Goal: Information Seeking & Learning: Check status

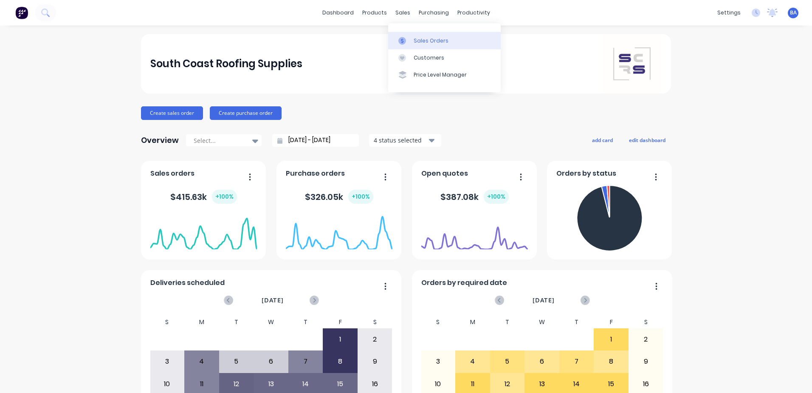
click at [413, 43] on link "Sales Orders" at bounding box center [444, 40] width 113 height 17
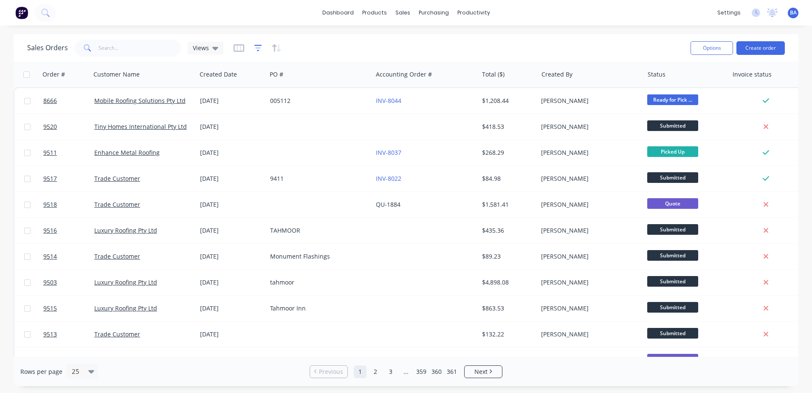
click at [255, 51] on icon "button" at bounding box center [259, 48] width 8 height 8
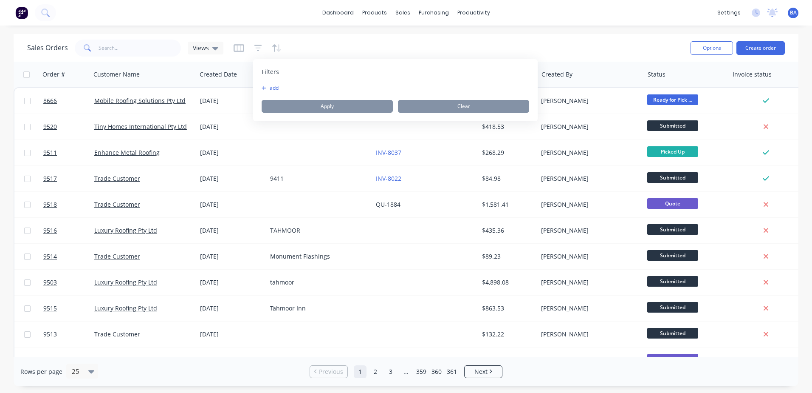
click at [273, 87] on button "add" at bounding box center [272, 88] width 21 height 7
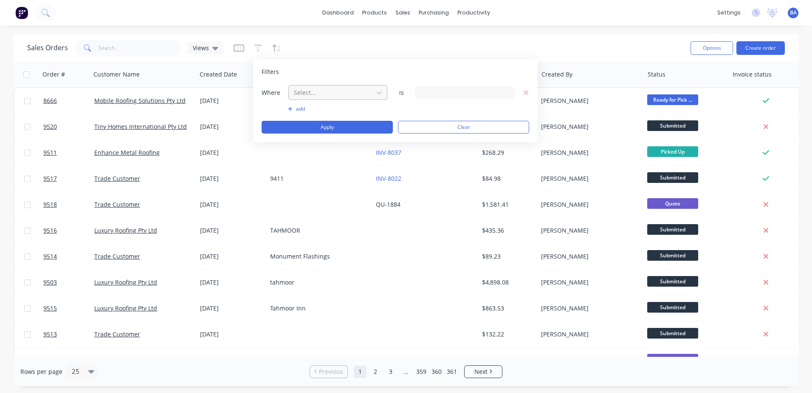
click at [306, 93] on div at bounding box center [331, 92] width 76 height 11
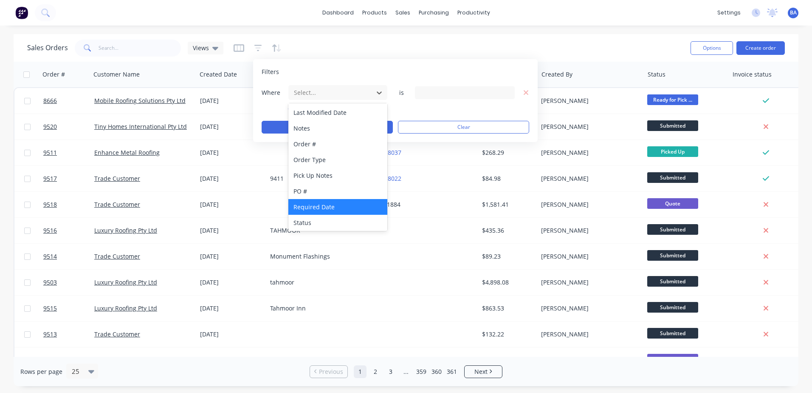
scroll to position [206, 0]
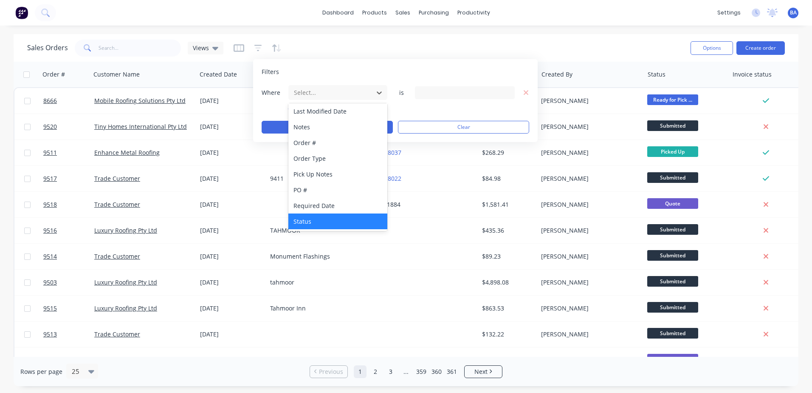
click at [319, 219] on div "Status" at bounding box center [338, 221] width 99 height 16
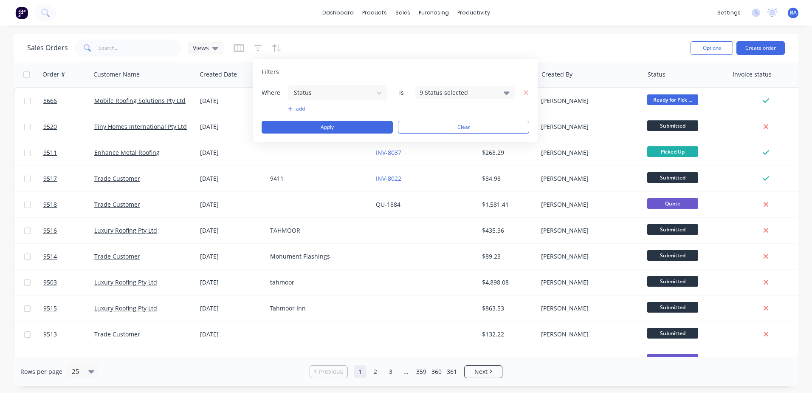
click at [450, 93] on div "9 Status selected" at bounding box center [458, 92] width 77 height 9
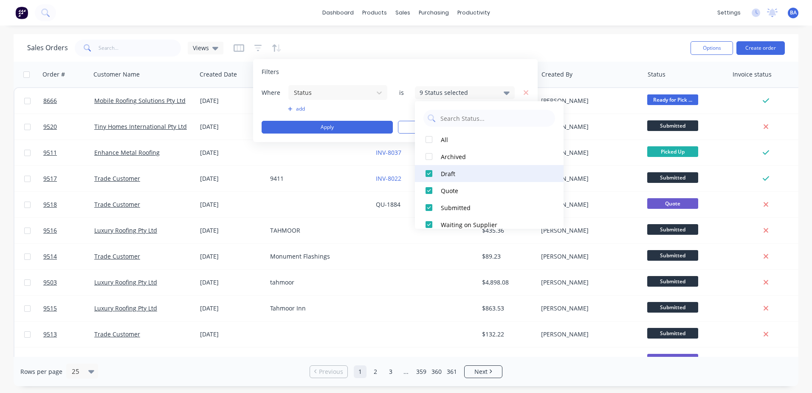
click at [428, 175] on div at bounding box center [429, 173] width 17 height 17
click at [428, 190] on div at bounding box center [429, 190] width 17 height 17
click at [300, 106] on button "add" at bounding box center [338, 108] width 100 height 7
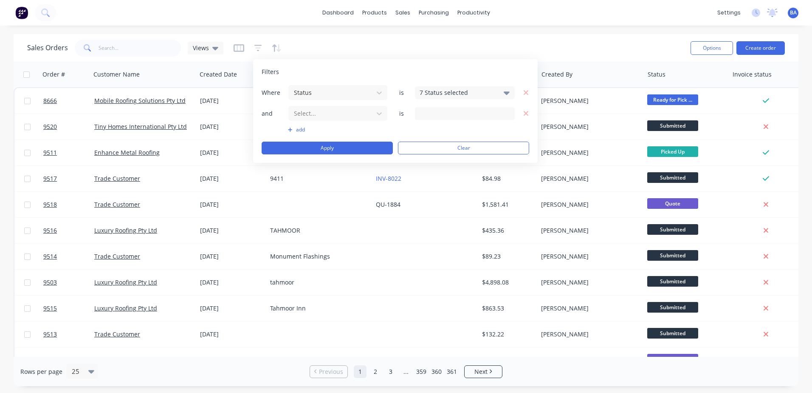
click at [340, 126] on div "Where Status is 7 Status selected and Select... is add Apply Clear" at bounding box center [396, 120] width 268 height 70
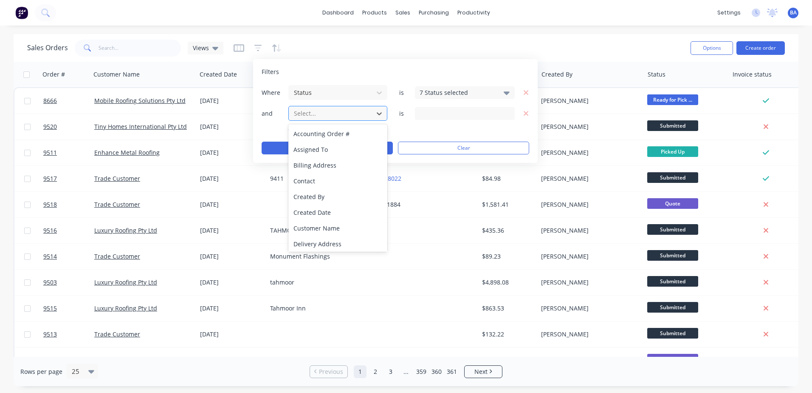
click at [344, 114] on div at bounding box center [331, 113] width 76 height 11
click at [336, 209] on div "Invoice status" at bounding box center [338, 212] width 99 height 16
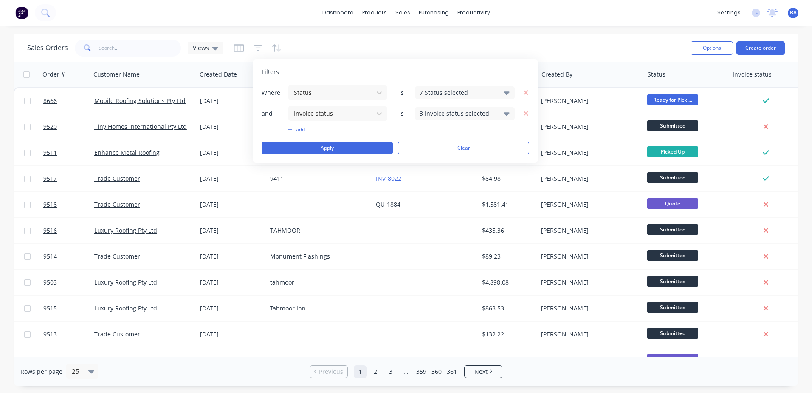
click at [449, 120] on div "and Invoice status is 3 Invoice status selected" at bounding box center [396, 113] width 268 height 16
click at [456, 114] on div "3 Invoice status selected" at bounding box center [458, 113] width 77 height 9
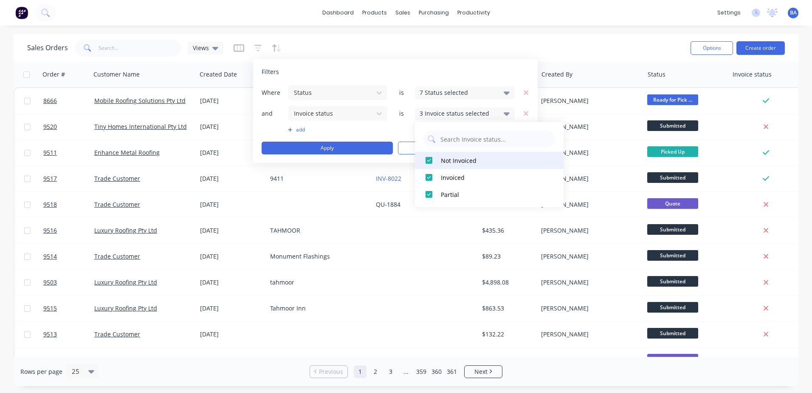
click at [430, 161] on div at bounding box center [429, 160] width 17 height 17
click at [429, 159] on div at bounding box center [429, 160] width 17 height 17
click at [427, 180] on div at bounding box center [429, 177] width 17 height 17
drag, startPoint x: 430, startPoint y: 194, endPoint x: 389, endPoint y: 160, distance: 52.8
click at [428, 192] on div at bounding box center [429, 194] width 17 height 17
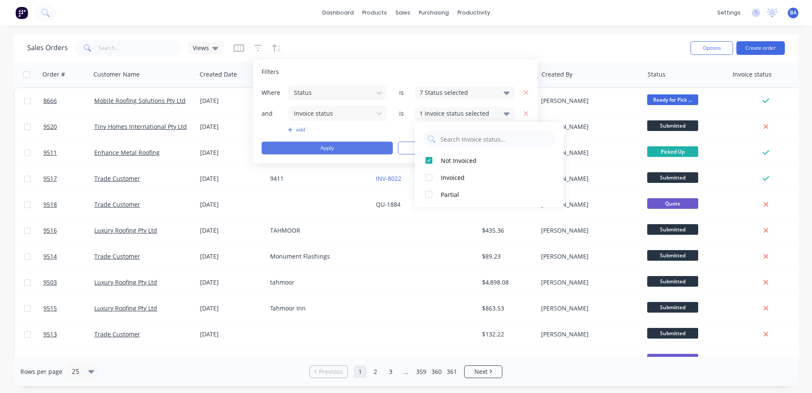
click at [376, 151] on button "Apply" at bounding box center [327, 148] width 131 height 13
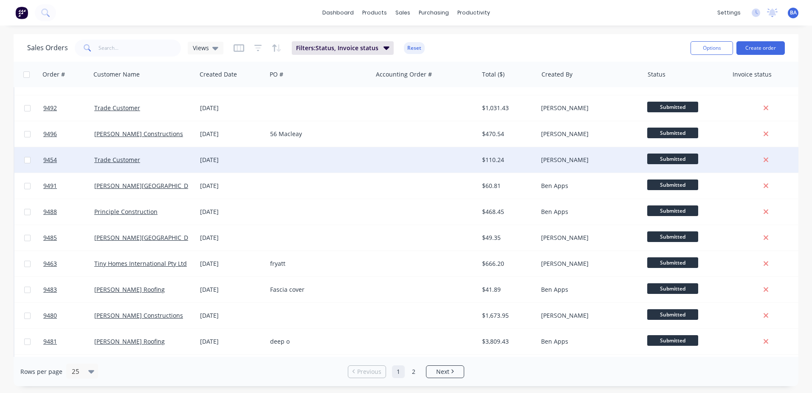
scroll to position [383, 0]
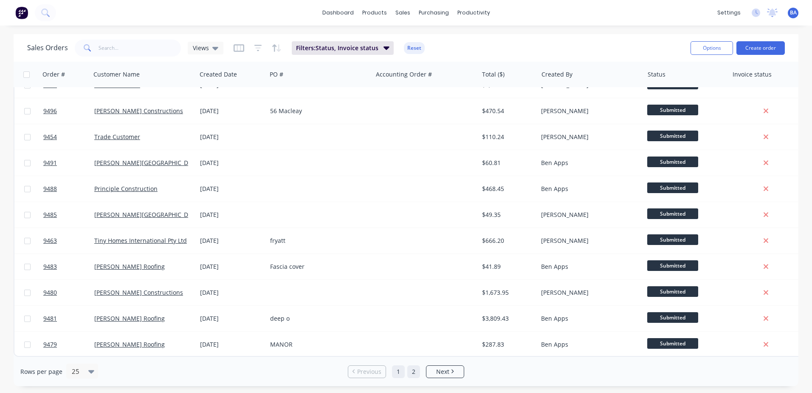
click at [415, 376] on link "2" at bounding box center [414, 371] width 13 height 13
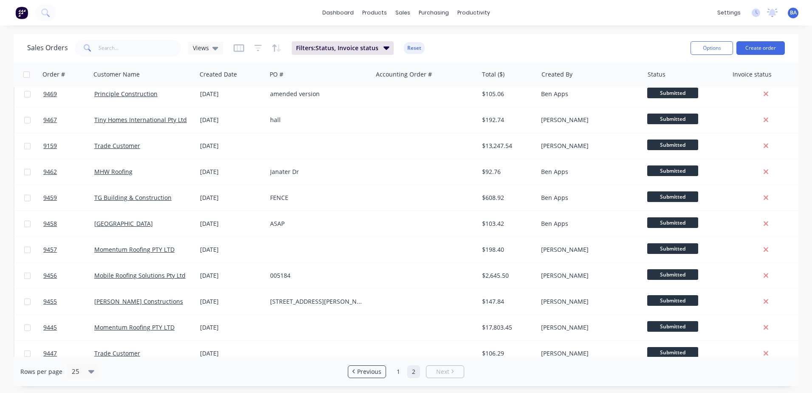
scroll to position [331, 0]
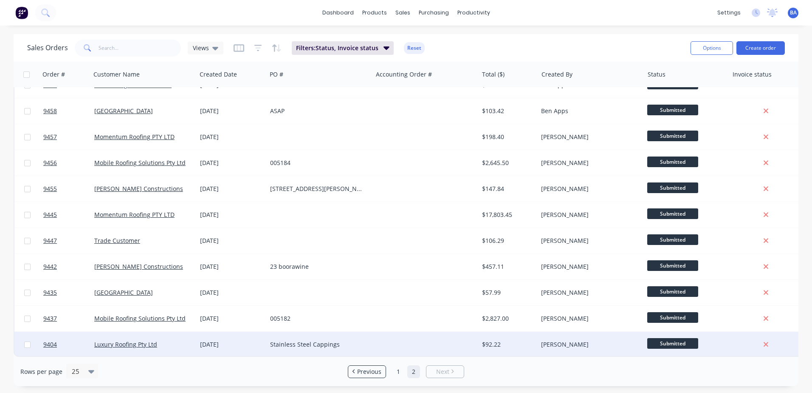
click at [377, 337] on div at bounding box center [426, 343] width 106 height 25
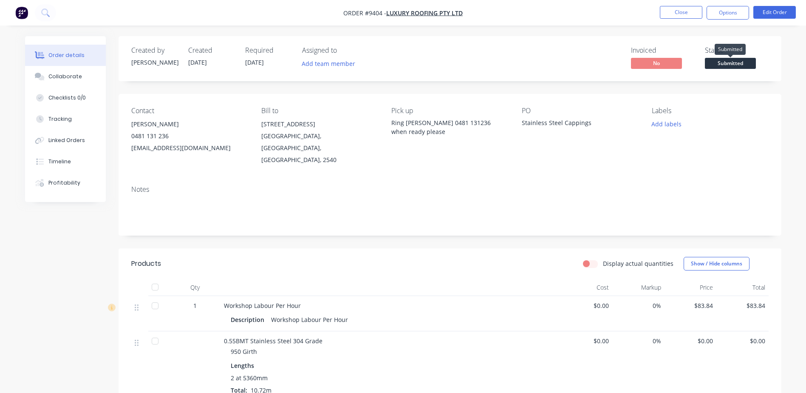
click at [719, 62] on span "Submitted" at bounding box center [730, 63] width 51 height 11
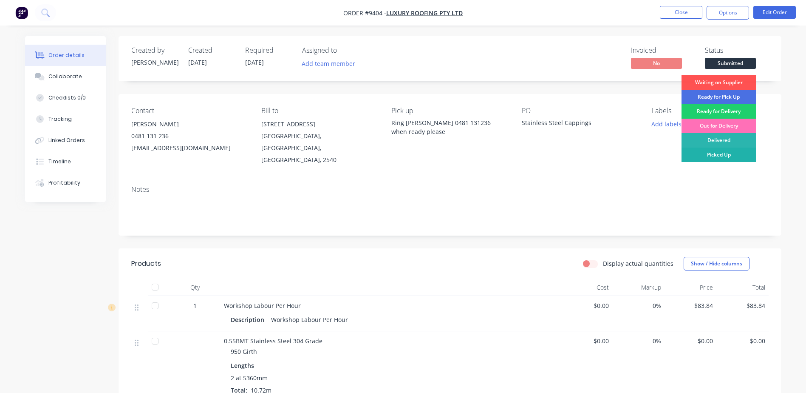
click at [711, 155] on div "Picked Up" at bounding box center [719, 154] width 74 height 14
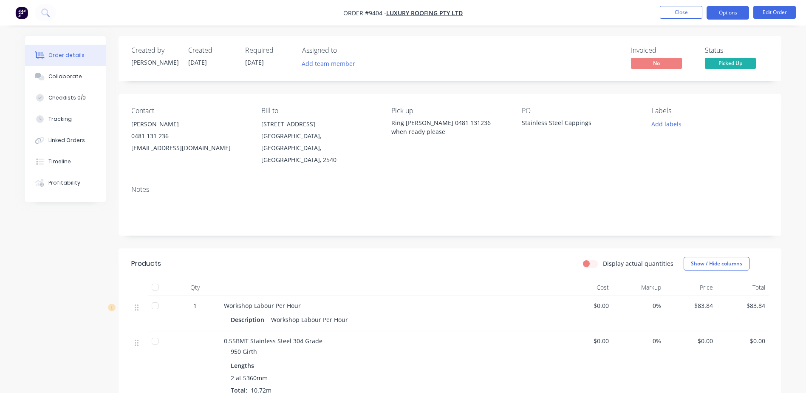
click at [718, 13] on button "Options" at bounding box center [728, 13] width 42 height 14
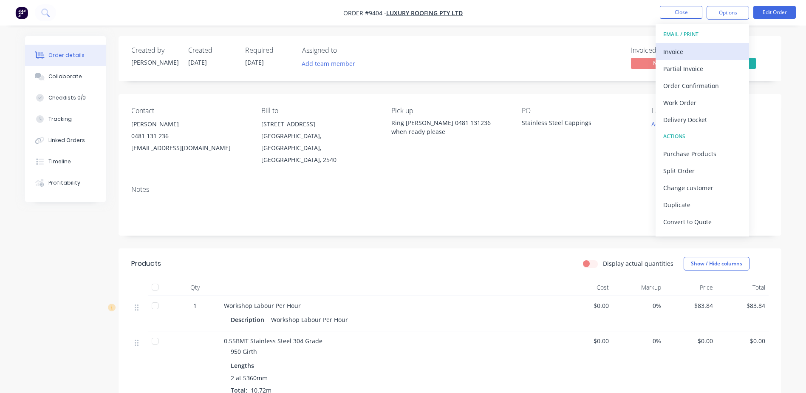
click at [690, 48] on div "Invoice" at bounding box center [702, 51] width 78 height 12
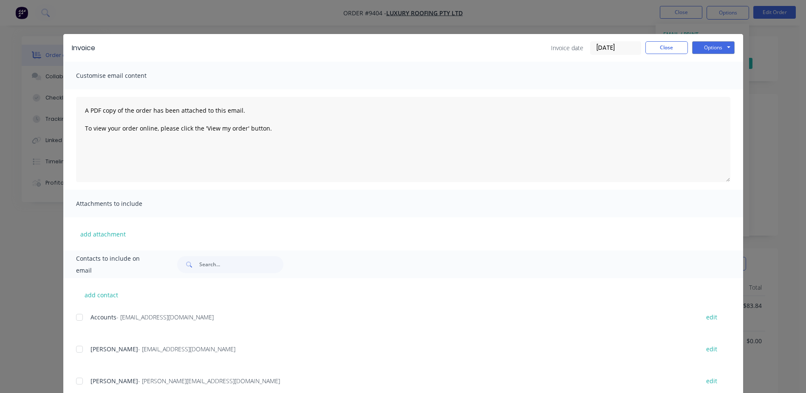
click at [76, 317] on div at bounding box center [79, 317] width 17 height 17
click at [702, 45] on button "Options" at bounding box center [713, 47] width 42 height 13
click at [708, 86] on button "Email" at bounding box center [719, 91] width 54 height 14
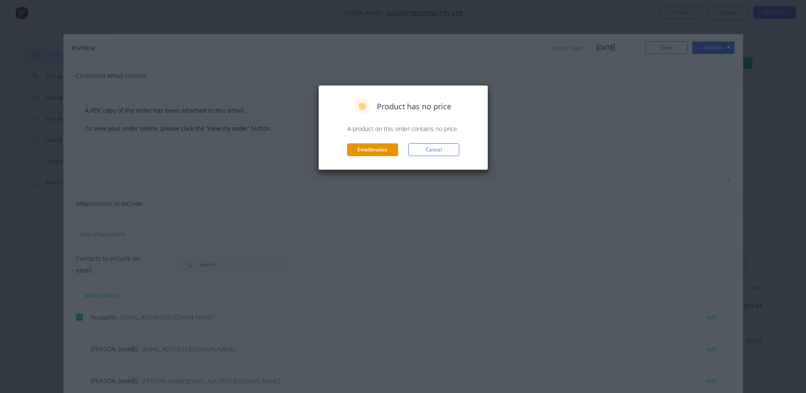
click at [380, 146] on button "Email invoice" at bounding box center [372, 149] width 51 height 13
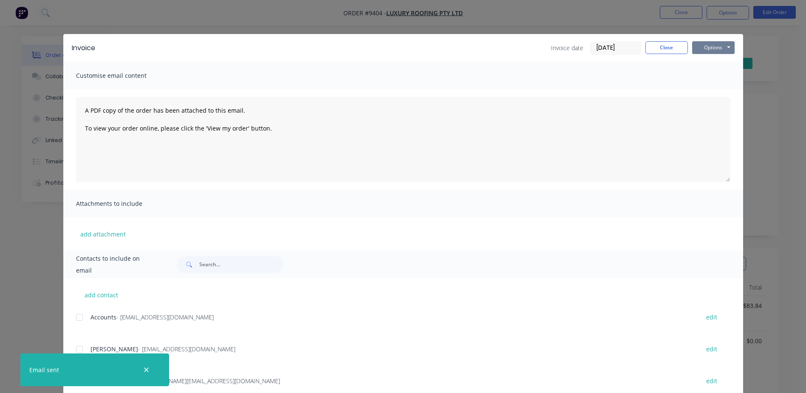
click at [701, 46] on button "Options" at bounding box center [713, 47] width 42 height 13
click at [703, 73] on button "Print" at bounding box center [719, 77] width 54 height 14
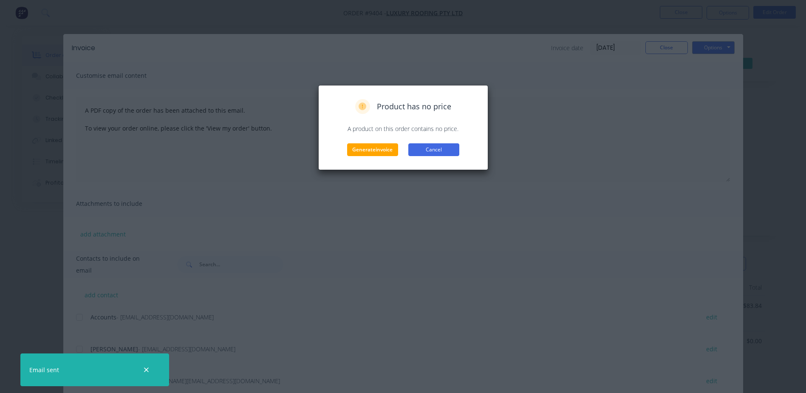
click at [425, 146] on button "Cancel" at bounding box center [433, 149] width 51 height 13
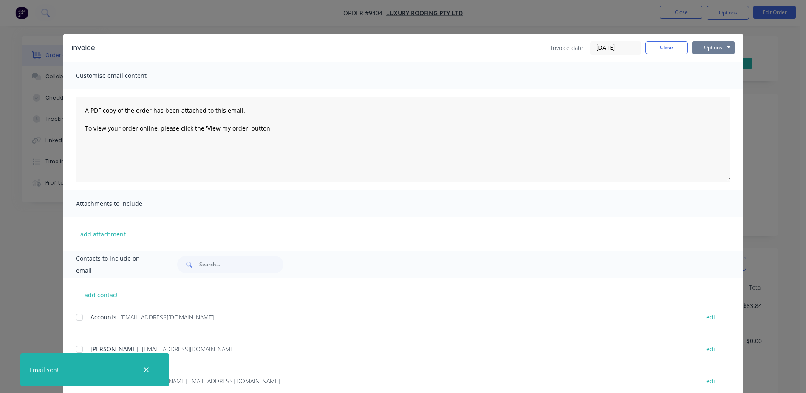
click at [722, 48] on button "Options" at bounding box center [713, 47] width 42 height 13
click at [717, 73] on button "Print" at bounding box center [719, 77] width 54 height 14
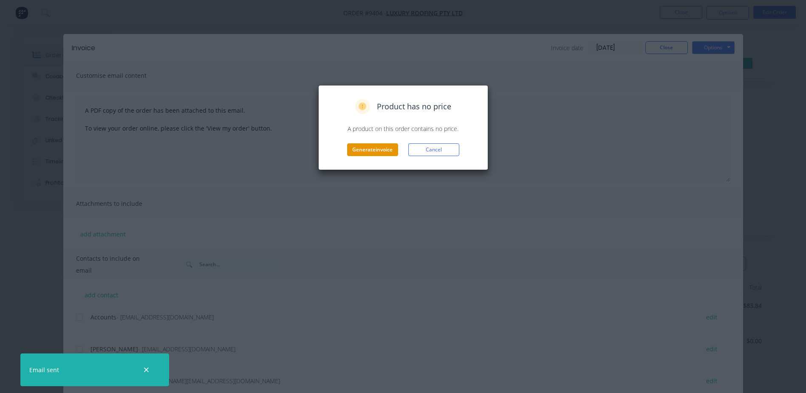
click at [374, 146] on button "Generate invoice" at bounding box center [372, 149] width 51 height 13
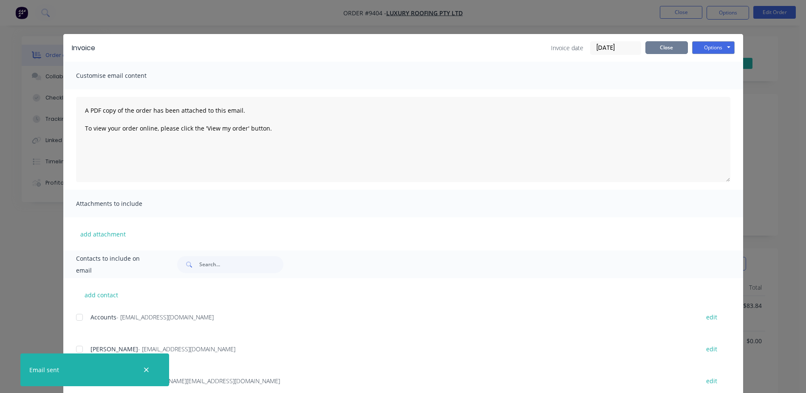
click at [660, 46] on button "Close" at bounding box center [666, 47] width 42 height 13
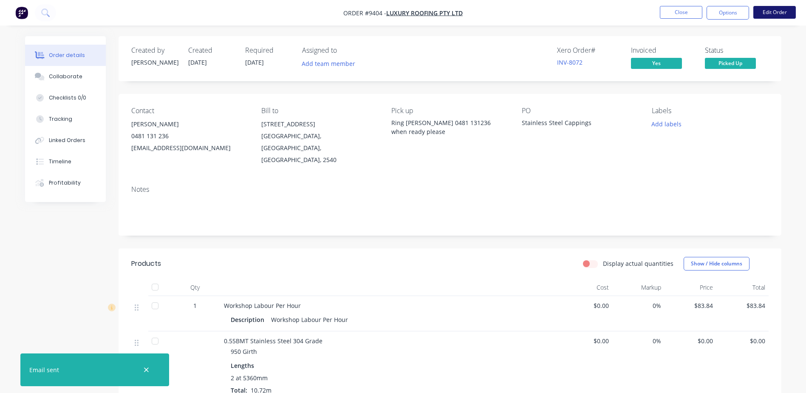
click at [762, 11] on button "Edit Order" at bounding box center [774, 12] width 42 height 13
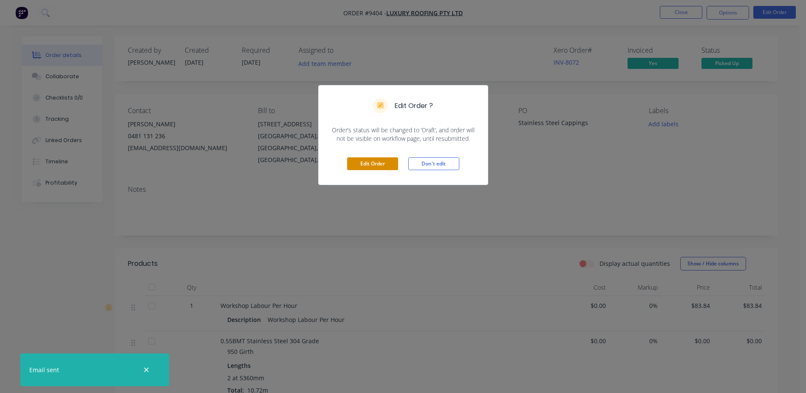
click at [364, 162] on button "Edit Order" at bounding box center [372, 163] width 51 height 13
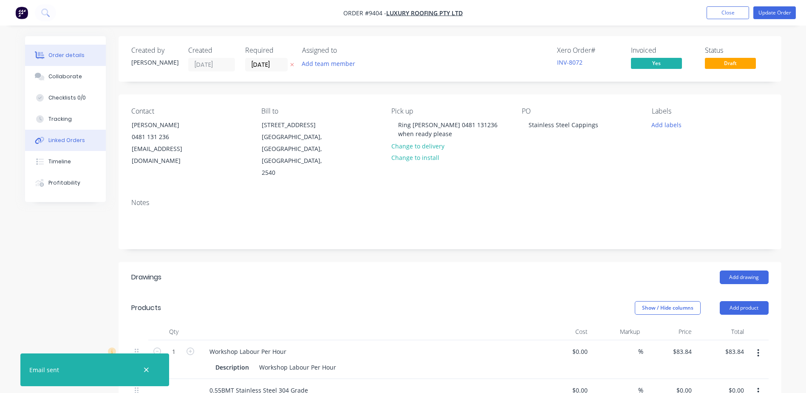
click at [75, 142] on div "Linked Orders" at bounding box center [66, 140] width 37 height 8
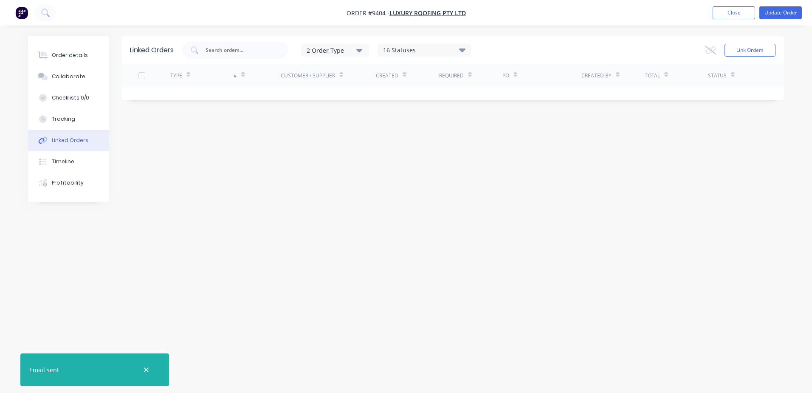
click at [76, 144] on button "Linked Orders" at bounding box center [68, 140] width 81 height 21
click at [88, 142] on button "Linked Orders" at bounding box center [68, 140] width 81 height 21
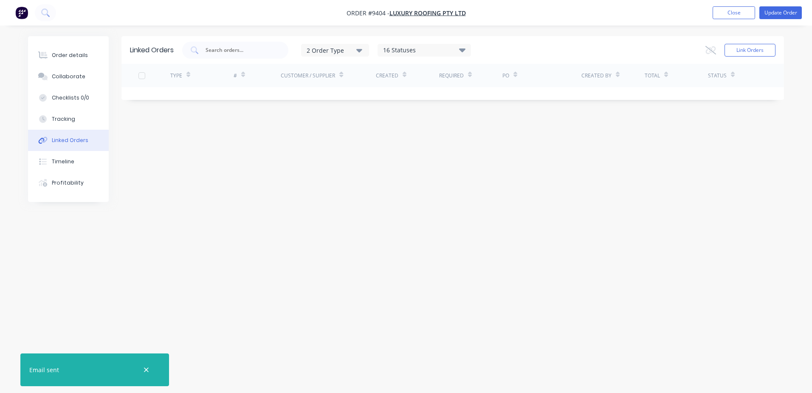
click at [88, 142] on button "Linked Orders" at bounding box center [68, 140] width 81 height 21
click at [735, 14] on button "Close" at bounding box center [734, 12] width 42 height 13
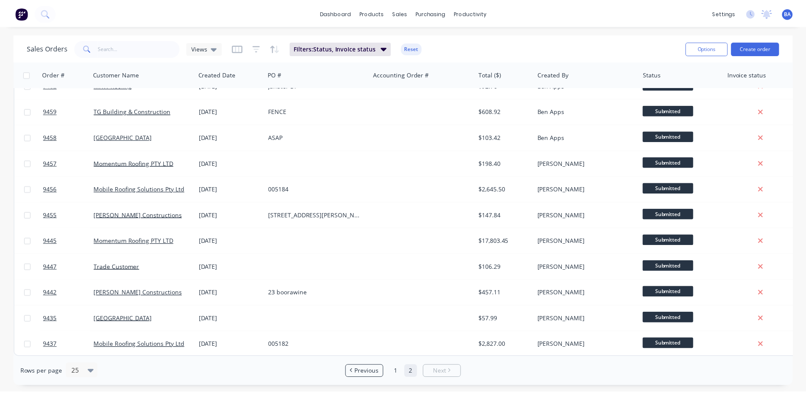
scroll to position [305, 0]
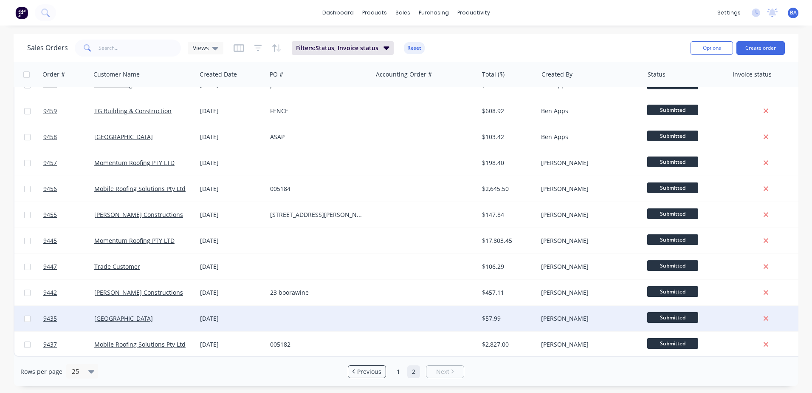
click at [406, 309] on div at bounding box center [426, 318] width 106 height 25
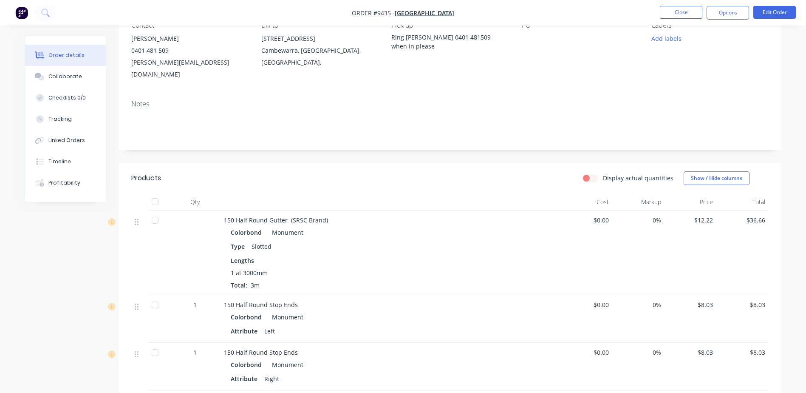
scroll to position [85, 0]
click at [736, 13] on button "Options" at bounding box center [728, 13] width 42 height 14
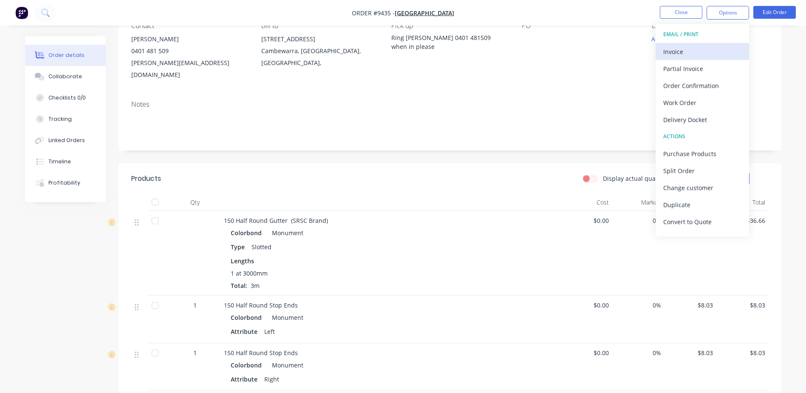
click at [687, 48] on div "Invoice" at bounding box center [702, 51] width 78 height 12
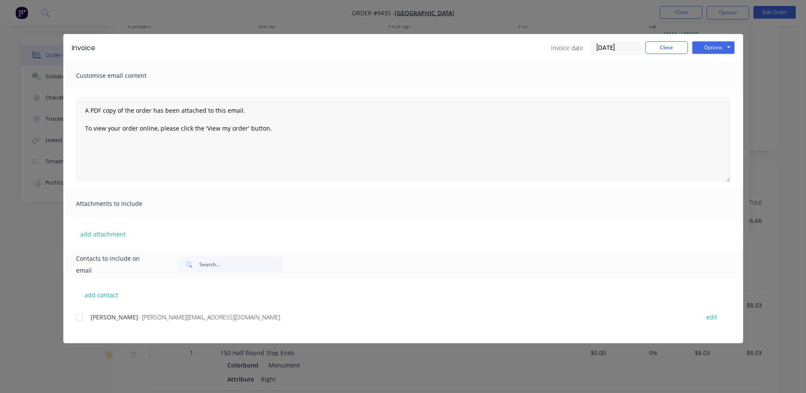
click at [79, 315] on div at bounding box center [79, 317] width 17 height 17
click at [715, 46] on button "Options" at bounding box center [713, 47] width 42 height 13
click at [714, 86] on button "Email" at bounding box center [719, 91] width 54 height 14
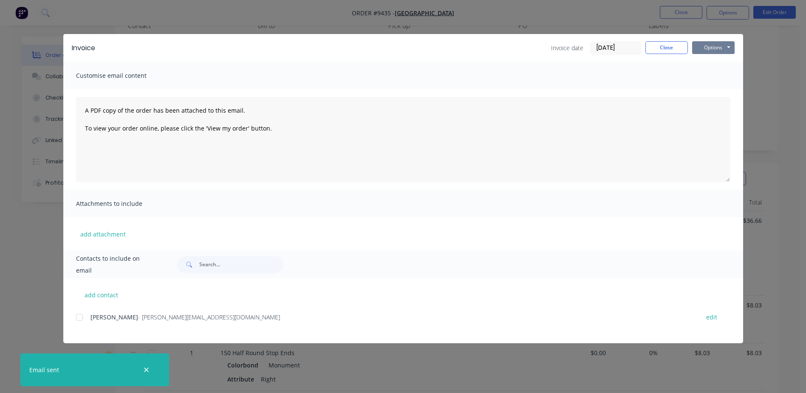
click at [708, 45] on button "Options" at bounding box center [713, 47] width 42 height 13
click at [708, 77] on button "Print" at bounding box center [719, 77] width 54 height 14
click at [674, 47] on button "Close" at bounding box center [666, 47] width 42 height 13
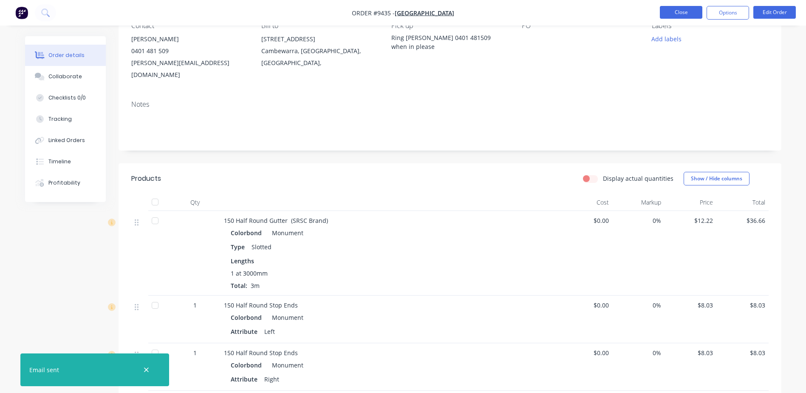
click at [677, 12] on button "Close" at bounding box center [681, 12] width 42 height 13
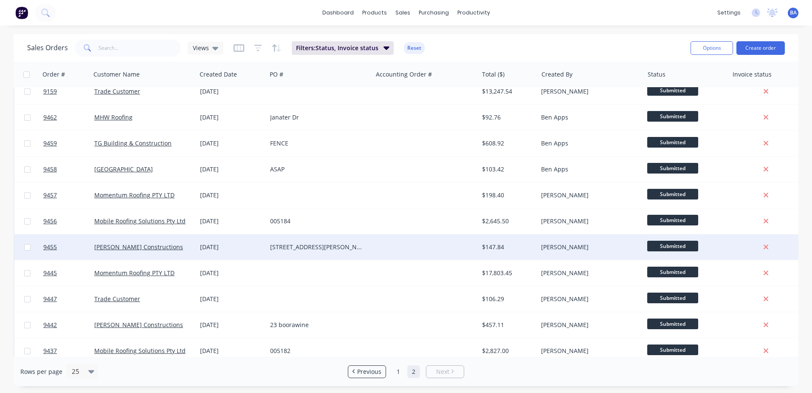
scroll to position [279, 0]
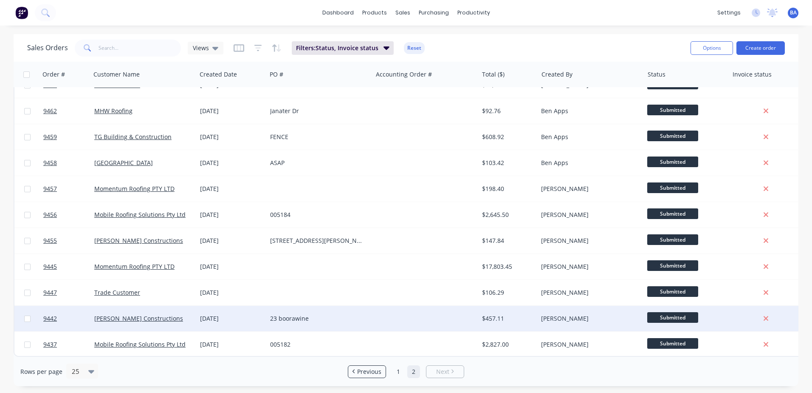
click at [379, 309] on div at bounding box center [426, 318] width 106 height 25
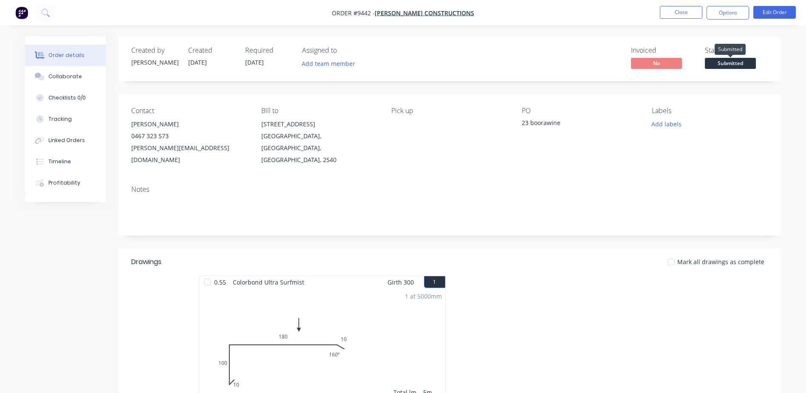
click at [736, 60] on span "Submitted" at bounding box center [730, 63] width 51 height 11
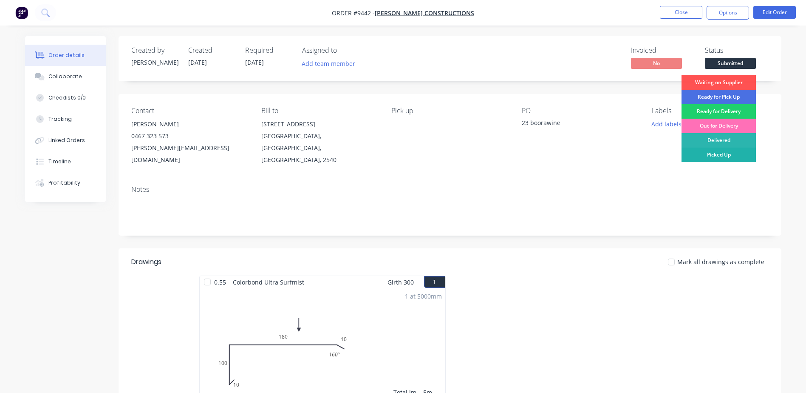
click at [721, 150] on div "Picked Up" at bounding box center [719, 154] width 74 height 14
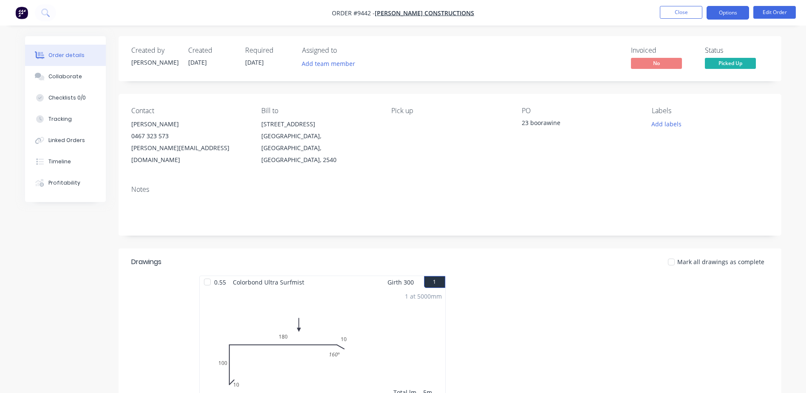
click at [725, 9] on button "Options" at bounding box center [728, 13] width 42 height 14
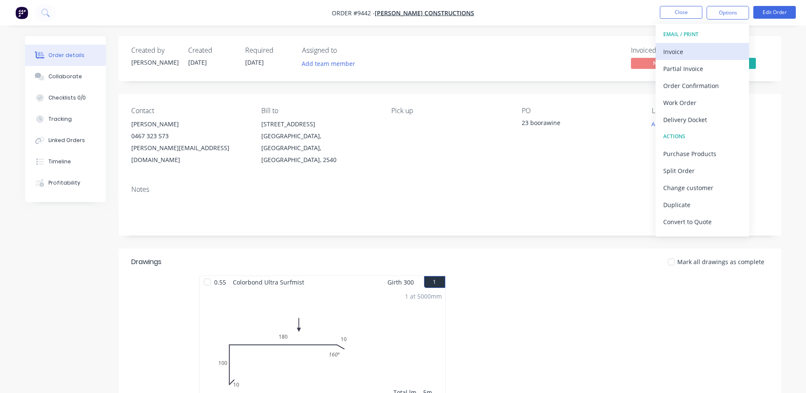
click at [688, 48] on div "Invoice" at bounding box center [702, 51] width 78 height 12
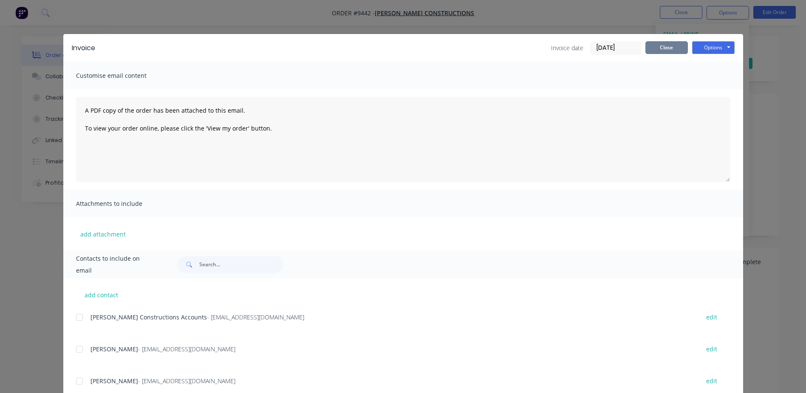
click at [674, 45] on button "Close" at bounding box center [666, 47] width 42 height 13
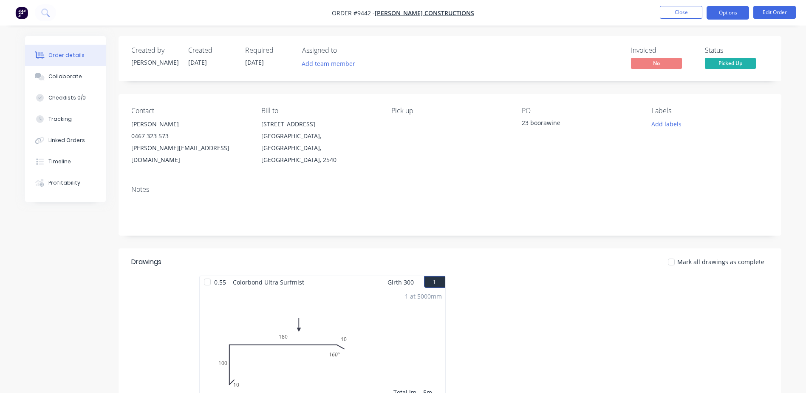
click at [713, 14] on button "Options" at bounding box center [728, 13] width 42 height 14
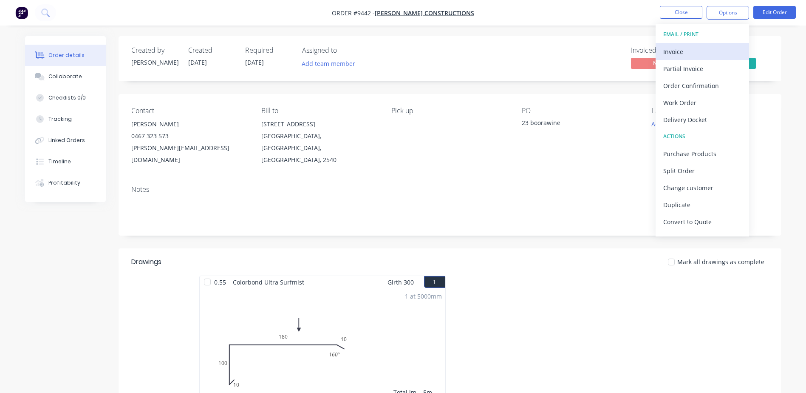
click at [685, 48] on div "Invoice" at bounding box center [702, 51] width 78 height 12
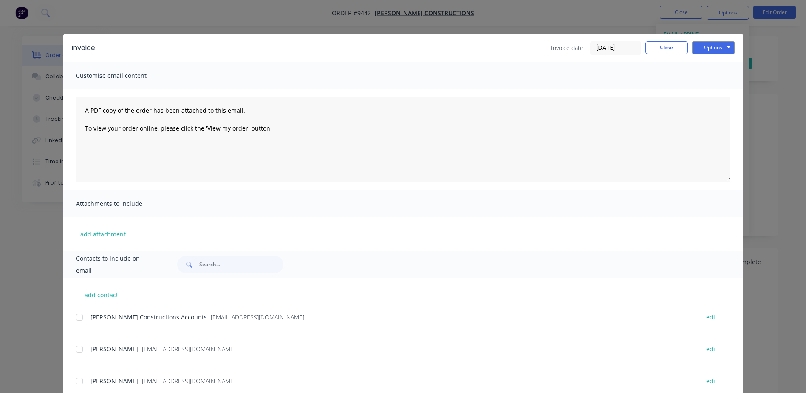
click at [76, 317] on div at bounding box center [79, 317] width 17 height 17
click at [710, 47] on button "Options" at bounding box center [713, 47] width 42 height 13
click at [713, 89] on button "Email" at bounding box center [719, 91] width 54 height 14
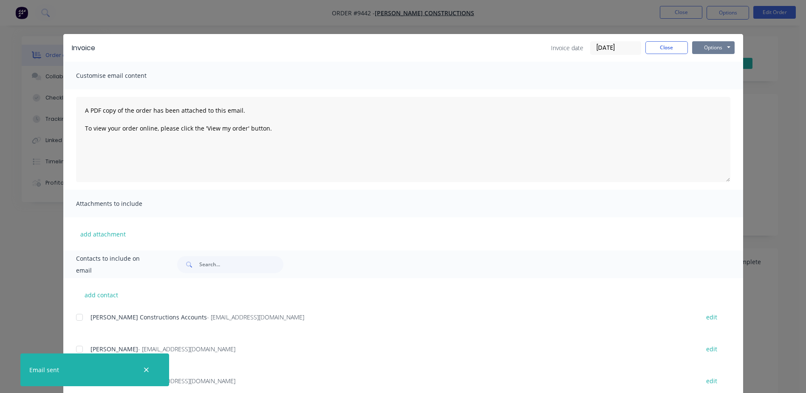
click at [710, 49] on button "Options" at bounding box center [713, 47] width 42 height 13
click at [708, 71] on button "Print" at bounding box center [719, 77] width 54 height 14
click at [672, 45] on button "Close" at bounding box center [666, 47] width 42 height 13
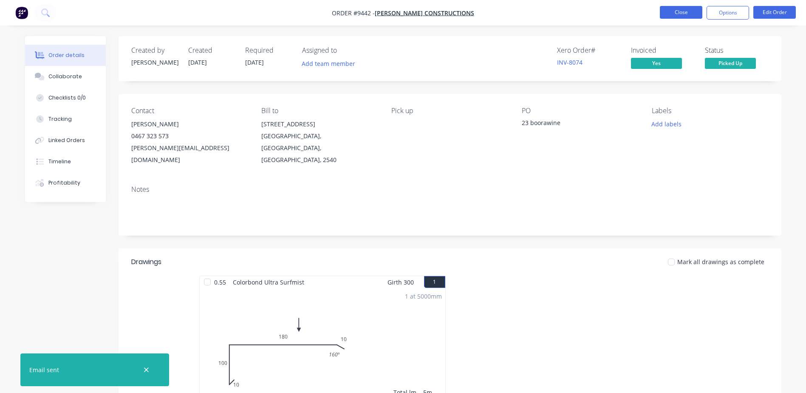
click at [672, 12] on button "Close" at bounding box center [681, 12] width 42 height 13
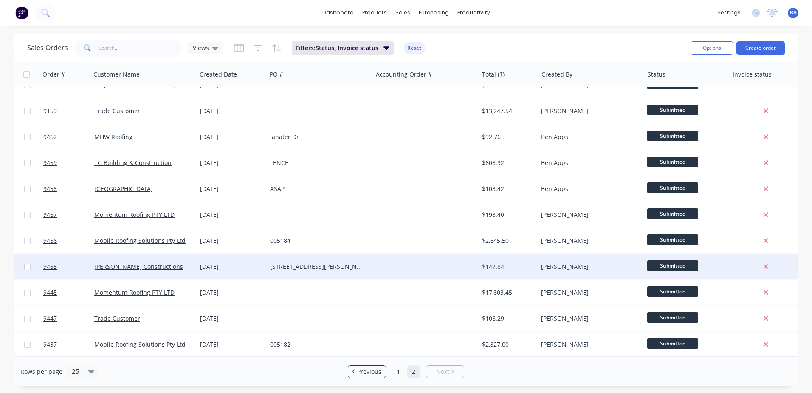
scroll to position [253, 0]
click at [397, 262] on div at bounding box center [426, 266] width 106 height 25
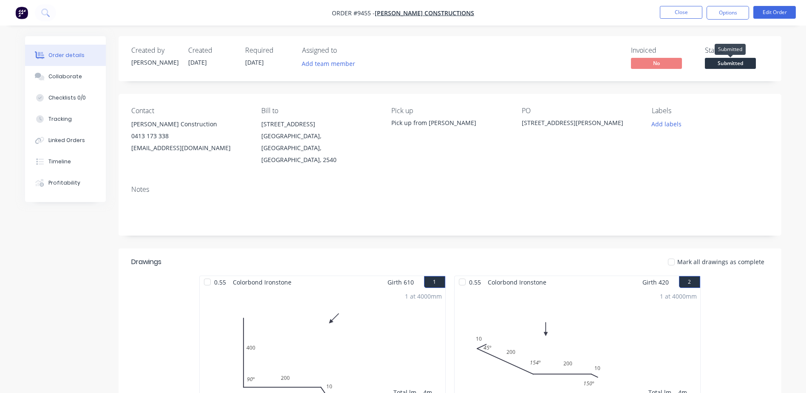
click at [729, 59] on span "Submitted" at bounding box center [730, 63] width 51 height 11
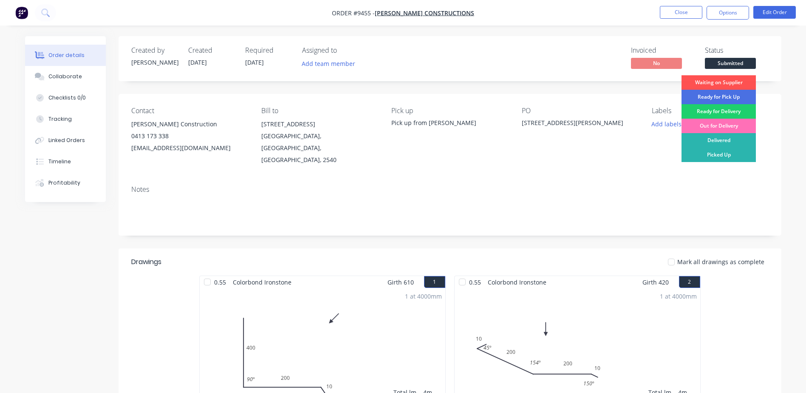
click at [710, 150] on div "Picked Up" at bounding box center [719, 154] width 74 height 14
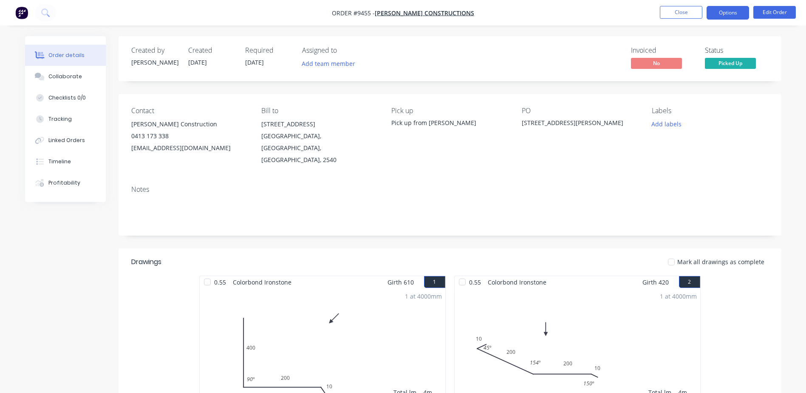
drag, startPoint x: 726, startPoint y: 11, endPoint x: 721, endPoint y: 12, distance: 4.7
click at [724, 11] on button "Options" at bounding box center [728, 13] width 42 height 14
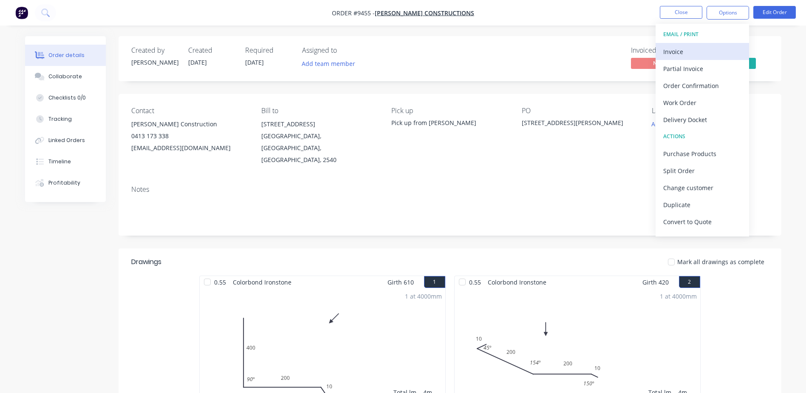
click at [695, 46] on div "Invoice" at bounding box center [702, 51] width 78 height 12
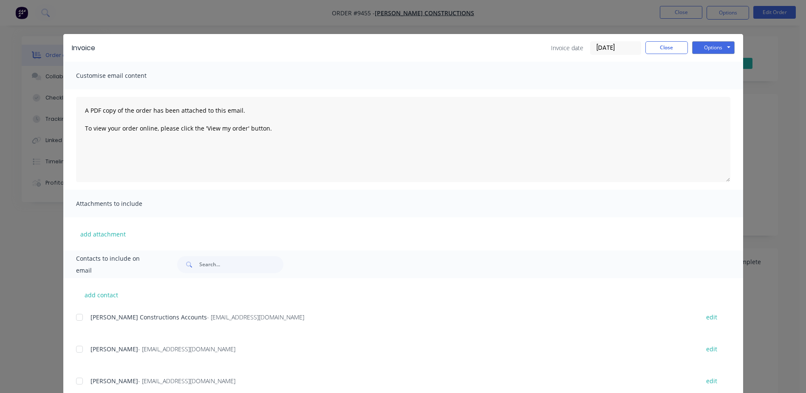
click at [74, 316] on div at bounding box center [79, 317] width 17 height 17
click at [713, 45] on button "Options" at bounding box center [713, 47] width 42 height 13
click at [712, 85] on button "Email" at bounding box center [719, 91] width 54 height 14
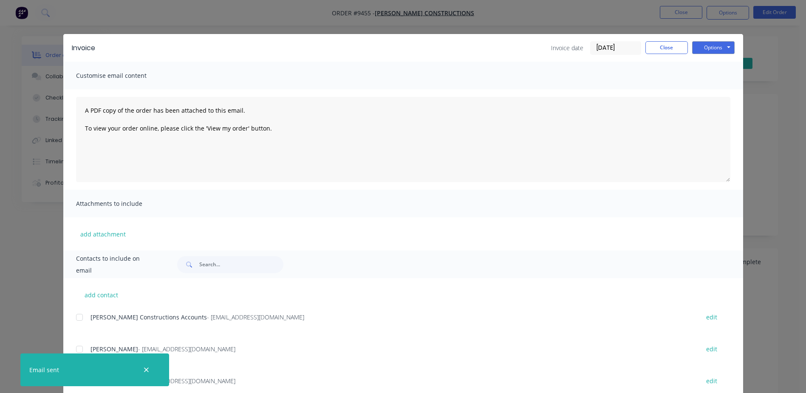
click at [75, 316] on div at bounding box center [79, 317] width 17 height 17
click at [706, 44] on button "Options" at bounding box center [713, 47] width 42 height 13
click at [711, 89] on button "Email" at bounding box center [719, 91] width 54 height 14
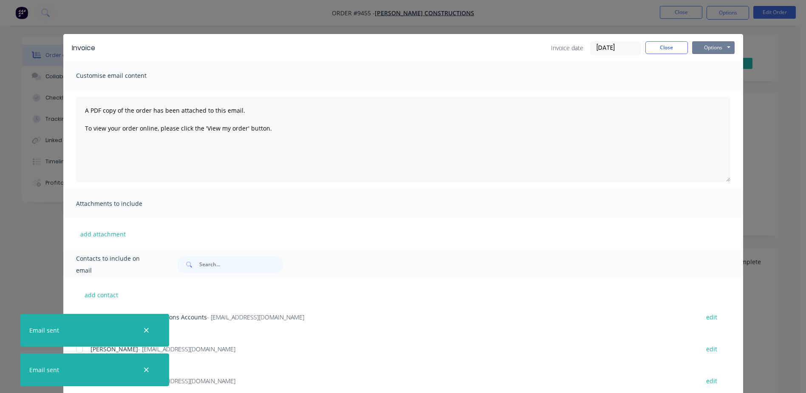
click at [710, 44] on button "Options" at bounding box center [713, 47] width 42 height 13
click at [715, 74] on button "Print" at bounding box center [719, 77] width 54 height 14
click at [657, 44] on button "Close" at bounding box center [666, 47] width 42 height 13
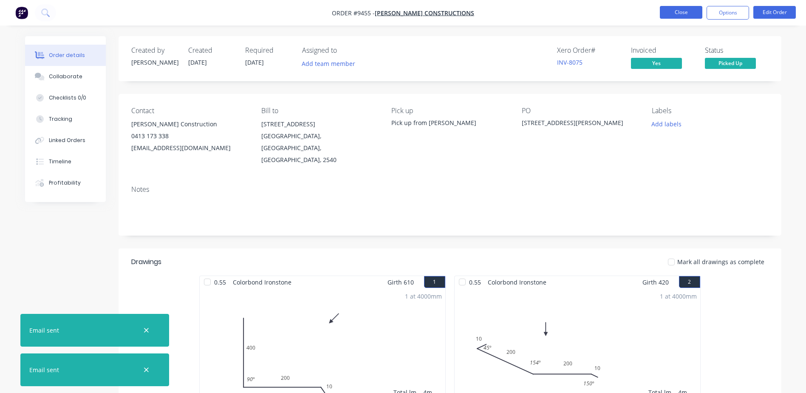
click at [667, 13] on button "Close" at bounding box center [681, 12] width 42 height 13
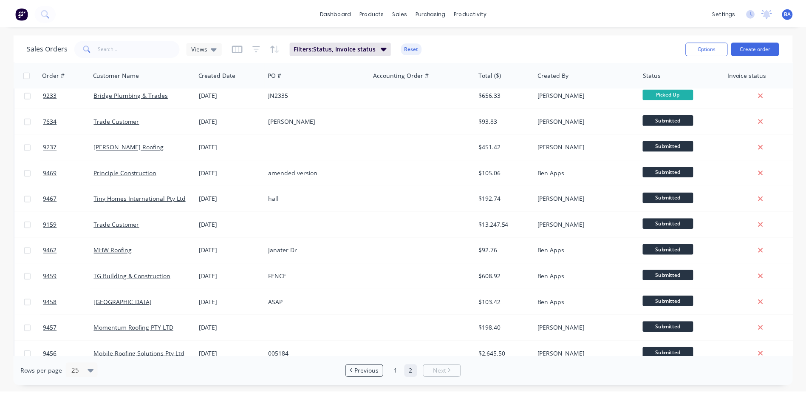
scroll to position [253, 0]
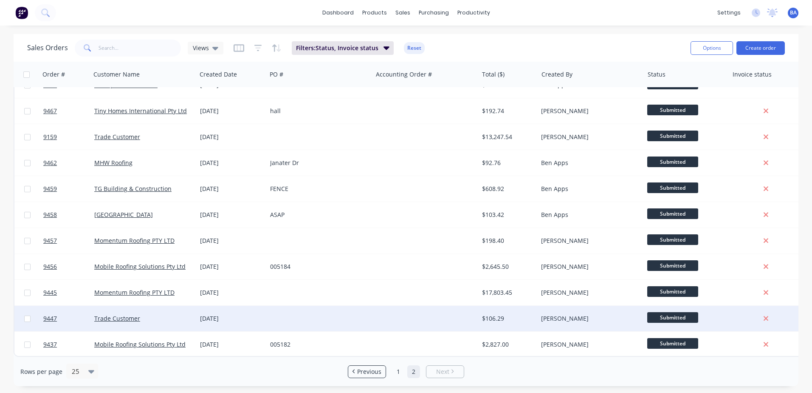
click at [371, 308] on div at bounding box center [320, 318] width 106 height 25
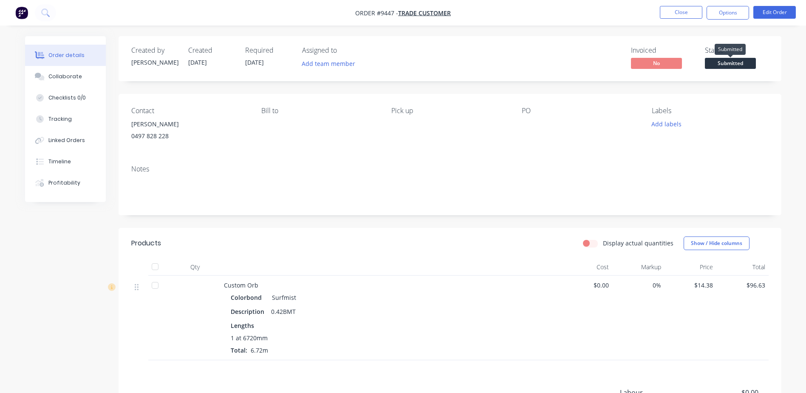
click at [713, 62] on span "Submitted" at bounding box center [730, 63] width 51 height 11
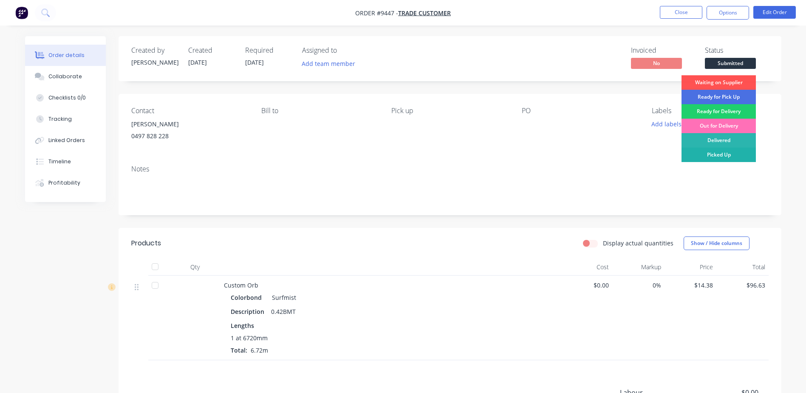
click at [711, 151] on div "Picked Up" at bounding box center [719, 154] width 74 height 14
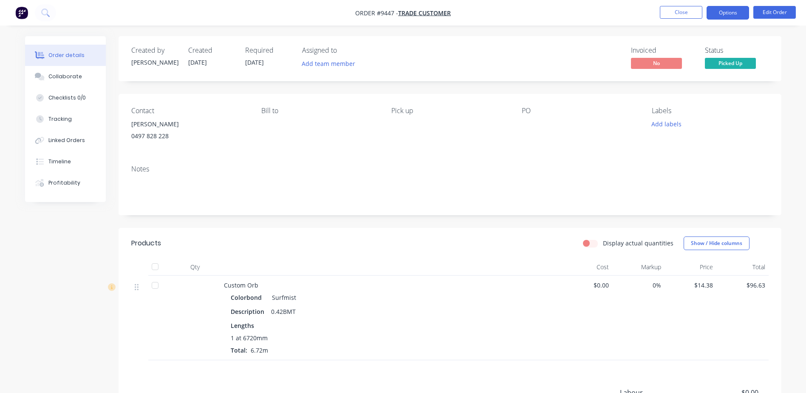
click at [715, 11] on button "Options" at bounding box center [728, 13] width 42 height 14
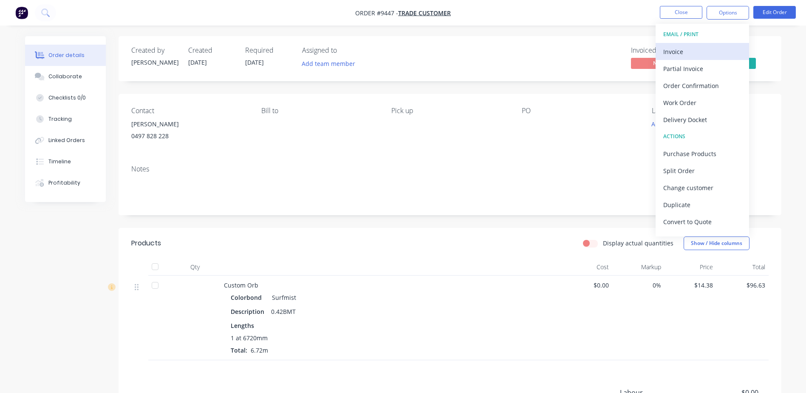
click at [688, 48] on div "Invoice" at bounding box center [702, 51] width 78 height 12
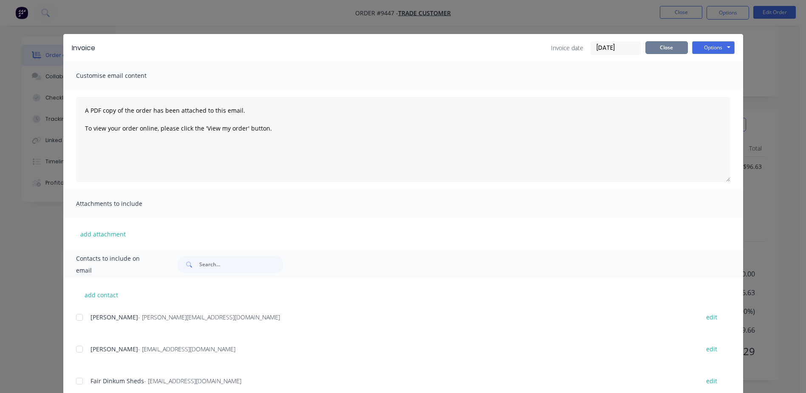
click at [650, 49] on button "Close" at bounding box center [666, 47] width 42 height 13
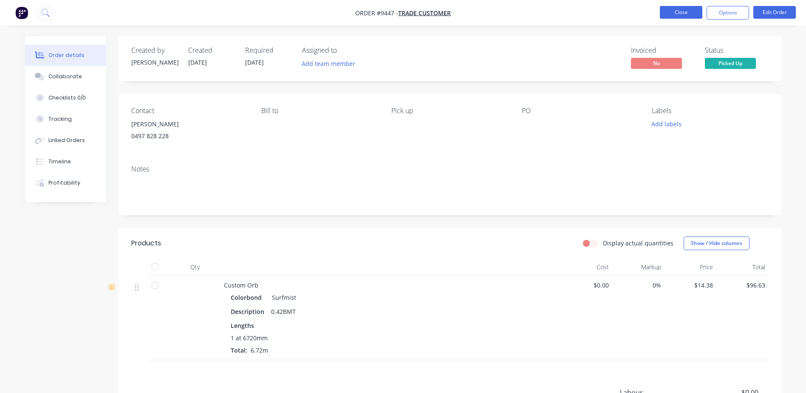
click at [677, 10] on button "Close" at bounding box center [681, 12] width 42 height 13
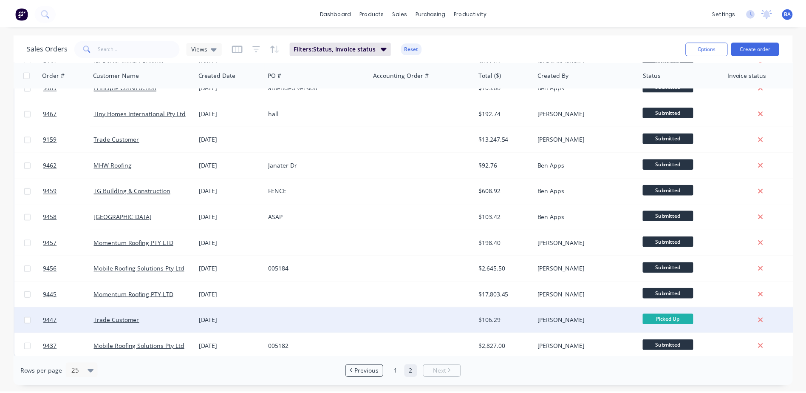
scroll to position [227, 0]
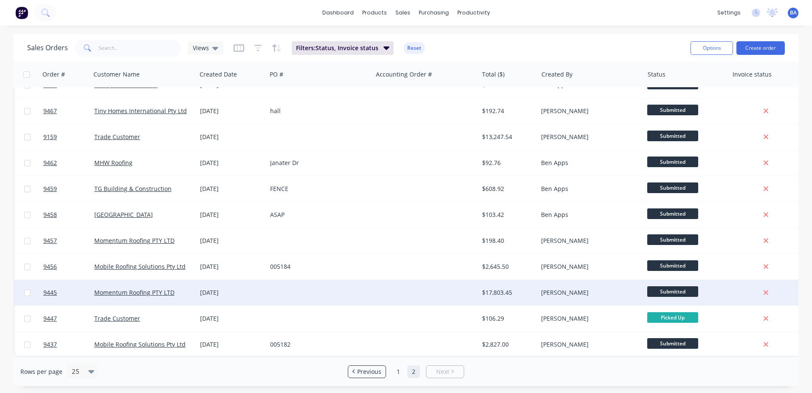
click at [388, 284] on div at bounding box center [426, 292] width 106 height 25
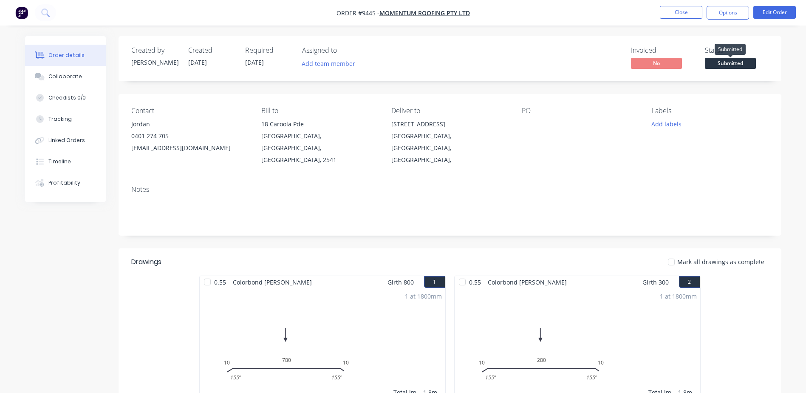
click at [724, 63] on span "Submitted" at bounding box center [730, 63] width 51 height 11
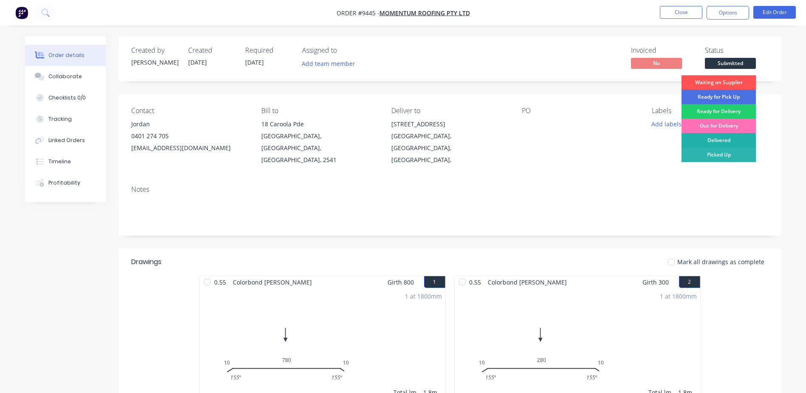
click at [724, 137] on div "Delivered" at bounding box center [719, 140] width 74 height 14
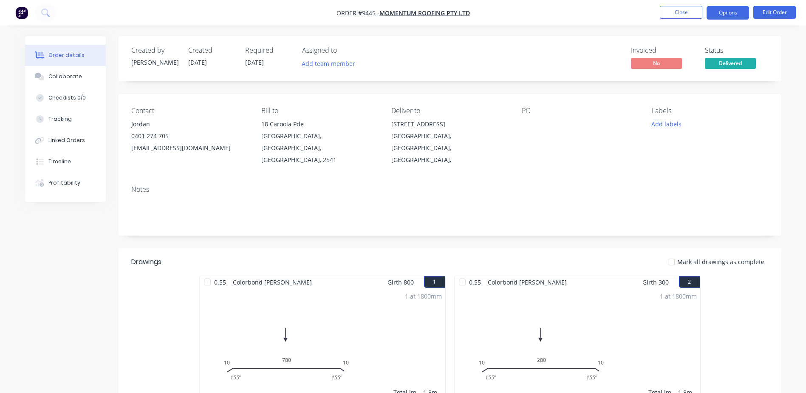
click at [712, 7] on button "Options" at bounding box center [728, 13] width 42 height 14
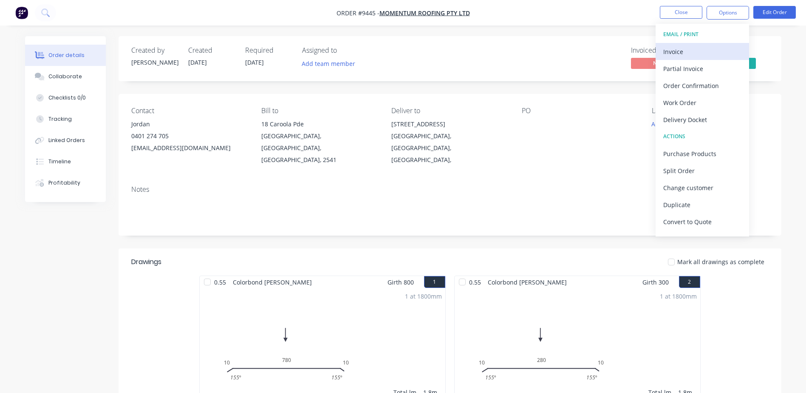
click at [687, 54] on div "Invoice" at bounding box center [702, 51] width 78 height 12
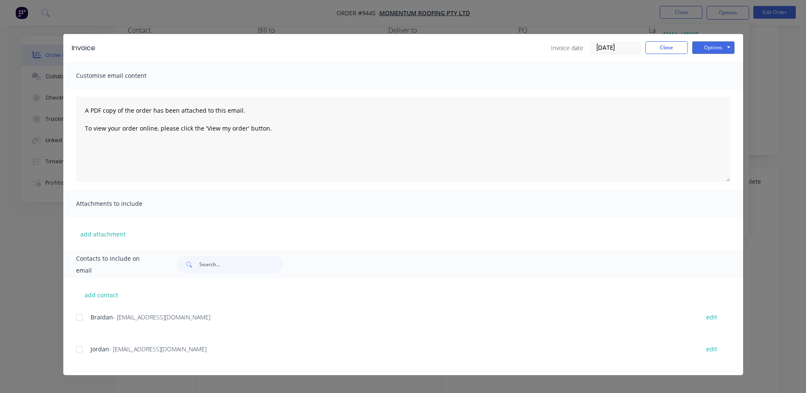
scroll to position [85, 0]
click at [82, 348] on div at bounding box center [79, 348] width 17 height 17
click at [707, 47] on button "Options" at bounding box center [713, 47] width 42 height 13
click at [713, 88] on button "Email" at bounding box center [719, 91] width 54 height 14
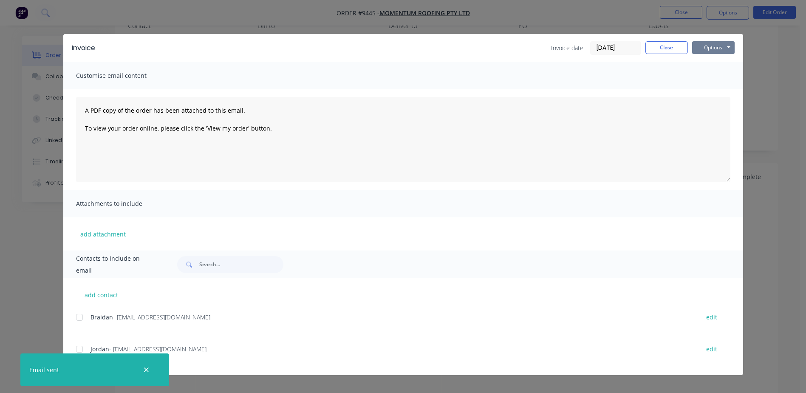
click at [715, 45] on button "Options" at bounding box center [713, 47] width 42 height 13
click at [708, 77] on button "Print" at bounding box center [719, 77] width 54 height 14
click at [658, 49] on button "Close" at bounding box center [666, 47] width 42 height 13
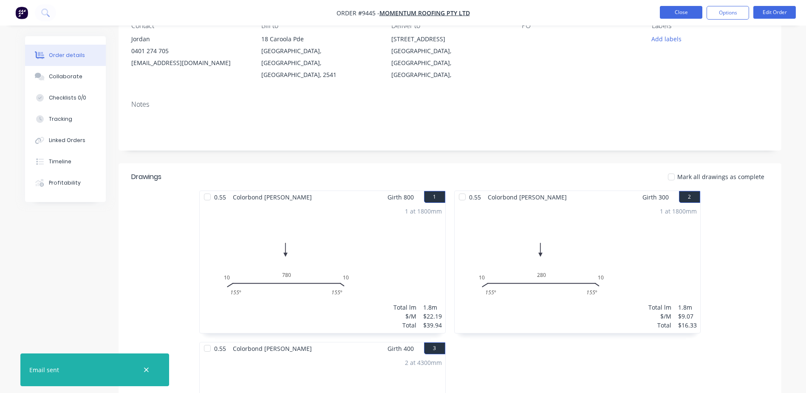
click at [678, 11] on button "Close" at bounding box center [681, 12] width 42 height 13
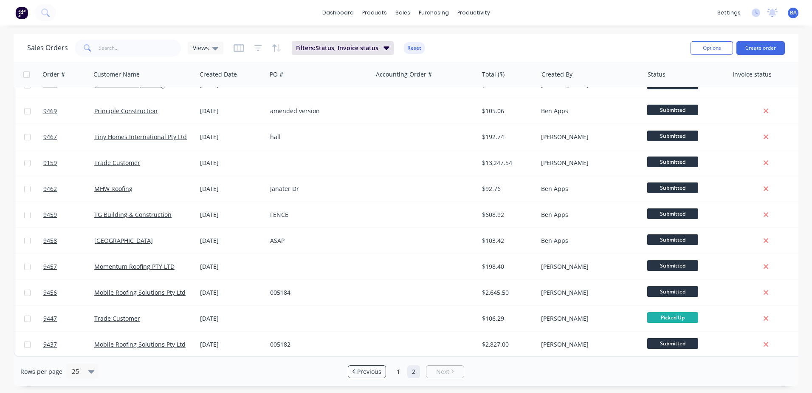
scroll to position [201, 0]
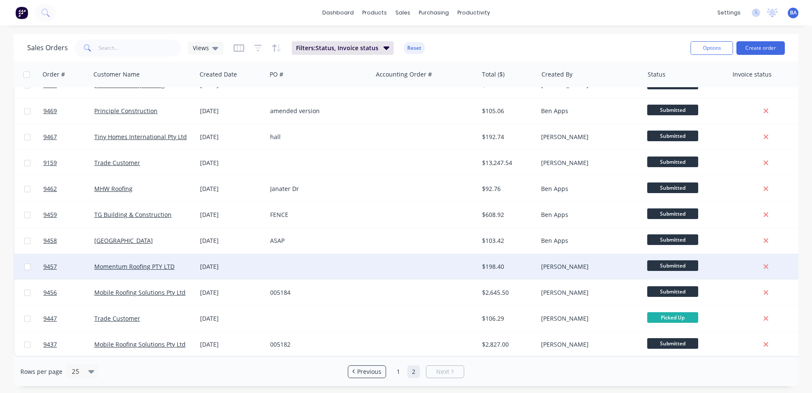
click at [379, 264] on div at bounding box center [426, 266] width 106 height 25
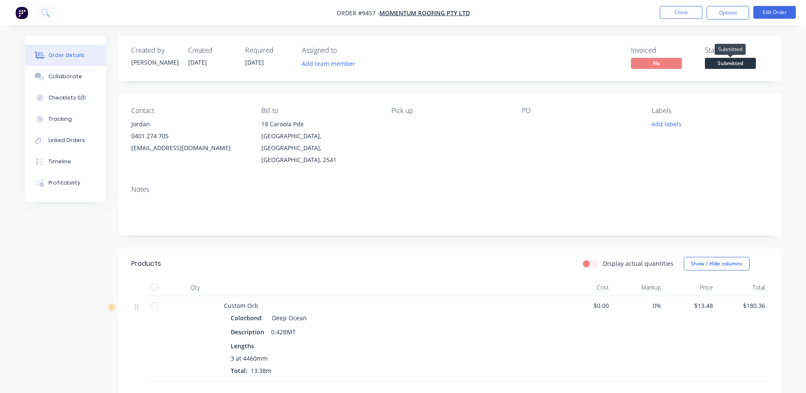
click at [733, 62] on span "Submitted" at bounding box center [730, 63] width 51 height 11
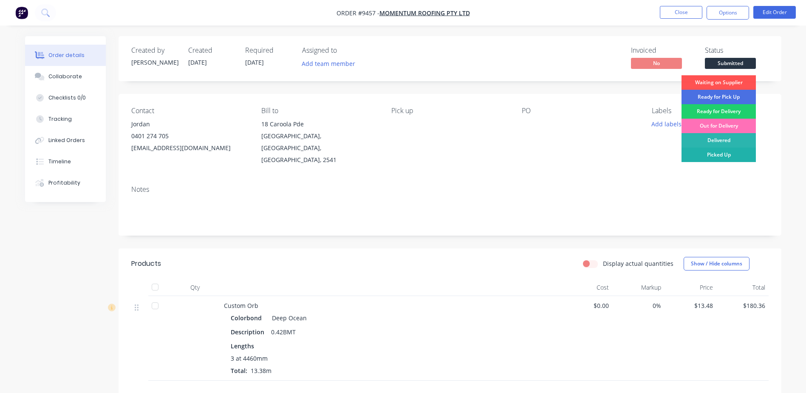
click at [721, 150] on div "Picked Up" at bounding box center [719, 154] width 74 height 14
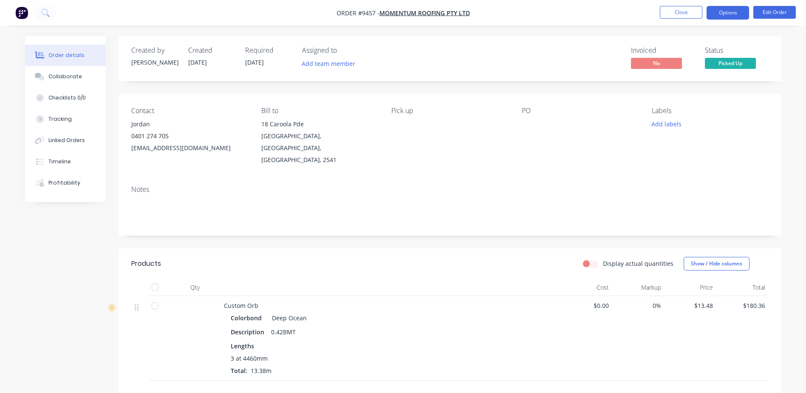
click at [728, 10] on button "Options" at bounding box center [728, 13] width 42 height 14
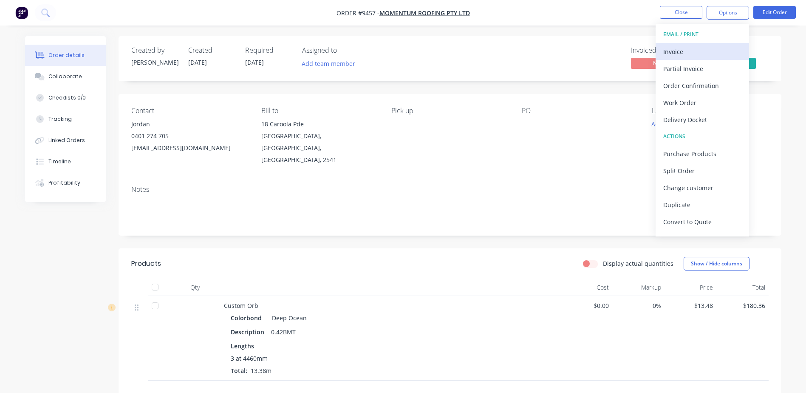
click at [691, 50] on div "Invoice" at bounding box center [702, 51] width 78 height 12
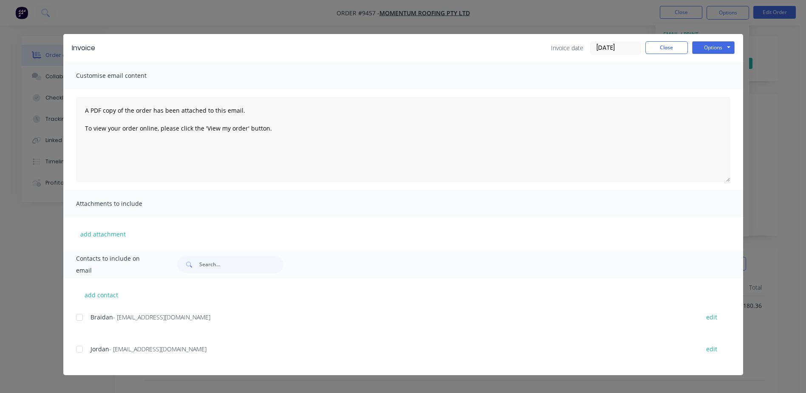
click at [78, 348] on div at bounding box center [79, 348] width 17 height 17
click at [707, 44] on button "Options" at bounding box center [713, 47] width 42 height 13
click at [710, 87] on button "Email" at bounding box center [719, 91] width 54 height 14
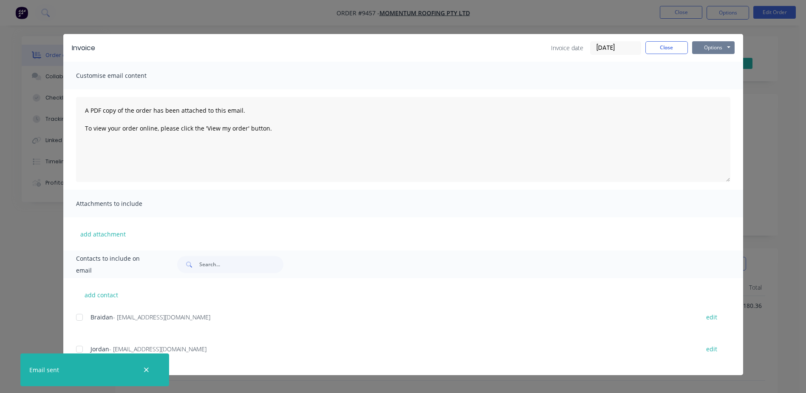
click at [710, 45] on button "Options" at bounding box center [713, 47] width 42 height 13
click at [713, 74] on button "Print" at bounding box center [719, 77] width 54 height 14
click at [674, 47] on button "Close" at bounding box center [666, 47] width 42 height 13
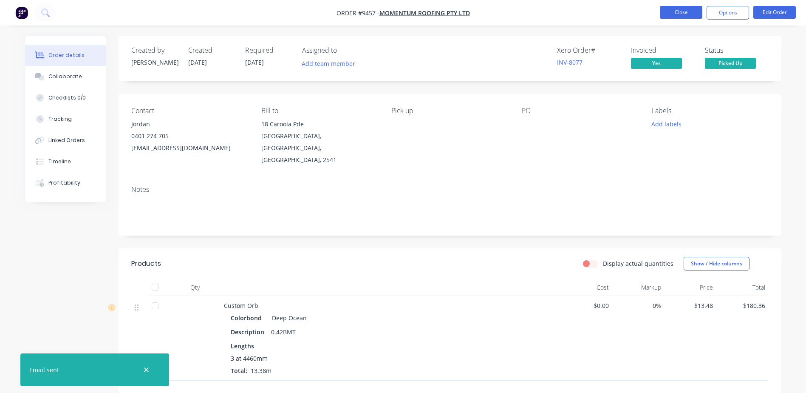
click at [679, 11] on button "Close" at bounding box center [681, 12] width 42 height 13
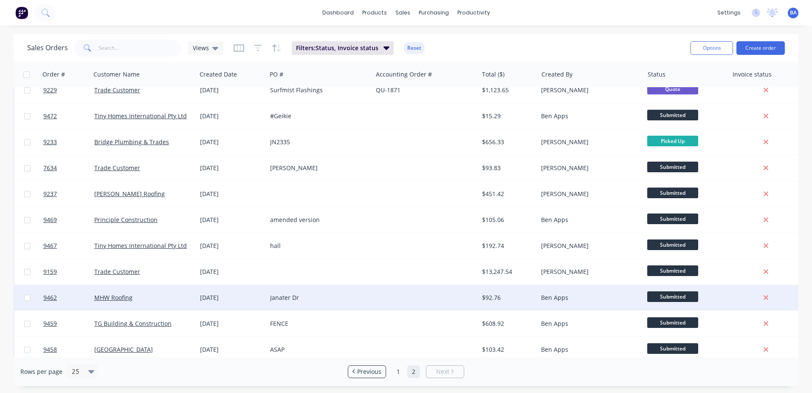
scroll to position [176, 0]
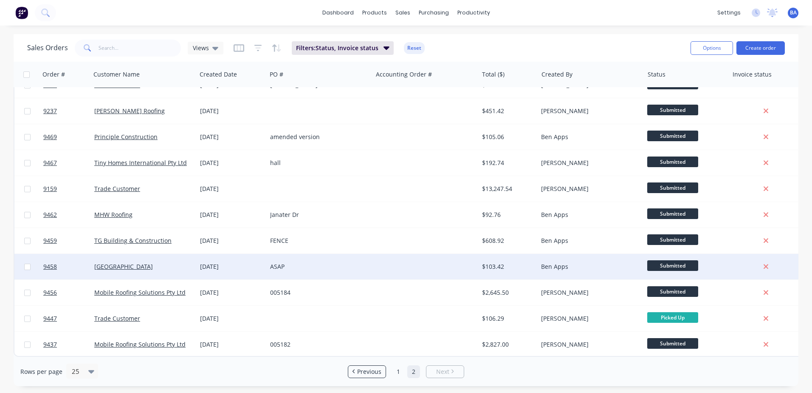
click at [359, 262] on div "ASAP" at bounding box center [317, 266] width 94 height 8
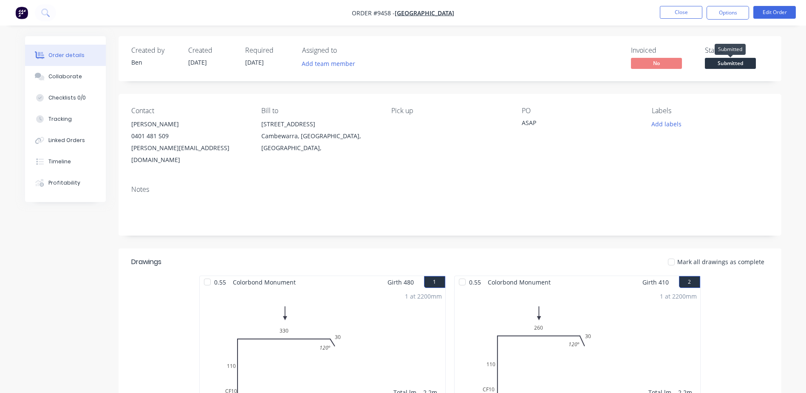
click at [728, 58] on span "Submitted" at bounding box center [730, 63] width 51 height 11
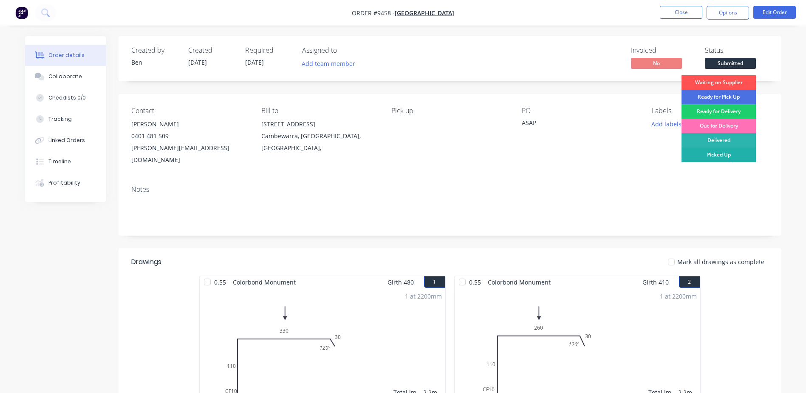
click at [710, 153] on div "Picked Up" at bounding box center [719, 154] width 74 height 14
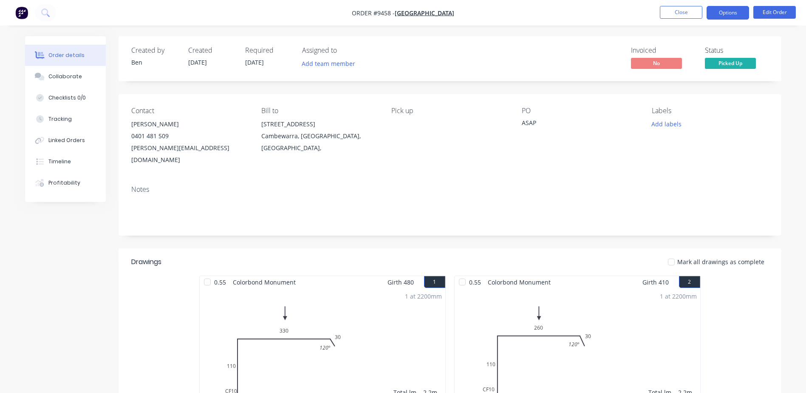
click at [735, 12] on button "Options" at bounding box center [728, 13] width 42 height 14
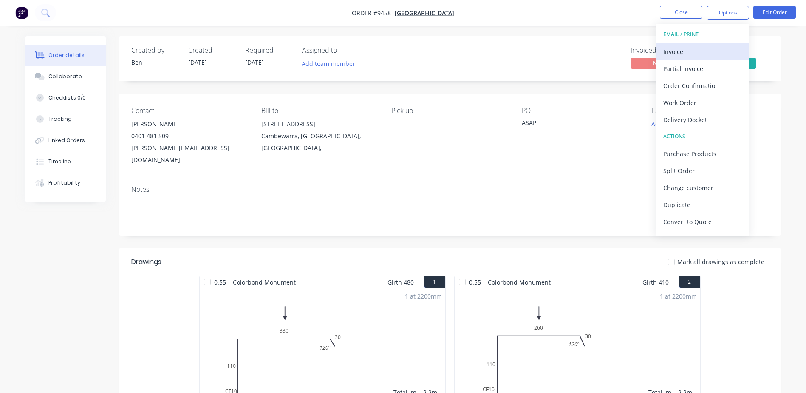
click at [686, 55] on div "Invoice" at bounding box center [702, 51] width 78 height 12
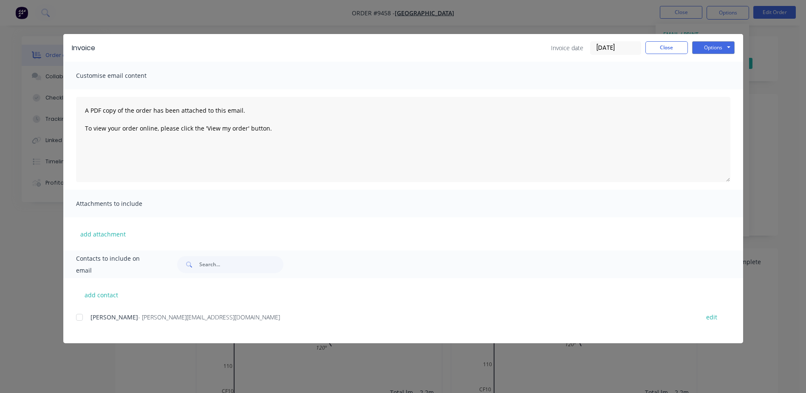
click at [82, 316] on div at bounding box center [79, 317] width 17 height 17
click at [717, 43] on button "Options" at bounding box center [713, 47] width 42 height 13
click at [716, 88] on button "Email" at bounding box center [719, 91] width 54 height 14
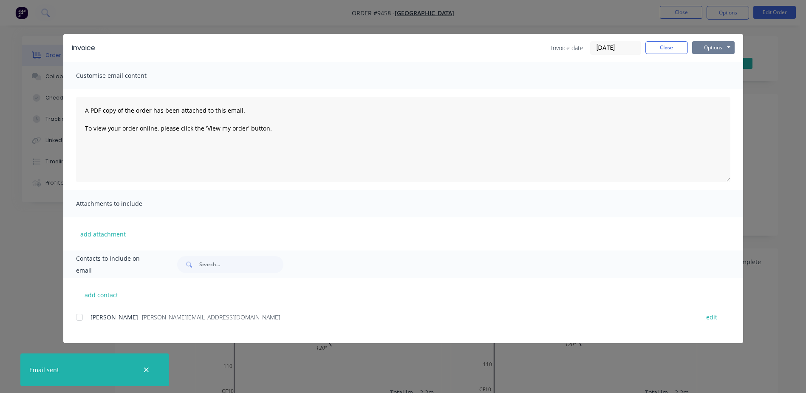
click at [708, 46] on button "Options" at bounding box center [713, 47] width 42 height 13
click at [710, 74] on button "Print" at bounding box center [719, 77] width 54 height 14
click at [670, 47] on button "Close" at bounding box center [666, 47] width 42 height 13
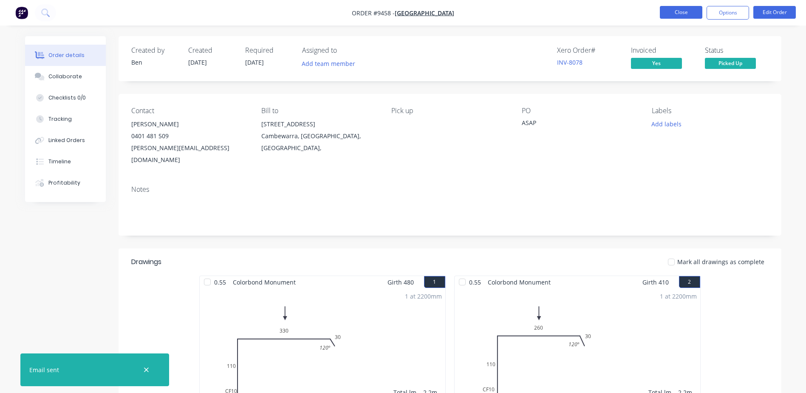
click at [681, 14] on button "Close" at bounding box center [681, 12] width 42 height 13
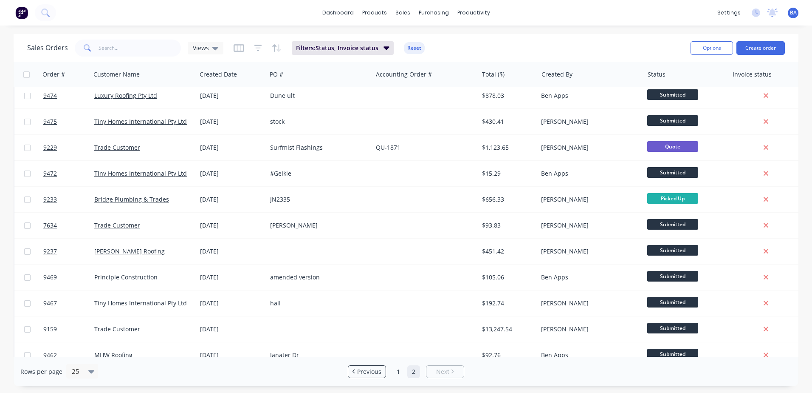
scroll to position [176, 0]
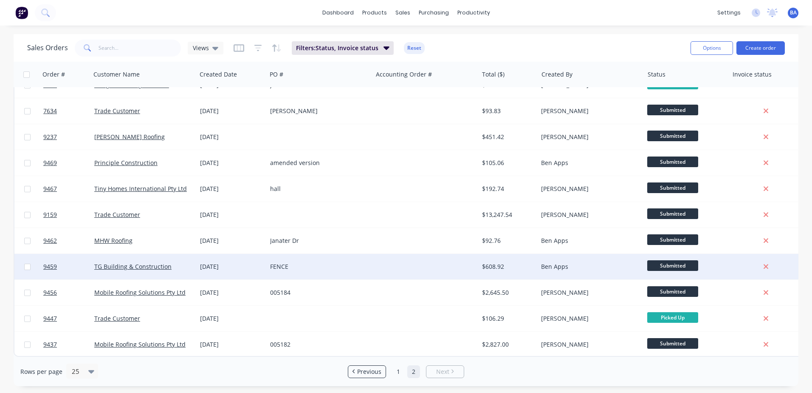
click at [380, 261] on div at bounding box center [426, 266] width 106 height 25
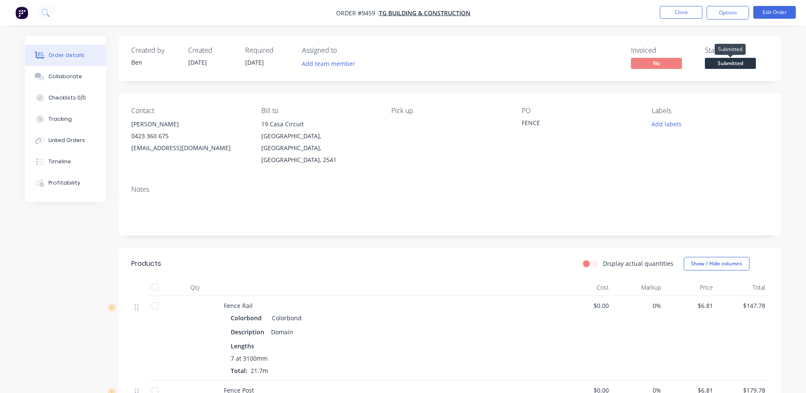
click at [727, 63] on span "Submitted" at bounding box center [730, 63] width 51 height 11
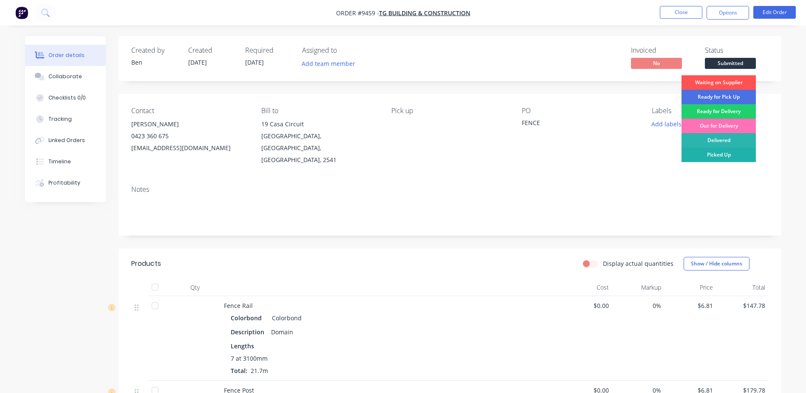
click at [722, 153] on div "Picked Up" at bounding box center [719, 154] width 74 height 14
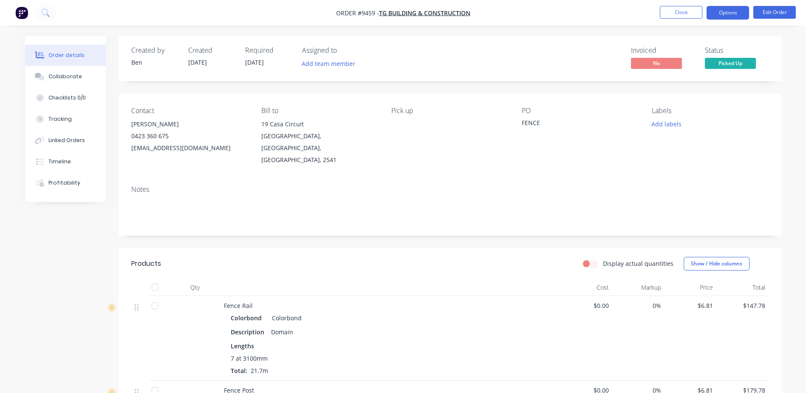
click at [720, 11] on button "Options" at bounding box center [728, 13] width 42 height 14
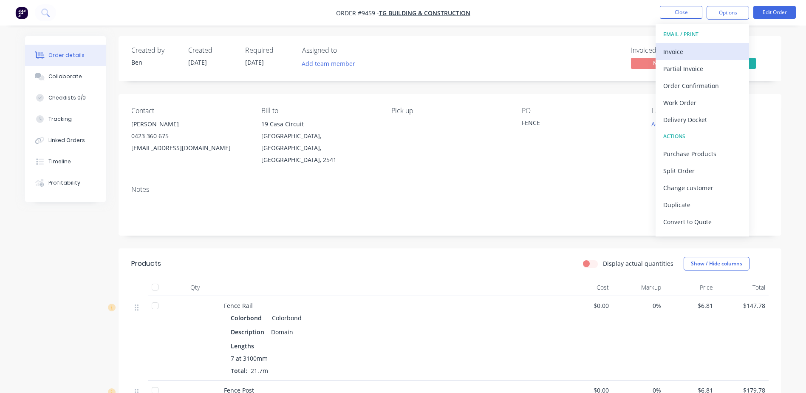
click at [679, 53] on div "Invoice" at bounding box center [702, 51] width 78 height 12
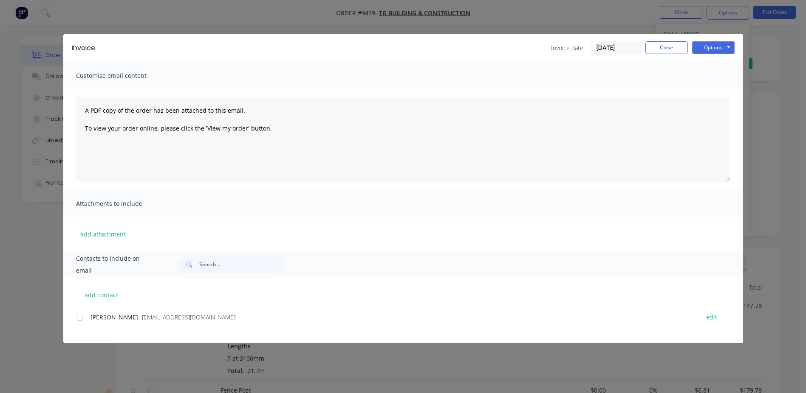
click at [77, 317] on div at bounding box center [79, 317] width 17 height 17
click at [709, 45] on button "Options" at bounding box center [713, 47] width 42 height 13
click at [722, 86] on button "Email" at bounding box center [719, 91] width 54 height 14
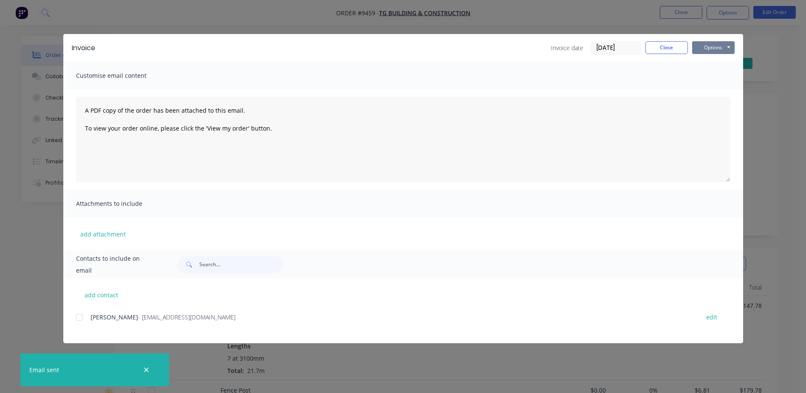
click at [716, 47] on button "Options" at bounding box center [713, 47] width 42 height 13
click at [723, 75] on button "Print" at bounding box center [719, 77] width 54 height 14
click at [668, 49] on button "Close" at bounding box center [666, 47] width 42 height 13
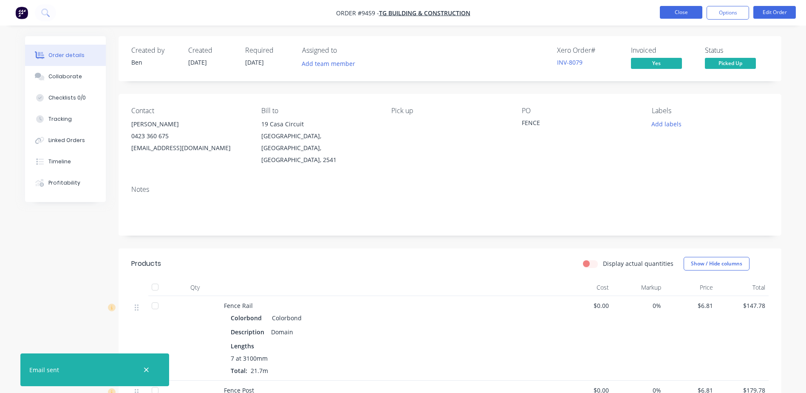
click at [679, 11] on button "Close" at bounding box center [681, 12] width 42 height 13
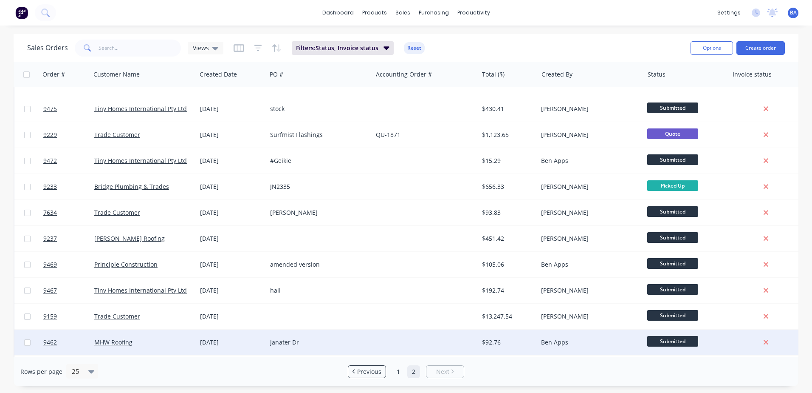
scroll to position [150, 0]
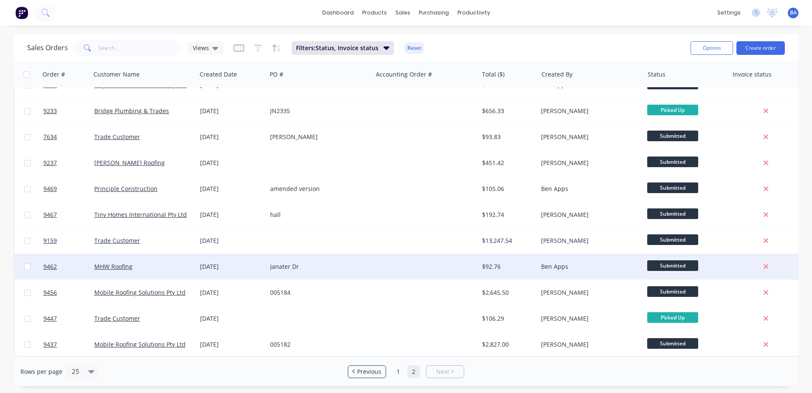
click at [396, 262] on div at bounding box center [426, 266] width 106 height 25
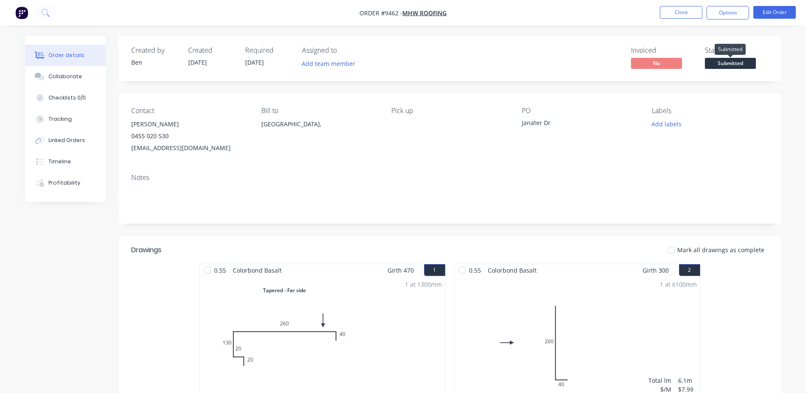
click at [731, 60] on span "Submitted" at bounding box center [730, 63] width 51 height 11
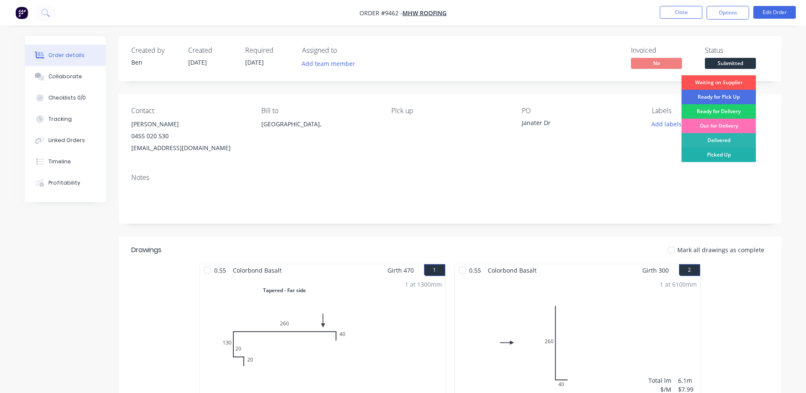
click at [722, 153] on div "Picked Up" at bounding box center [719, 154] width 74 height 14
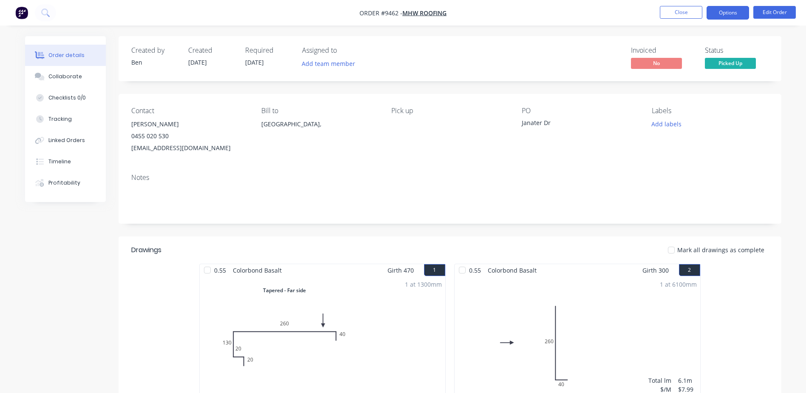
click at [727, 11] on button "Options" at bounding box center [728, 13] width 42 height 14
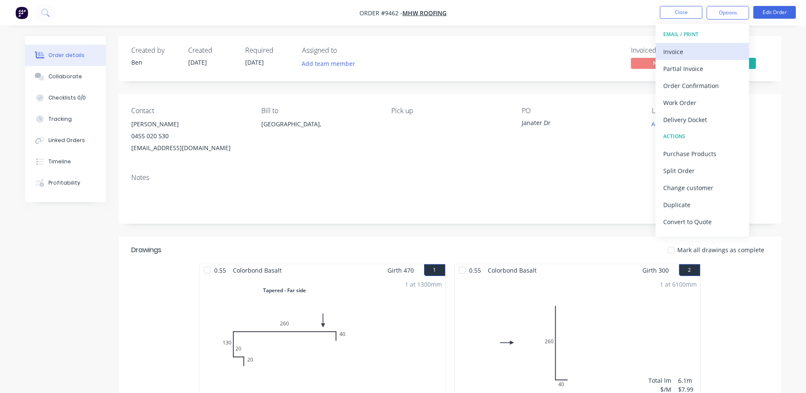
click at [696, 54] on div "Invoice" at bounding box center [702, 51] width 78 height 12
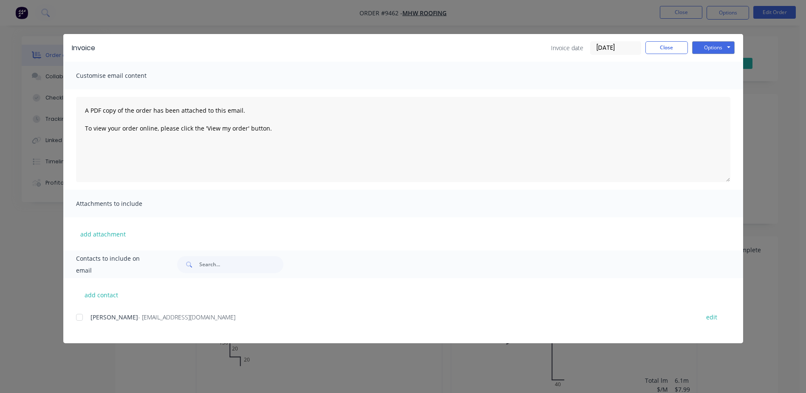
click at [77, 317] on div at bounding box center [79, 317] width 17 height 17
click at [705, 45] on button "Options" at bounding box center [713, 47] width 42 height 13
click at [719, 87] on button "Email" at bounding box center [719, 91] width 54 height 14
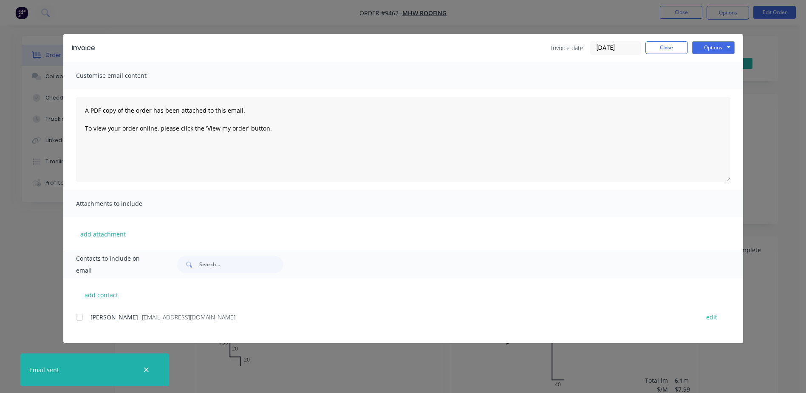
click at [81, 317] on div at bounding box center [79, 317] width 17 height 17
click at [712, 45] on button "Options" at bounding box center [713, 47] width 42 height 13
click at [715, 88] on button "Email" at bounding box center [719, 91] width 54 height 14
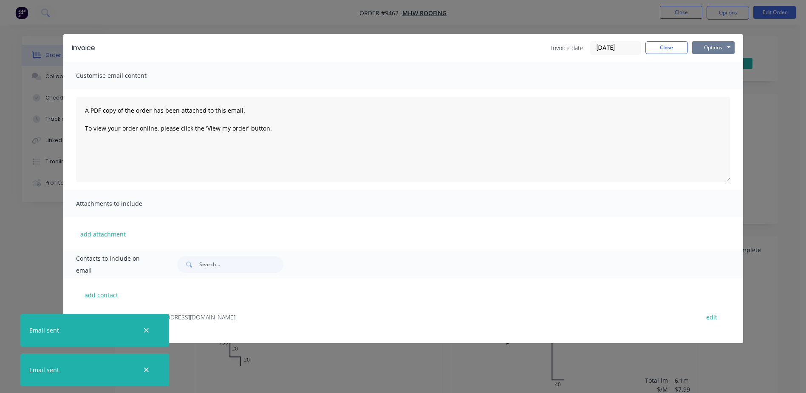
click at [697, 49] on button "Options" at bounding box center [713, 47] width 42 height 13
click at [702, 72] on button "Print" at bounding box center [719, 77] width 54 height 14
click at [660, 43] on button "Close" at bounding box center [666, 47] width 42 height 13
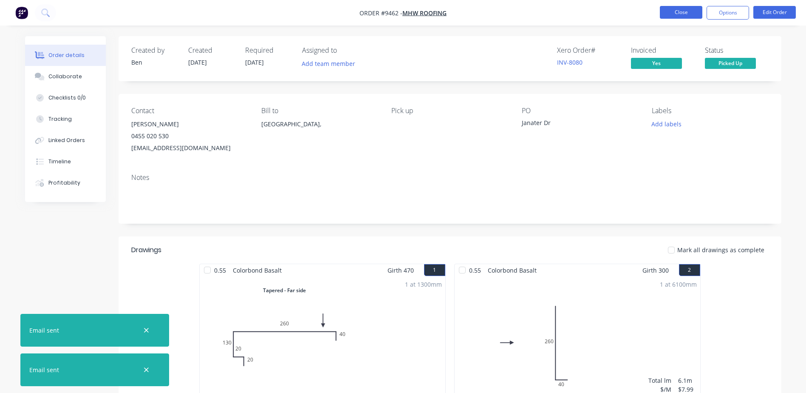
click at [679, 11] on button "Close" at bounding box center [681, 12] width 42 height 13
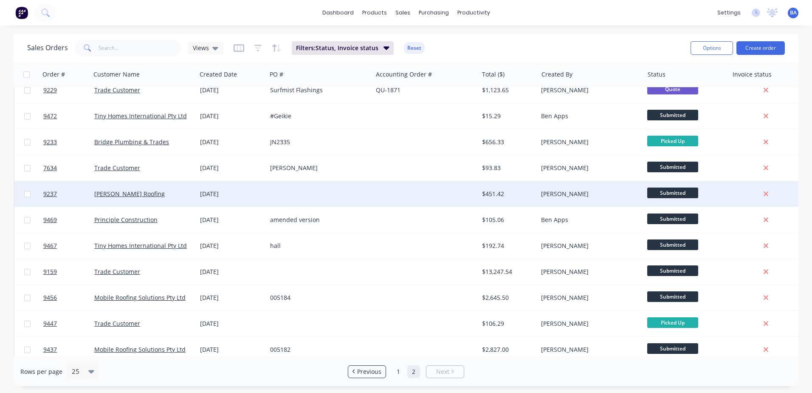
scroll to position [124, 0]
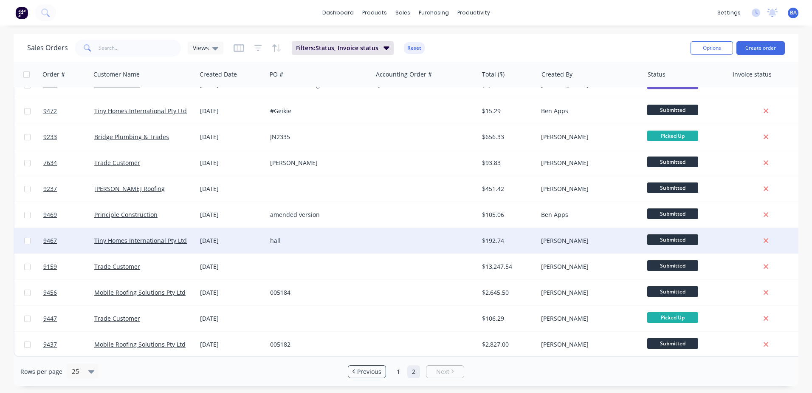
click at [376, 241] on div at bounding box center [426, 240] width 106 height 25
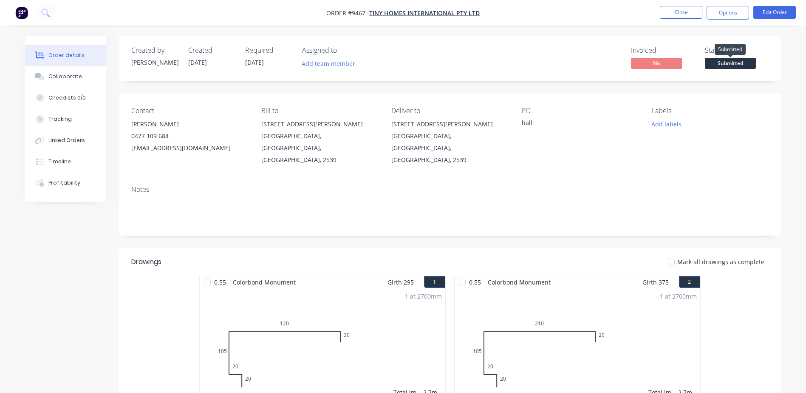
click at [727, 61] on span "Submitted" at bounding box center [730, 63] width 51 height 11
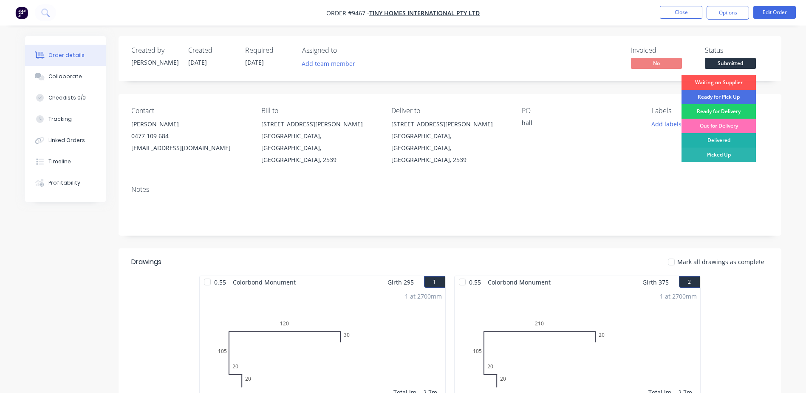
click at [721, 139] on div "Delivered" at bounding box center [719, 140] width 74 height 14
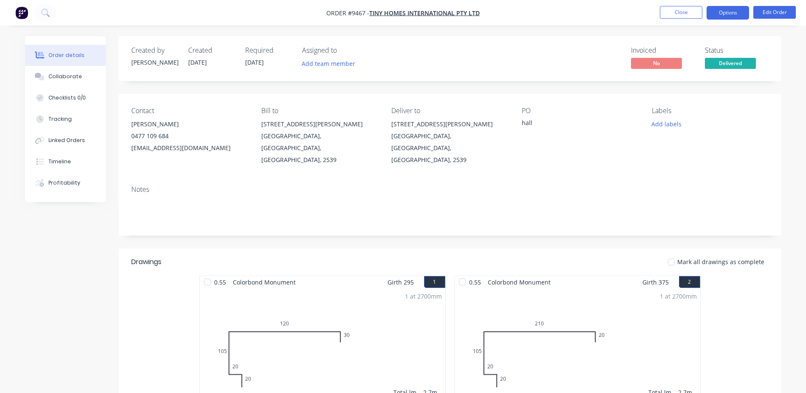
click at [724, 11] on button "Options" at bounding box center [728, 13] width 42 height 14
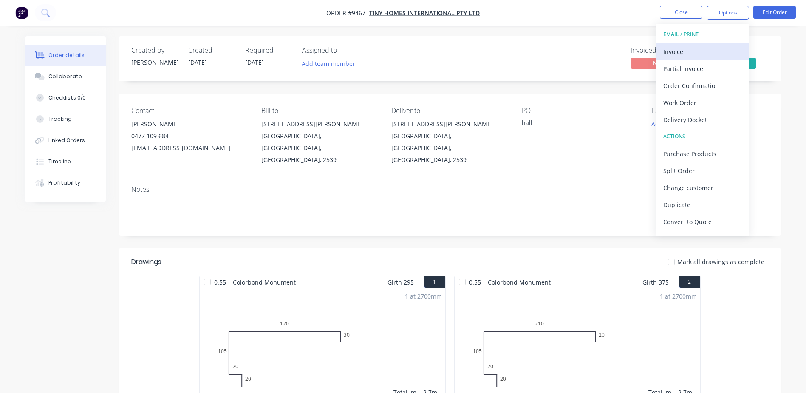
click at [684, 45] on div "Invoice" at bounding box center [702, 51] width 78 height 12
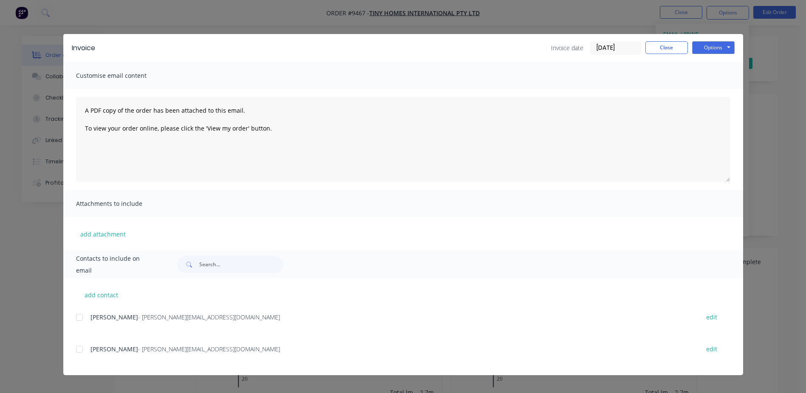
click at [79, 316] on div at bounding box center [79, 317] width 17 height 17
click at [716, 48] on button "Options" at bounding box center [713, 47] width 42 height 13
click at [713, 89] on button "Email" at bounding box center [719, 91] width 54 height 14
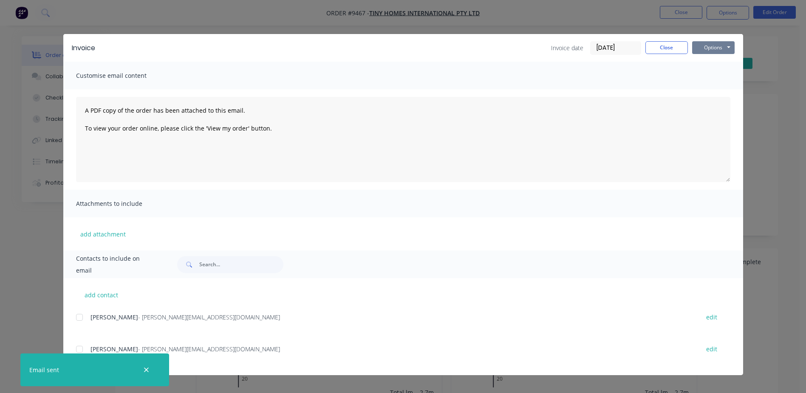
click at [713, 50] on button "Options" at bounding box center [713, 47] width 42 height 13
click at [713, 73] on button "Print" at bounding box center [719, 77] width 54 height 14
click at [662, 44] on button "Close" at bounding box center [666, 47] width 42 height 13
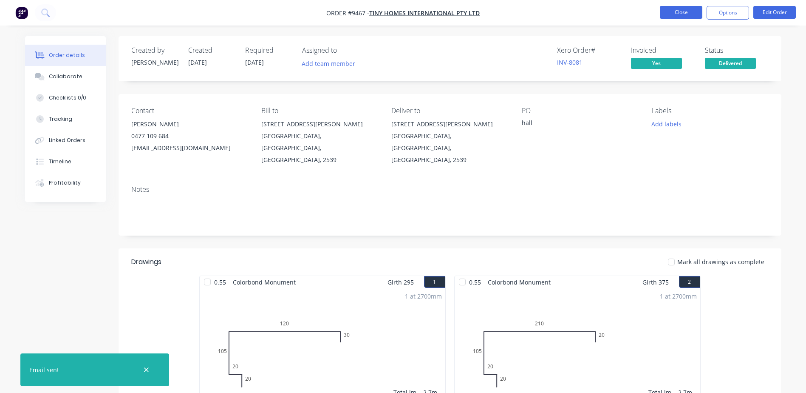
click at [679, 11] on button "Close" at bounding box center [681, 12] width 42 height 13
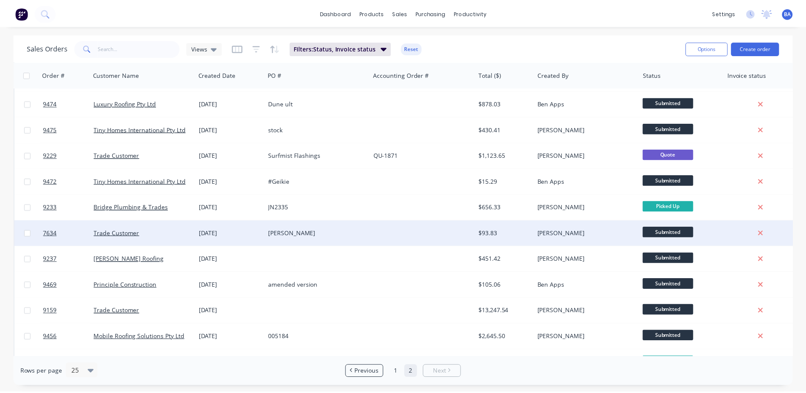
scroll to position [98, 0]
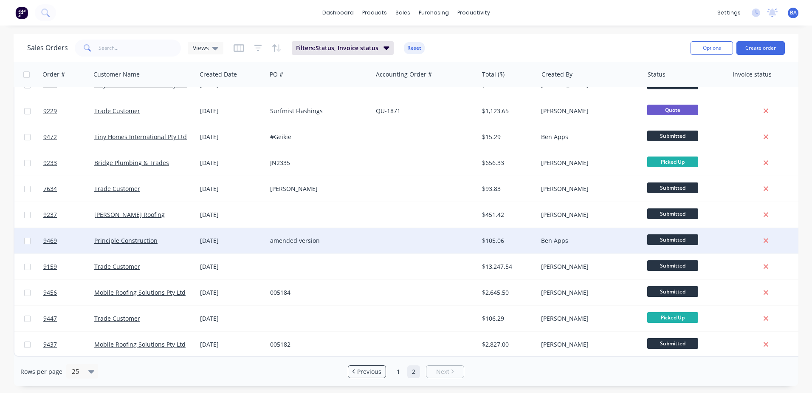
click at [397, 239] on div at bounding box center [426, 240] width 106 height 25
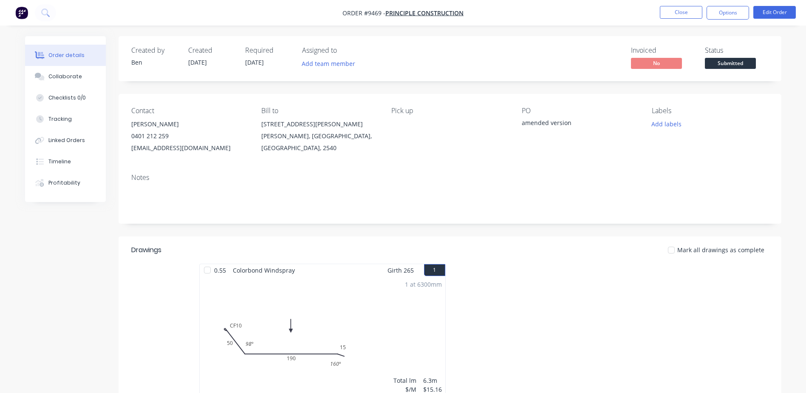
click at [724, 63] on span "Submitted" at bounding box center [730, 63] width 51 height 11
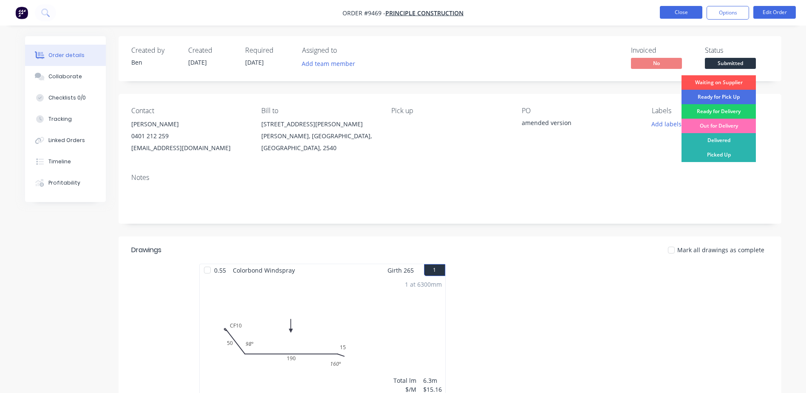
click at [673, 15] on button "Close" at bounding box center [681, 12] width 42 height 13
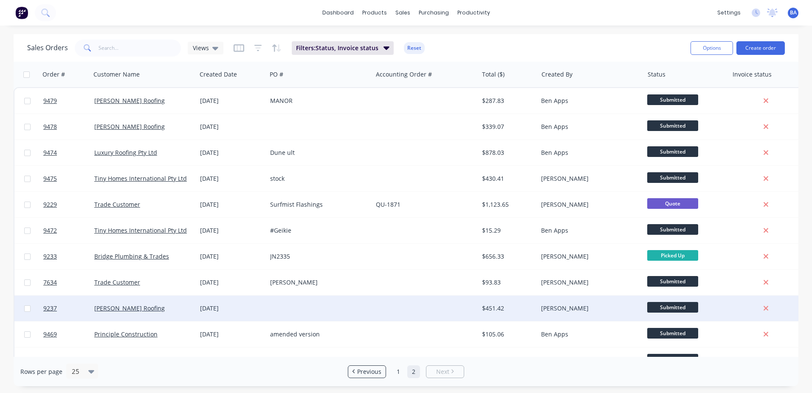
click at [401, 304] on div at bounding box center [426, 307] width 106 height 25
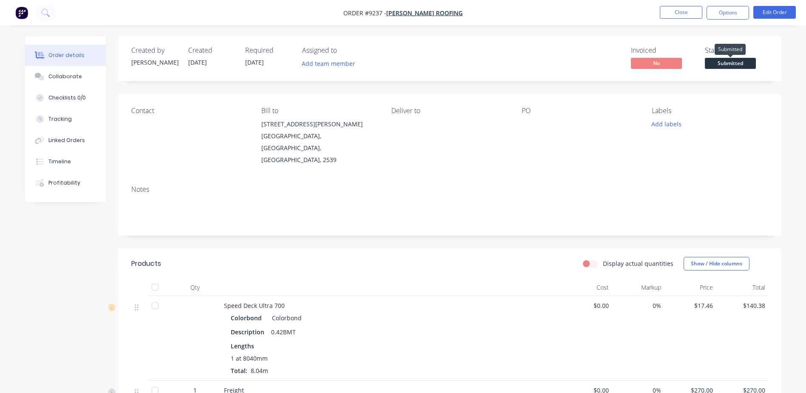
click at [730, 62] on span "Submitted" at bounding box center [730, 63] width 51 height 11
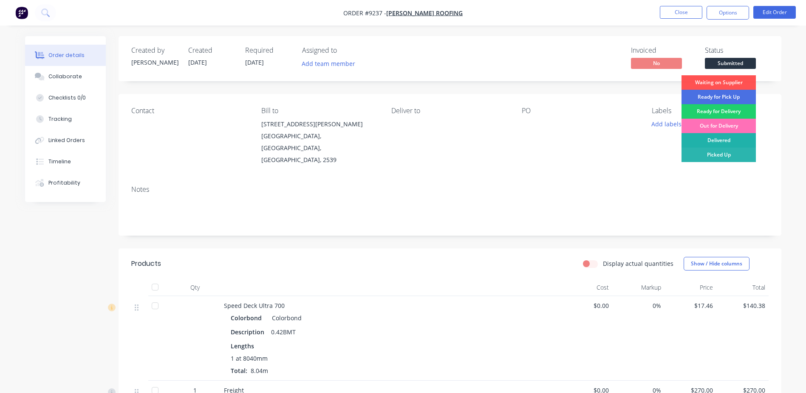
click at [711, 140] on div "Delivered" at bounding box center [719, 140] width 74 height 14
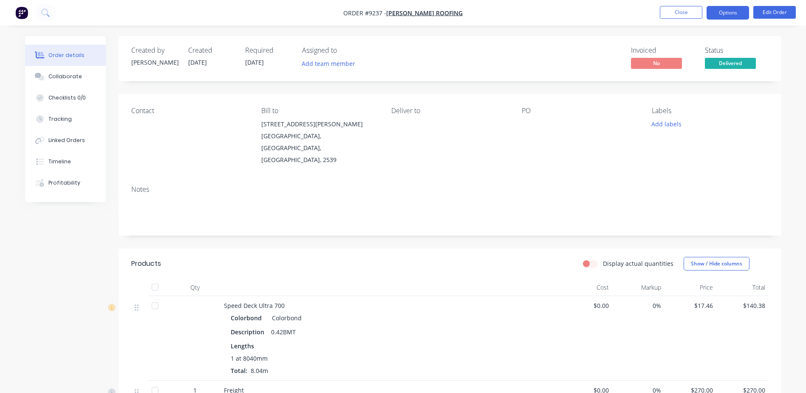
click at [720, 8] on button "Options" at bounding box center [728, 13] width 42 height 14
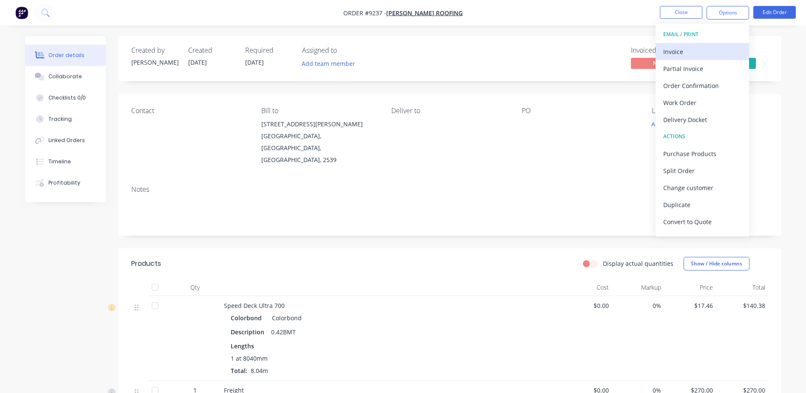
click at [688, 48] on div "Invoice" at bounding box center [702, 51] width 78 height 12
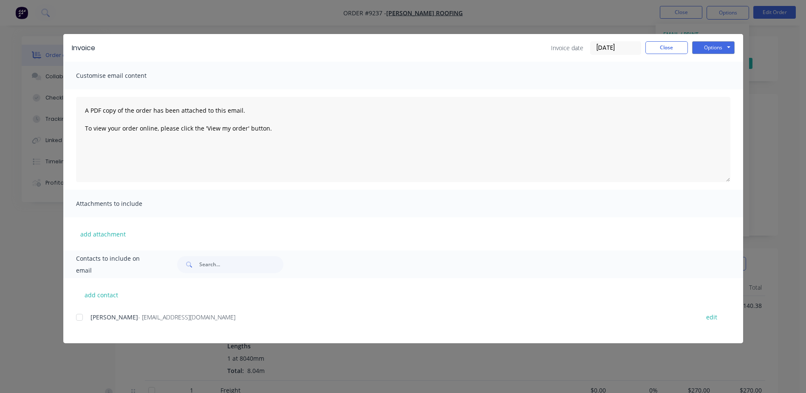
click at [81, 317] on div at bounding box center [79, 317] width 17 height 17
click at [706, 47] on button "Options" at bounding box center [713, 47] width 42 height 13
click at [717, 89] on button "Email" at bounding box center [719, 91] width 54 height 14
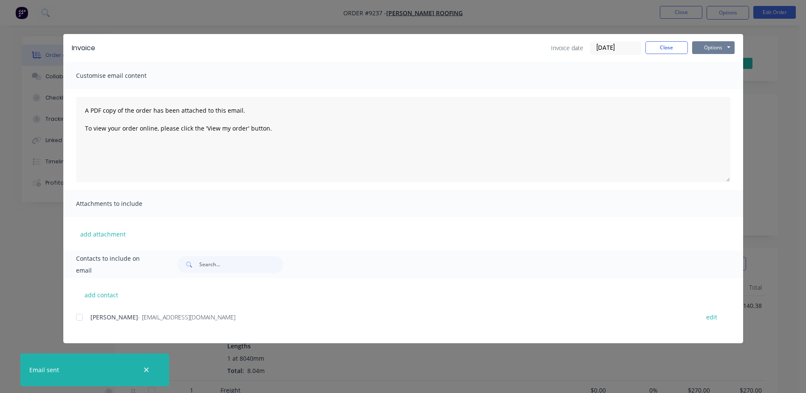
click at [716, 48] on button "Options" at bounding box center [713, 47] width 42 height 13
click at [716, 72] on button "Print" at bounding box center [719, 77] width 54 height 14
click at [670, 45] on button "Close" at bounding box center [666, 47] width 42 height 13
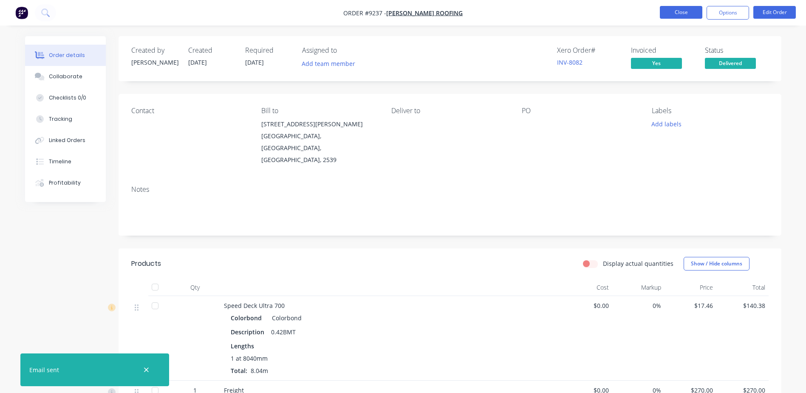
click at [666, 13] on button "Close" at bounding box center [681, 12] width 42 height 13
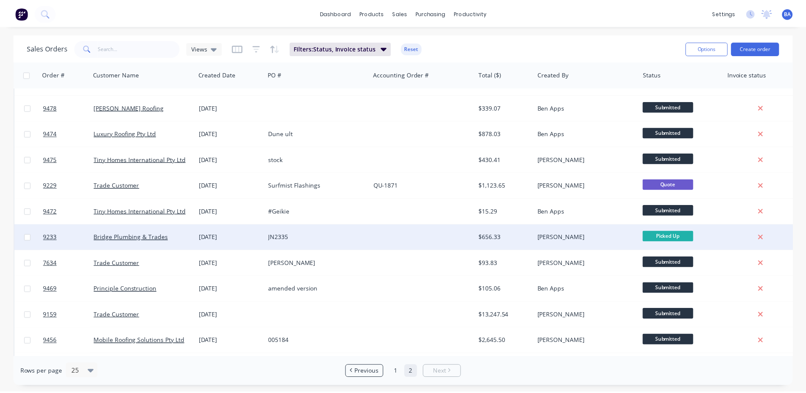
scroll to position [72, 0]
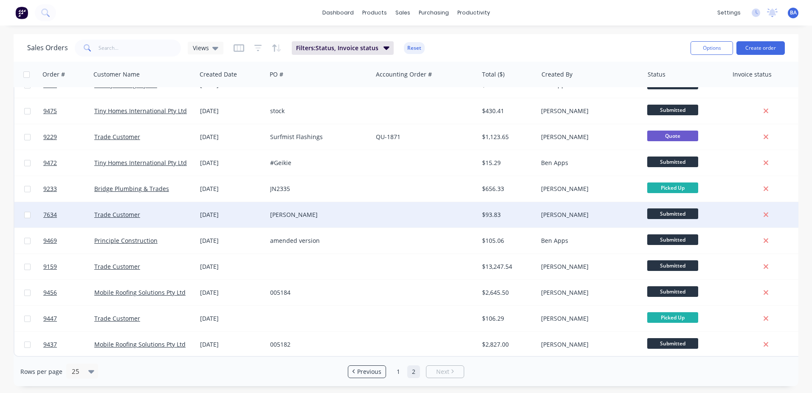
click at [401, 211] on div at bounding box center [426, 214] width 106 height 25
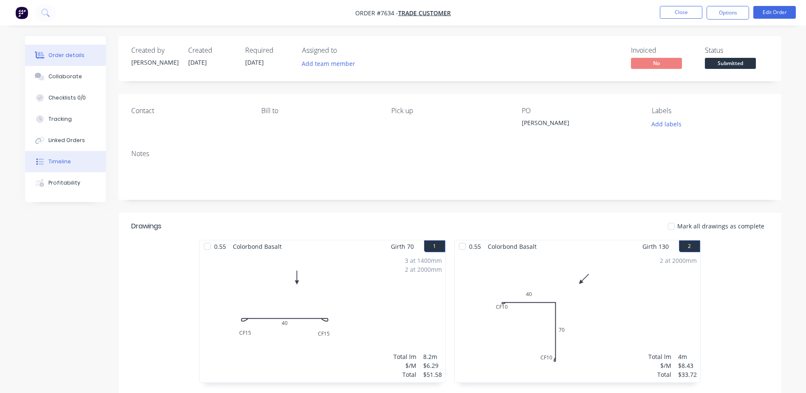
click at [73, 158] on button "Timeline" at bounding box center [65, 161] width 81 height 21
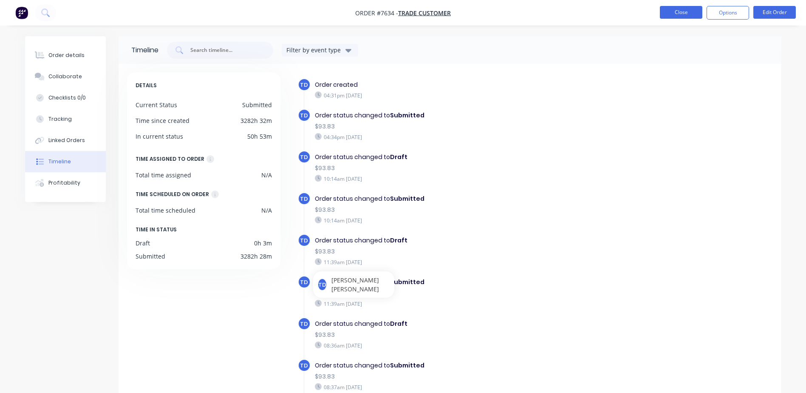
click at [685, 11] on button "Close" at bounding box center [681, 12] width 42 height 13
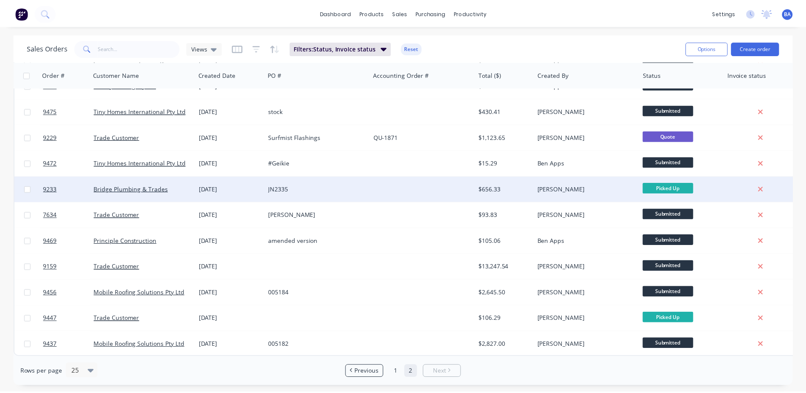
scroll to position [98, 0]
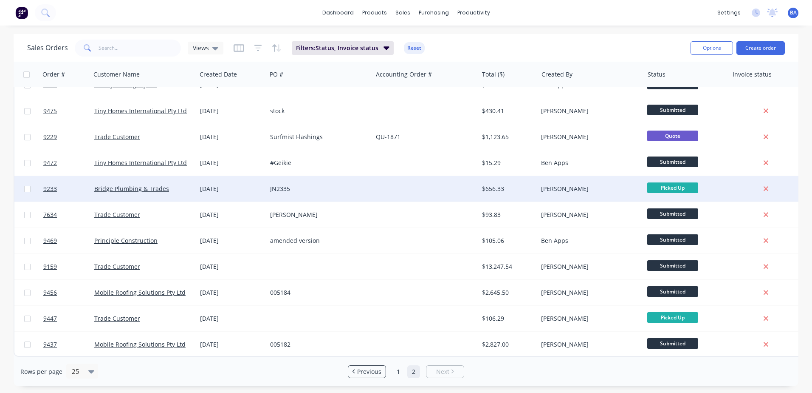
click at [410, 181] on div at bounding box center [426, 188] width 106 height 25
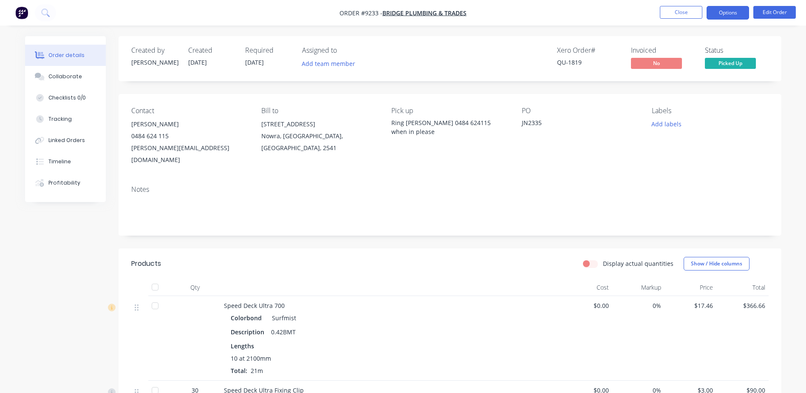
click at [735, 14] on button "Options" at bounding box center [728, 13] width 42 height 14
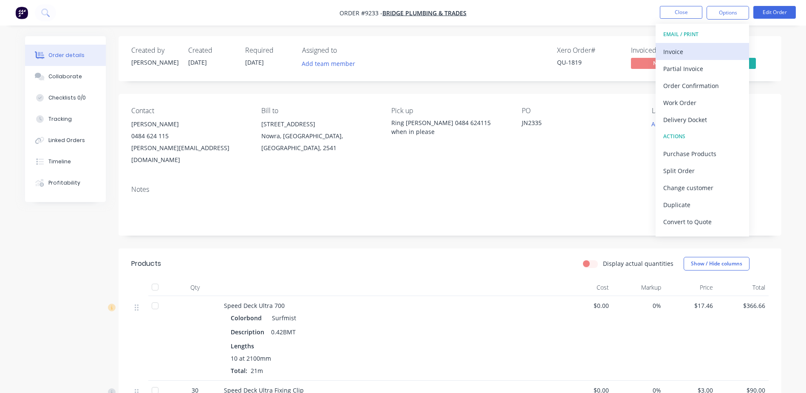
click at [705, 47] on div "Invoice" at bounding box center [702, 51] width 78 height 12
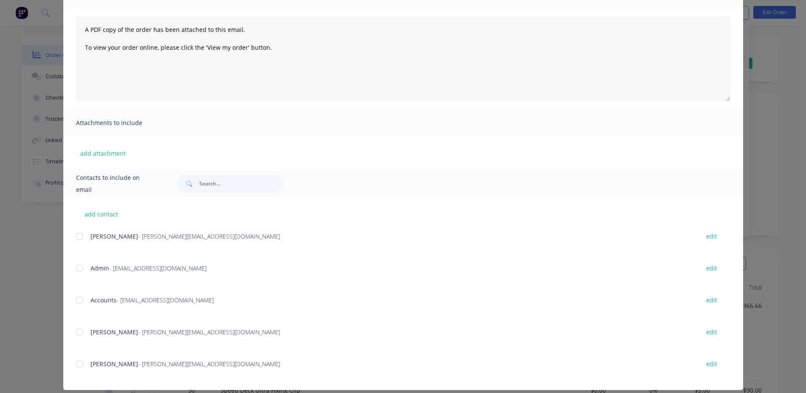
scroll to position [90, 0]
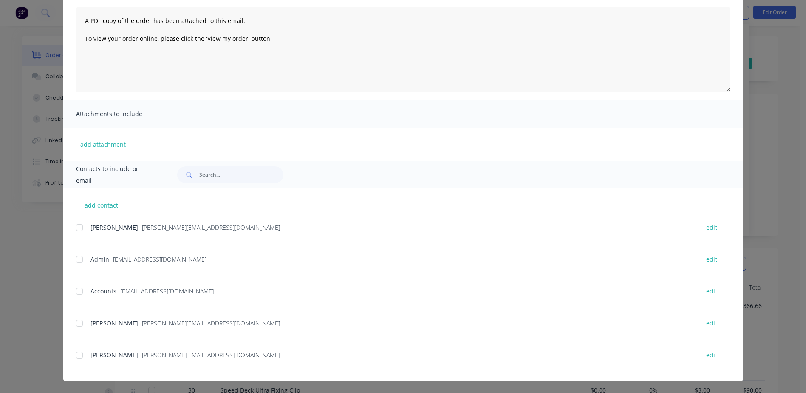
click at [75, 290] on div at bounding box center [79, 291] width 17 height 17
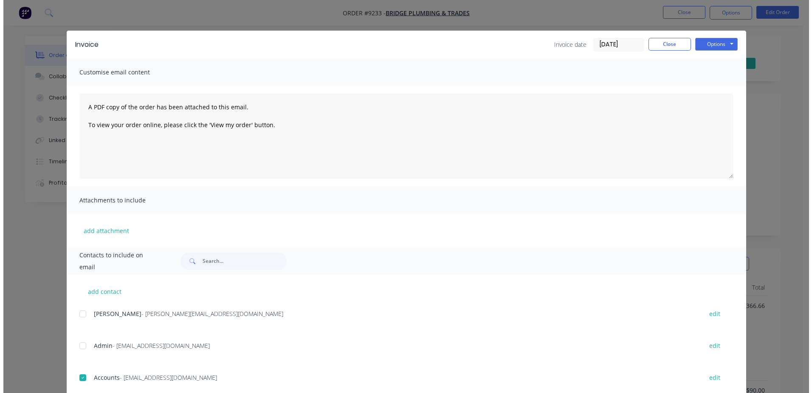
scroll to position [0, 0]
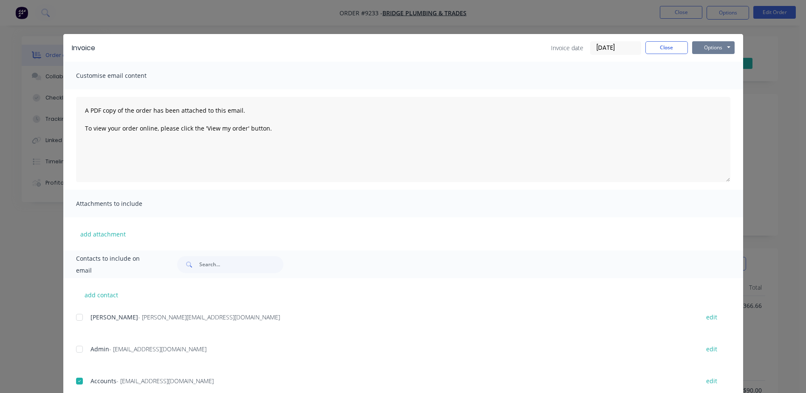
click at [703, 48] on button "Options" at bounding box center [713, 47] width 42 height 13
click at [709, 86] on button "Email" at bounding box center [719, 91] width 54 height 14
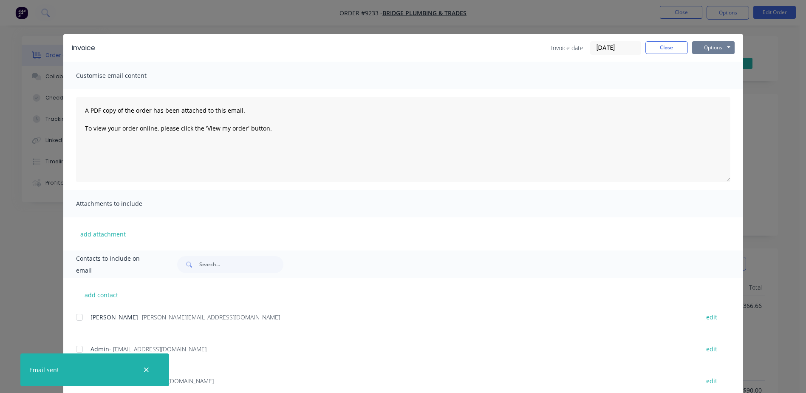
click at [700, 48] on button "Options" at bounding box center [713, 47] width 42 height 13
click at [702, 74] on button "Print" at bounding box center [719, 77] width 54 height 14
click at [658, 47] on button "Close" at bounding box center [666, 47] width 42 height 13
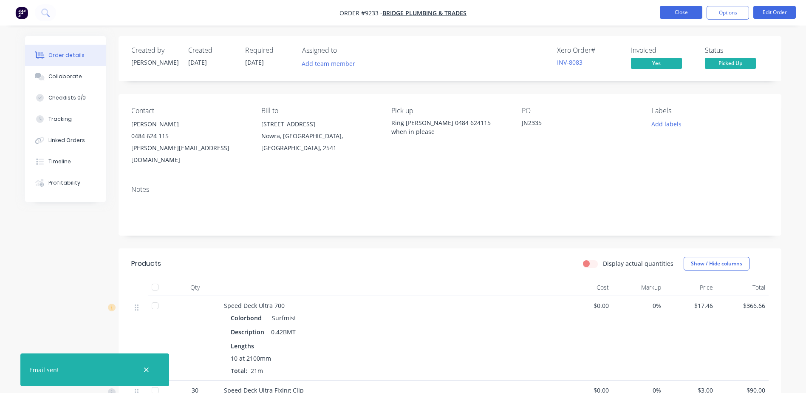
click at [666, 12] on button "Close" at bounding box center [681, 12] width 42 height 13
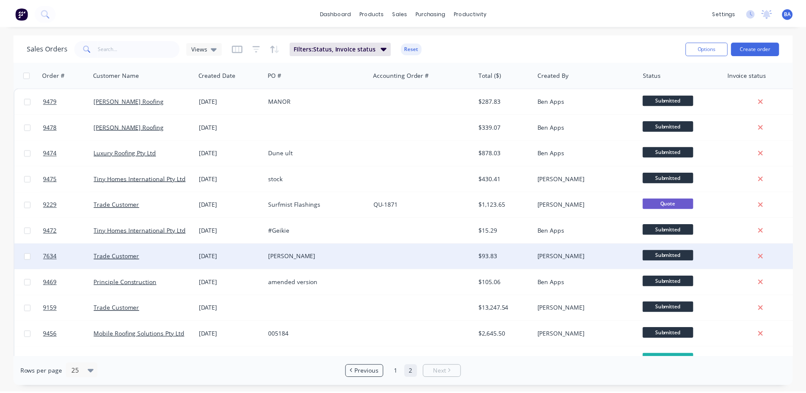
scroll to position [46, 0]
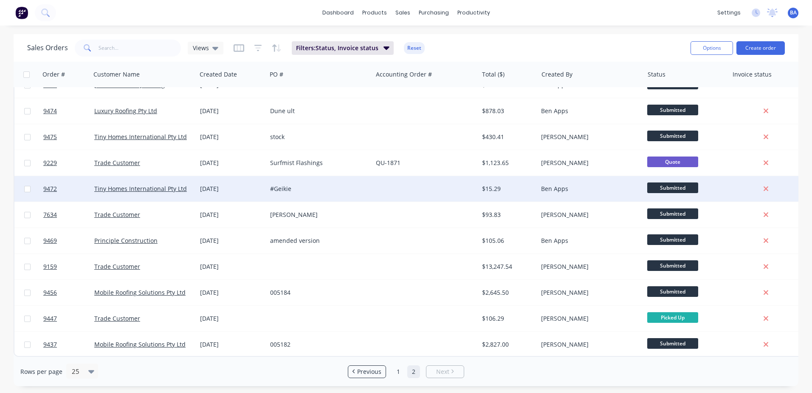
click at [387, 186] on div at bounding box center [426, 188] width 106 height 25
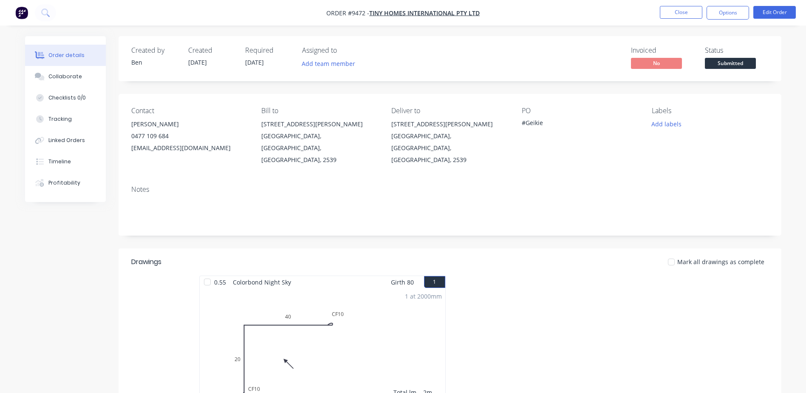
click at [722, 62] on span "Submitted" at bounding box center [730, 63] width 51 height 11
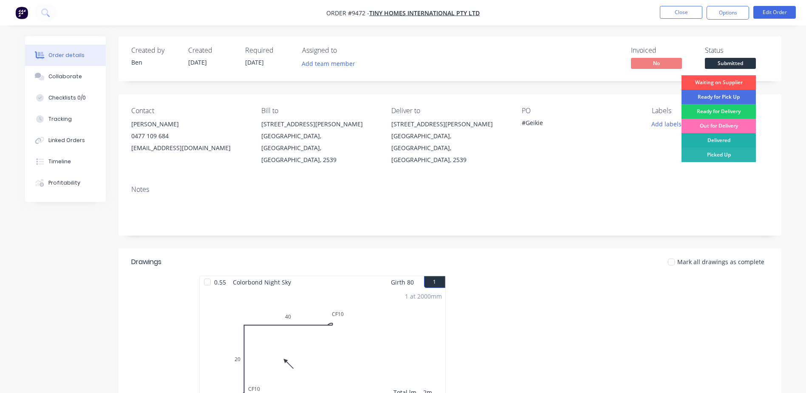
click at [711, 140] on div "Delivered" at bounding box center [719, 140] width 74 height 14
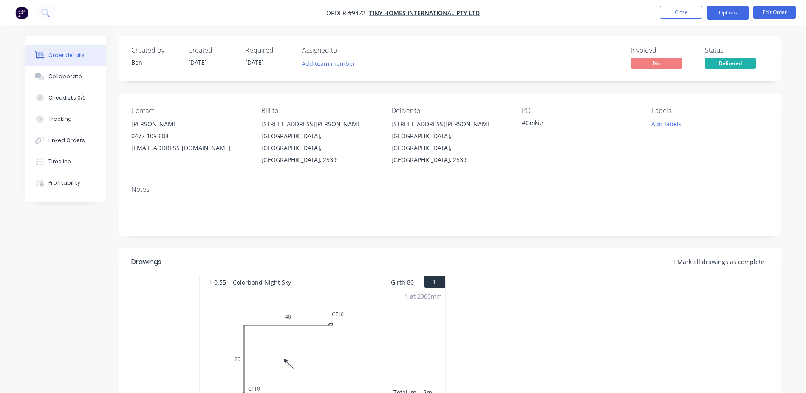
click at [737, 11] on button "Options" at bounding box center [728, 13] width 42 height 14
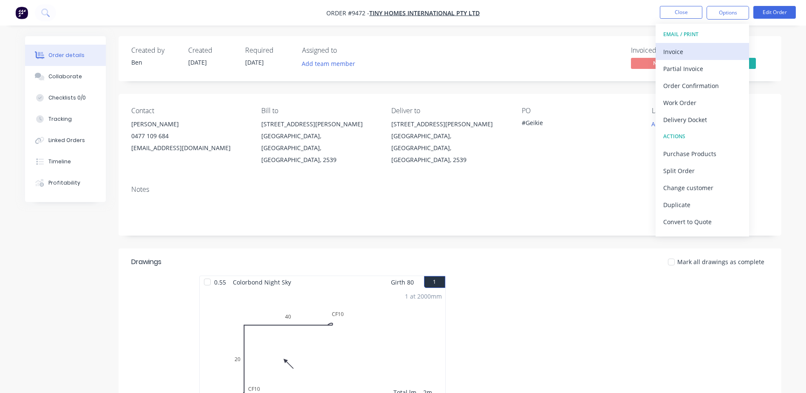
click at [685, 51] on div "Invoice" at bounding box center [702, 51] width 78 height 12
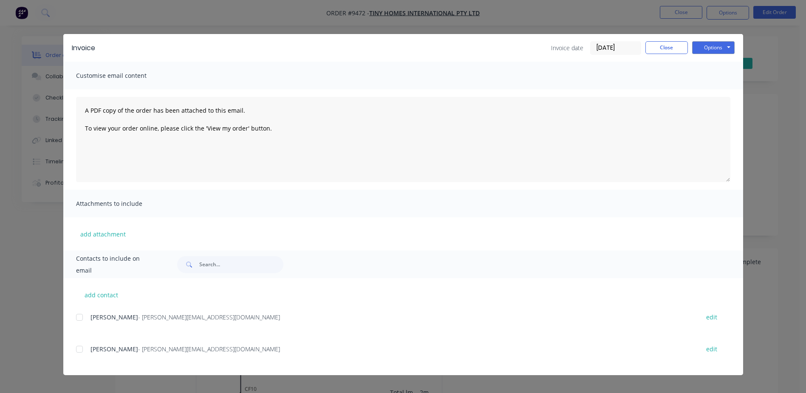
click at [79, 317] on div at bounding box center [79, 317] width 17 height 17
click at [707, 47] on button "Options" at bounding box center [713, 47] width 42 height 13
click at [713, 91] on button "Email" at bounding box center [719, 91] width 54 height 14
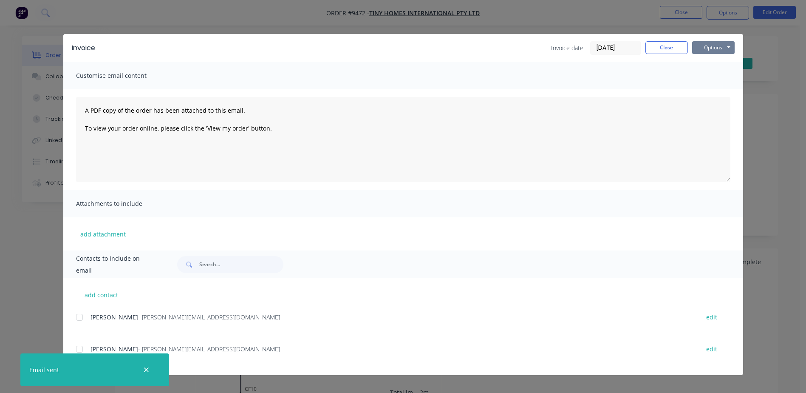
click at [708, 44] on button "Options" at bounding box center [713, 47] width 42 height 13
click at [707, 79] on button "Print" at bounding box center [719, 77] width 54 height 14
click at [668, 46] on button "Close" at bounding box center [666, 47] width 42 height 13
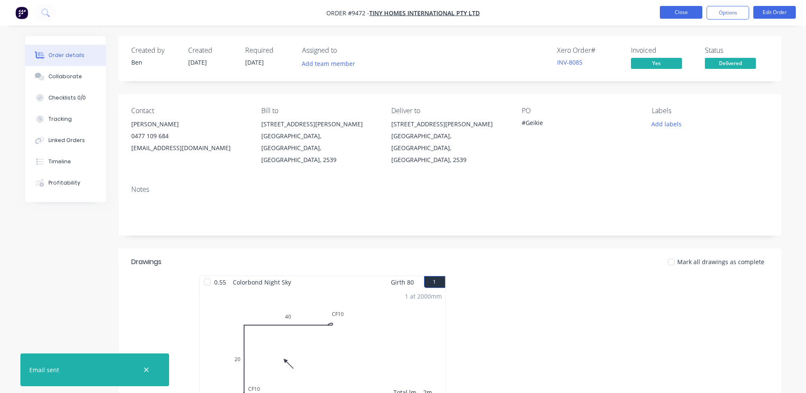
click at [691, 11] on button "Close" at bounding box center [681, 12] width 42 height 13
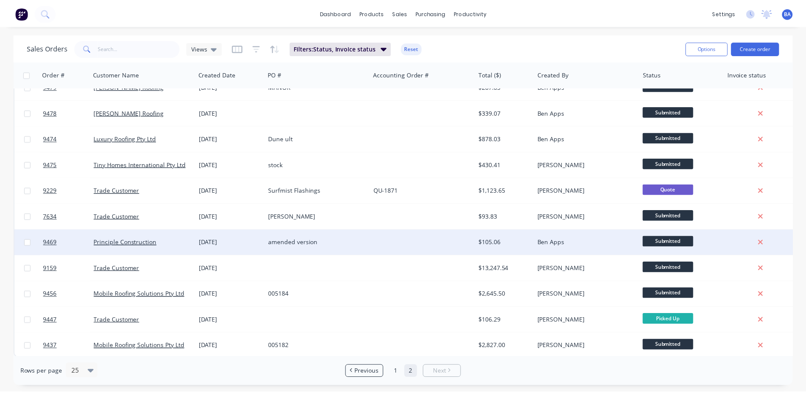
scroll to position [20, 0]
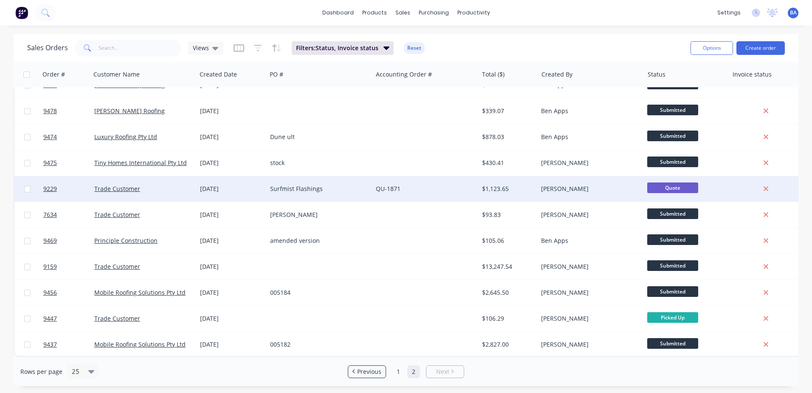
click at [396, 185] on link "QU-1871" at bounding box center [388, 188] width 25 height 8
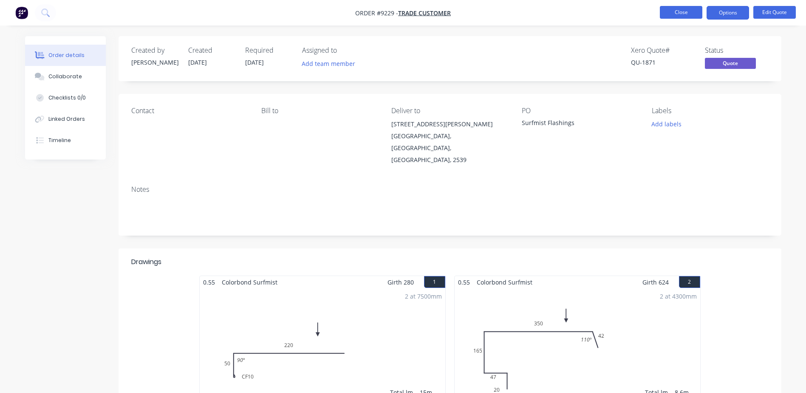
click at [669, 14] on button "Close" at bounding box center [681, 12] width 42 height 13
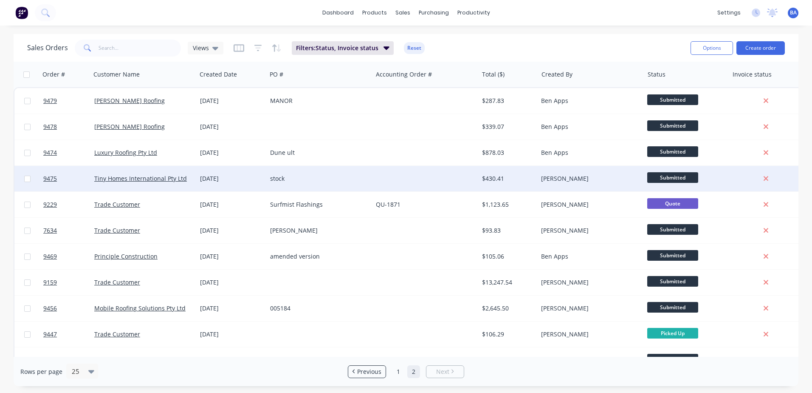
click at [397, 176] on div at bounding box center [426, 178] width 106 height 25
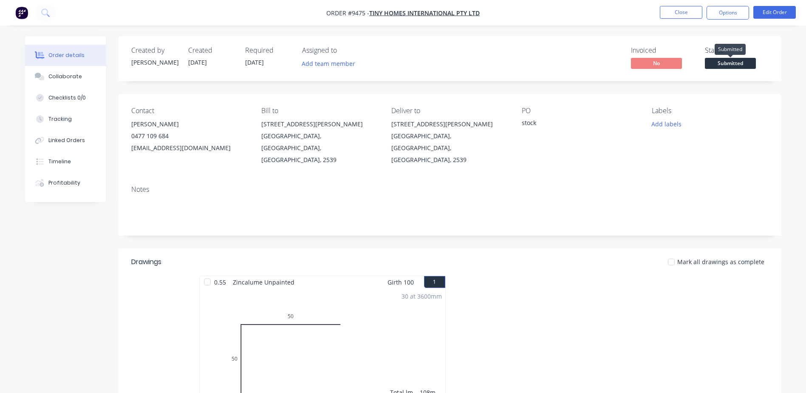
click at [731, 62] on span "Submitted" at bounding box center [730, 63] width 51 height 11
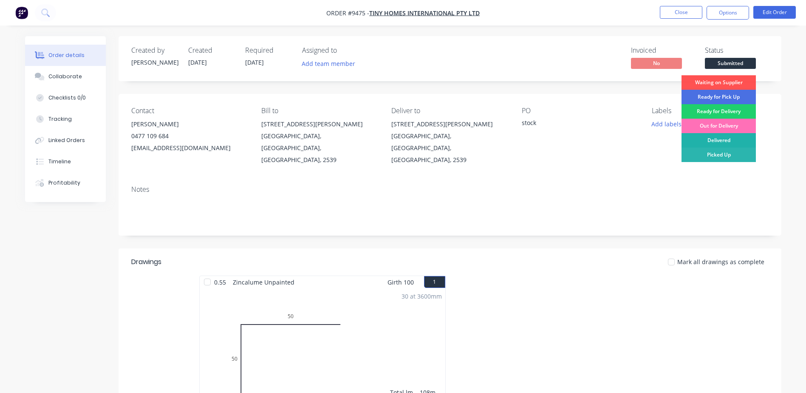
click at [716, 136] on div "Delivered" at bounding box center [719, 140] width 74 height 14
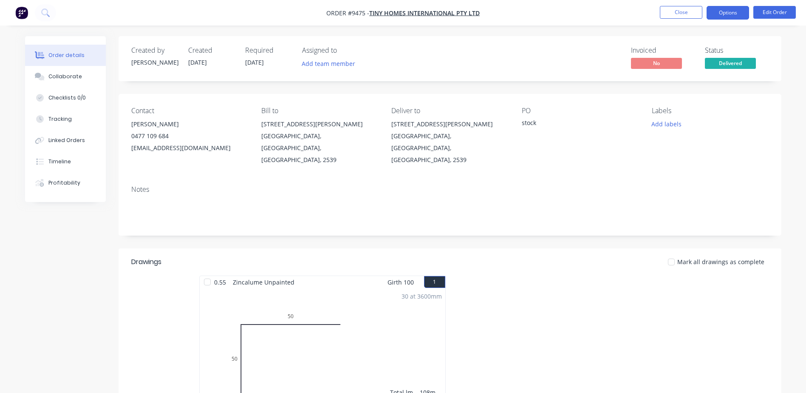
click at [728, 14] on button "Options" at bounding box center [728, 13] width 42 height 14
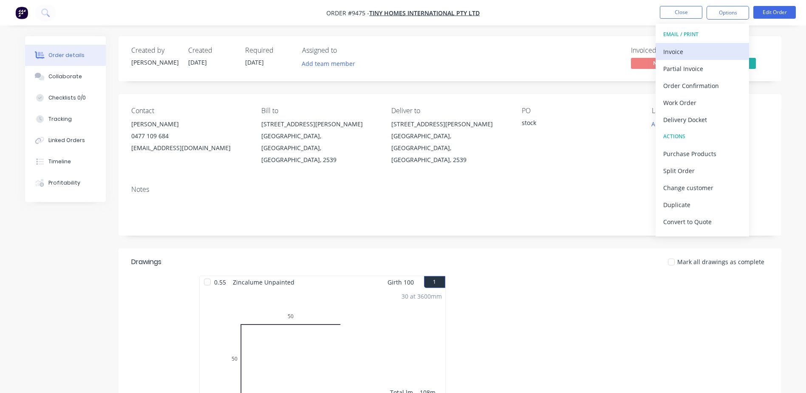
click at [699, 54] on div "Invoice" at bounding box center [702, 51] width 78 height 12
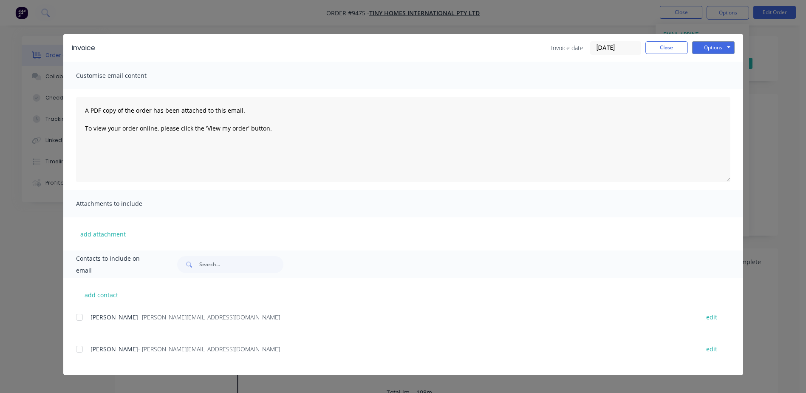
click at [80, 315] on div at bounding box center [79, 317] width 17 height 17
click at [705, 45] on button "Options" at bounding box center [713, 47] width 42 height 13
click at [710, 89] on button "Email" at bounding box center [719, 91] width 54 height 14
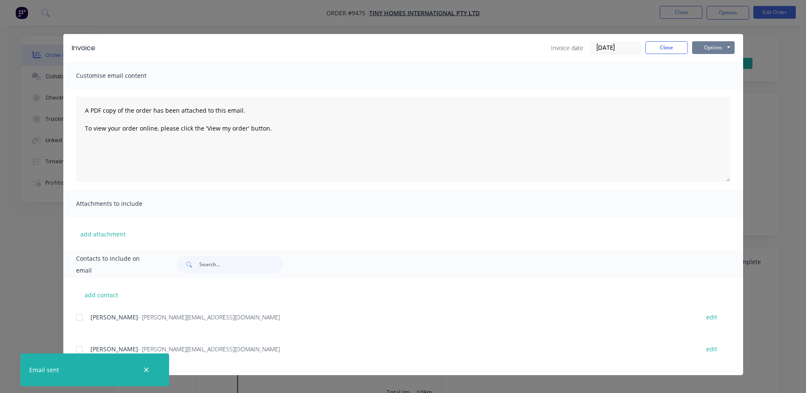
click at [711, 46] on button "Options" at bounding box center [713, 47] width 42 height 13
click at [709, 74] on button "Print" at bounding box center [719, 77] width 54 height 14
click at [662, 48] on button "Close" at bounding box center [666, 47] width 42 height 13
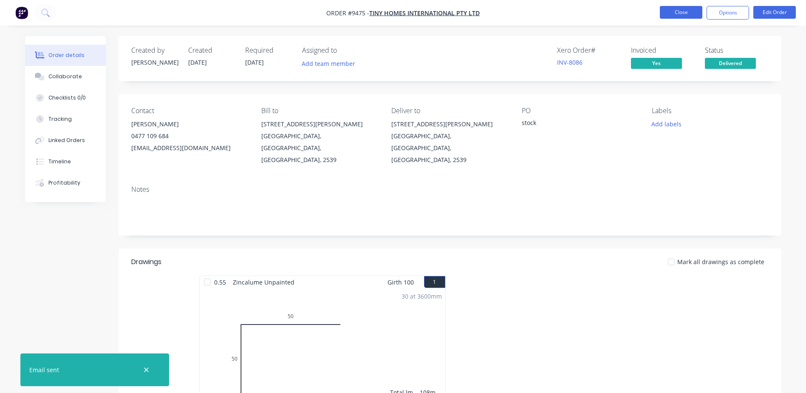
click at [691, 12] on button "Close" at bounding box center [681, 12] width 42 height 13
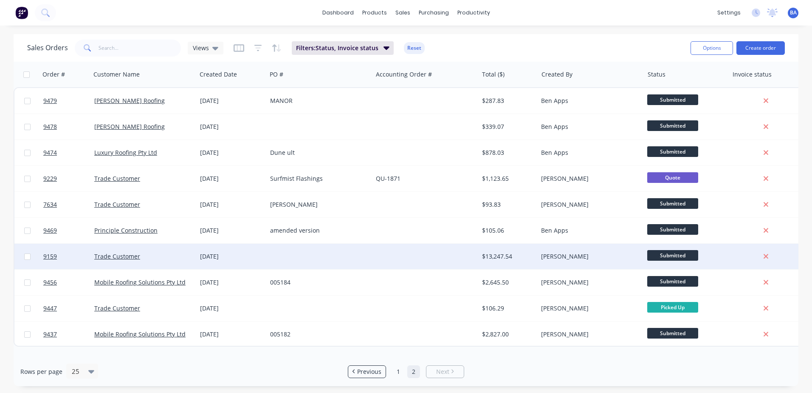
click at [359, 250] on div at bounding box center [320, 255] width 106 height 25
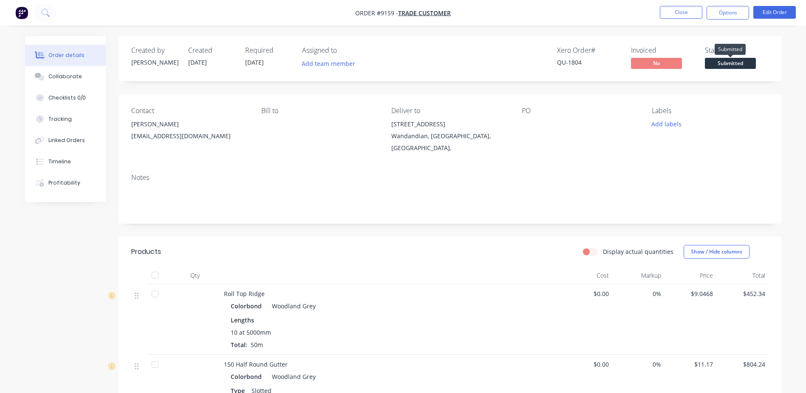
click at [739, 62] on span "Submitted" at bounding box center [730, 63] width 51 height 11
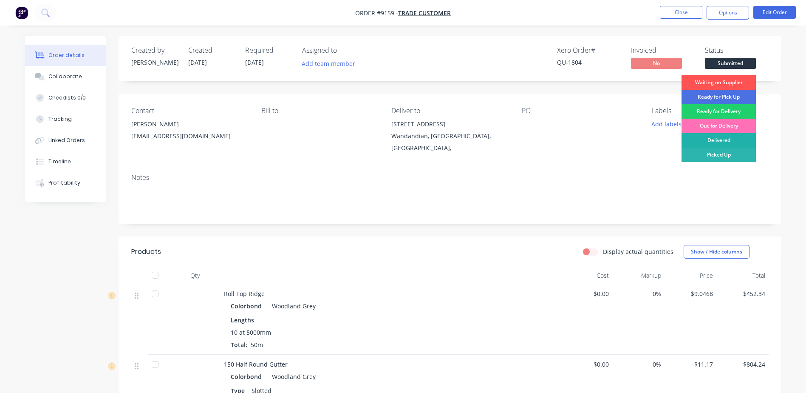
click at [732, 137] on div "Delivered" at bounding box center [719, 140] width 74 height 14
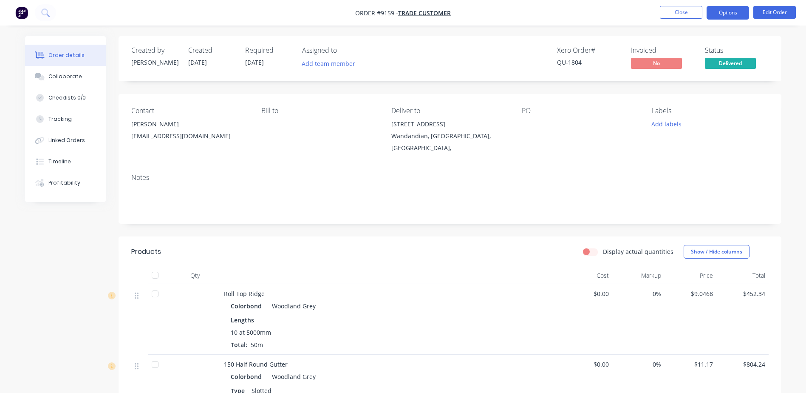
click at [713, 14] on button "Options" at bounding box center [728, 13] width 42 height 14
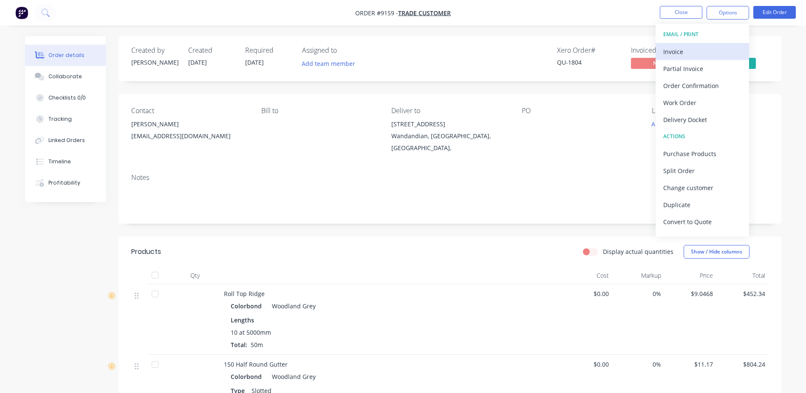
click at [691, 55] on div "Invoice" at bounding box center [702, 51] width 78 height 12
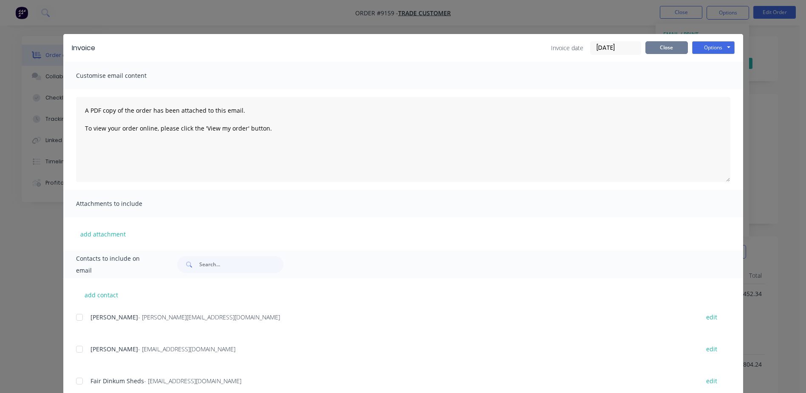
click at [671, 48] on button "Close" at bounding box center [666, 47] width 42 height 13
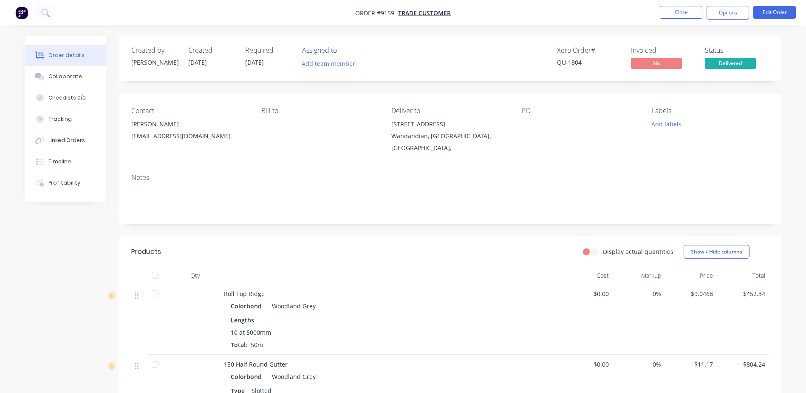
drag, startPoint x: 194, startPoint y: 136, endPoint x: 163, endPoint y: 136, distance: 31.0
drag, startPoint x: 163, startPoint y: 136, endPoint x: 207, endPoint y: 125, distance: 44.8
click at [216, 120] on div "[PERSON_NAME]" at bounding box center [189, 124] width 116 height 12
drag, startPoint x: 197, startPoint y: 136, endPoint x: 127, endPoint y: 135, distance: 70.1
click at [127, 135] on div "Contact [PERSON_NAME] [EMAIL_ADDRESS][DOMAIN_NAME] Bill to Deliver to [STREET_A…" at bounding box center [450, 130] width 663 height 73
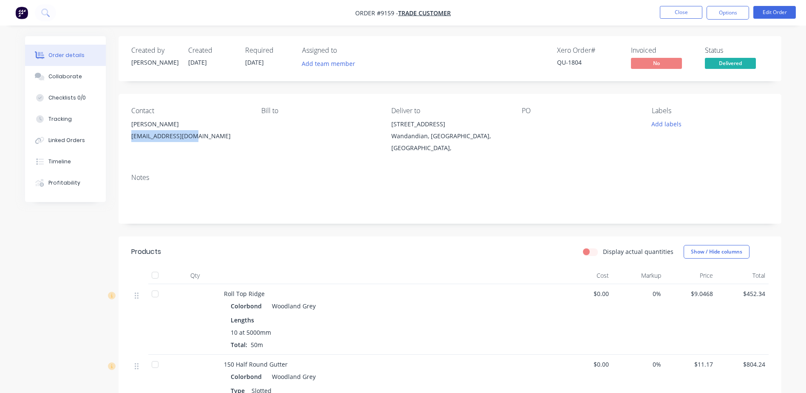
copy div "[EMAIL_ADDRESS][DOMAIN_NAME]"
click at [722, 11] on button "Options" at bounding box center [728, 13] width 42 height 14
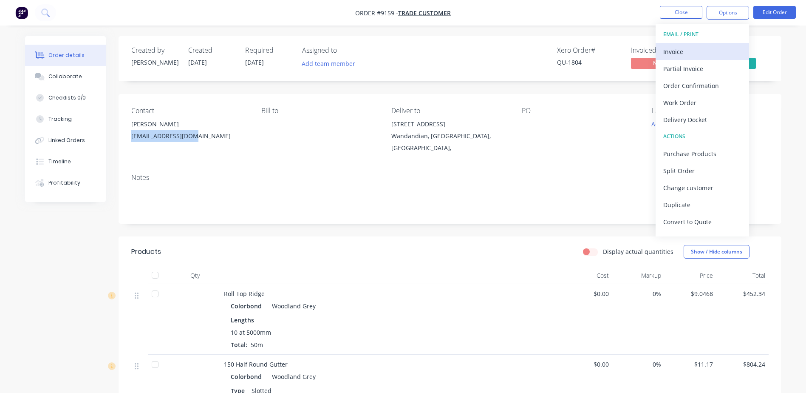
click at [676, 54] on div "Invoice" at bounding box center [702, 51] width 78 height 12
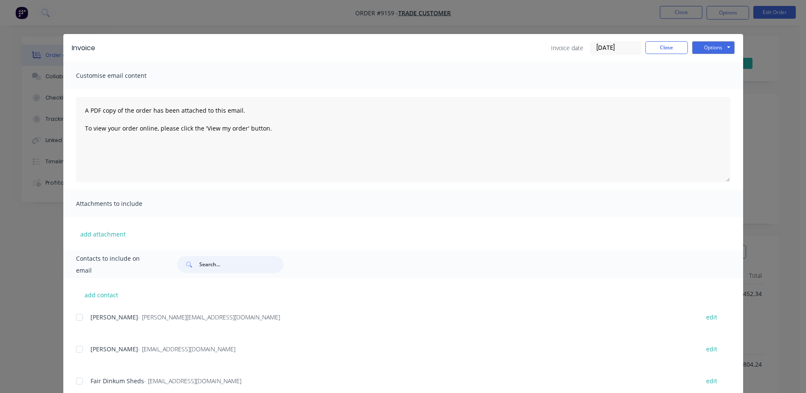
paste input "[EMAIL_ADDRESS][DOMAIN_NAME]"
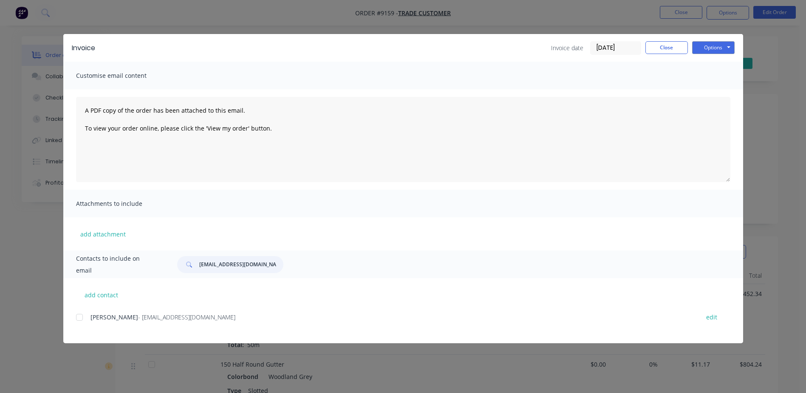
type input "[EMAIL_ADDRESS][DOMAIN_NAME]"
click at [77, 316] on div at bounding box center [79, 317] width 17 height 17
click at [710, 47] on button "Options" at bounding box center [713, 47] width 42 height 13
click at [711, 90] on button "Email" at bounding box center [719, 91] width 54 height 14
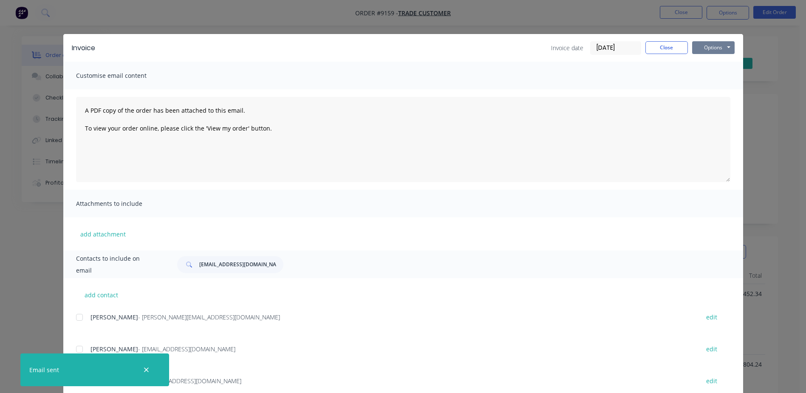
click at [693, 48] on button "Options" at bounding box center [713, 47] width 42 height 13
click at [704, 75] on button "Print" at bounding box center [719, 77] width 54 height 14
click at [653, 48] on button "Close" at bounding box center [666, 47] width 42 height 13
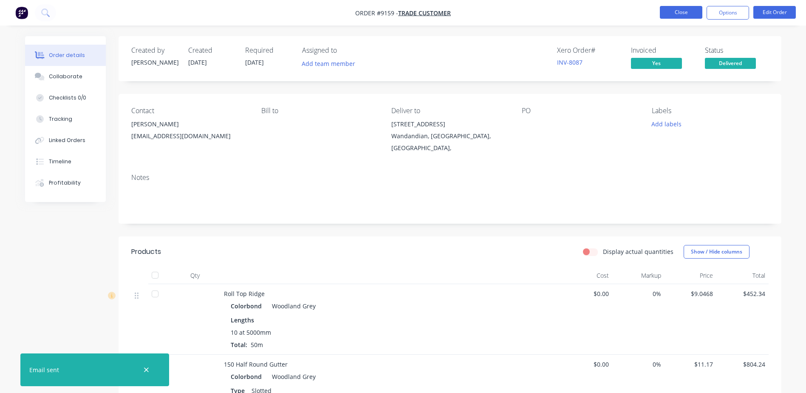
click at [675, 13] on button "Close" at bounding box center [681, 12] width 42 height 13
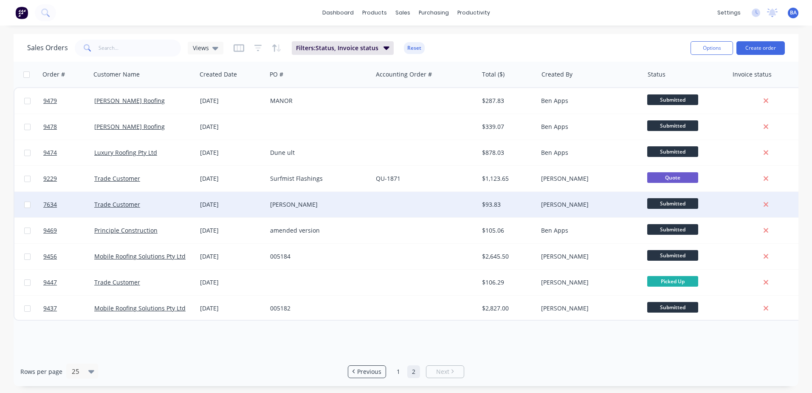
click at [404, 203] on div at bounding box center [426, 204] width 106 height 25
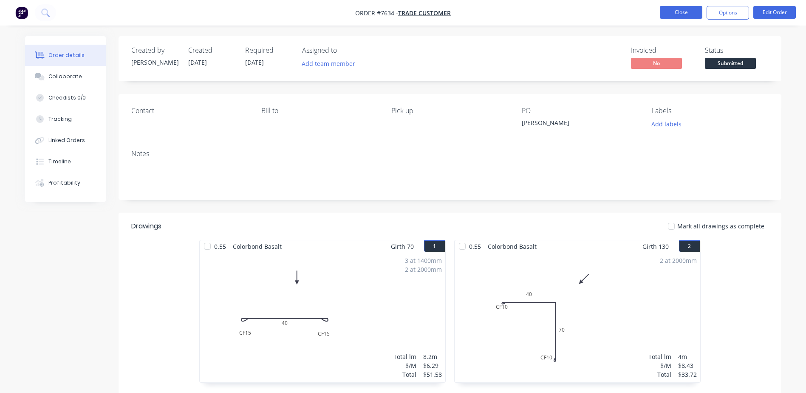
click at [687, 10] on button "Close" at bounding box center [681, 12] width 42 height 13
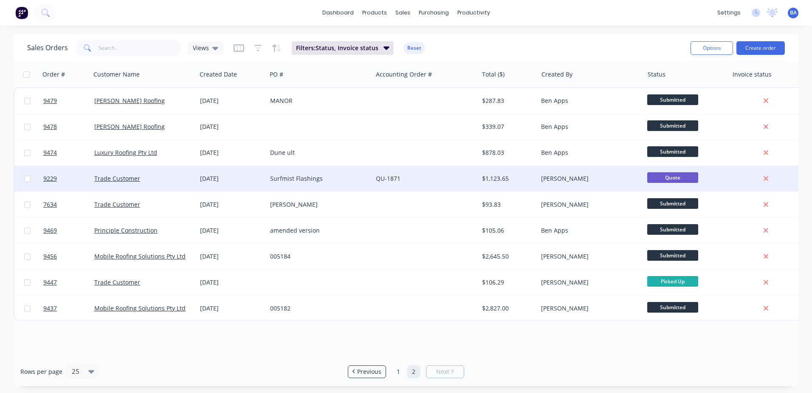
click at [402, 181] on div "QU-1871" at bounding box center [423, 178] width 94 height 8
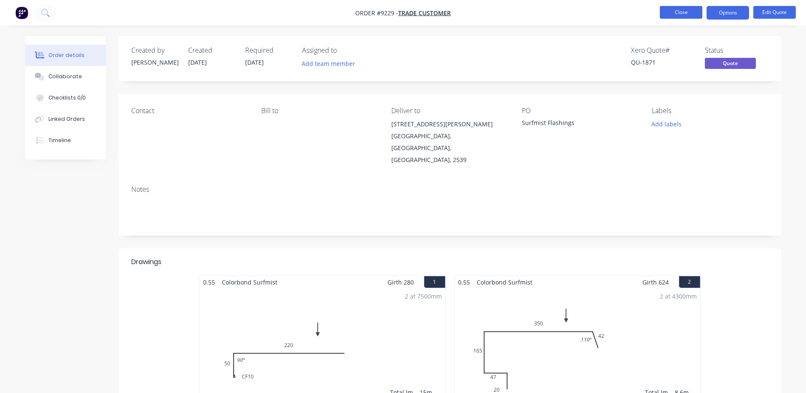
click at [677, 11] on button "Close" at bounding box center [681, 12] width 42 height 13
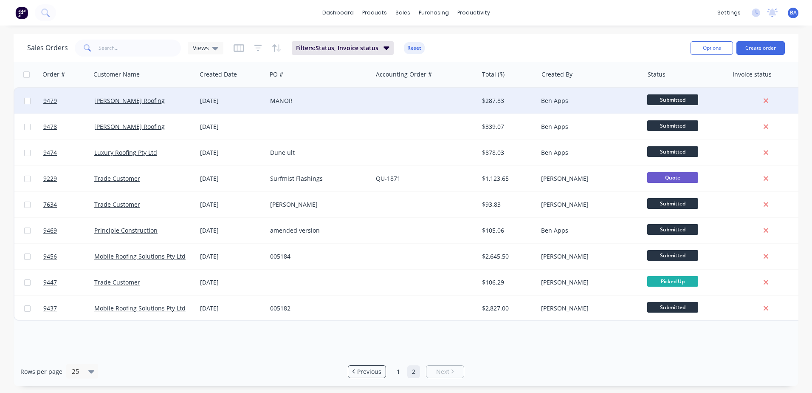
click at [384, 105] on div at bounding box center [426, 100] width 106 height 25
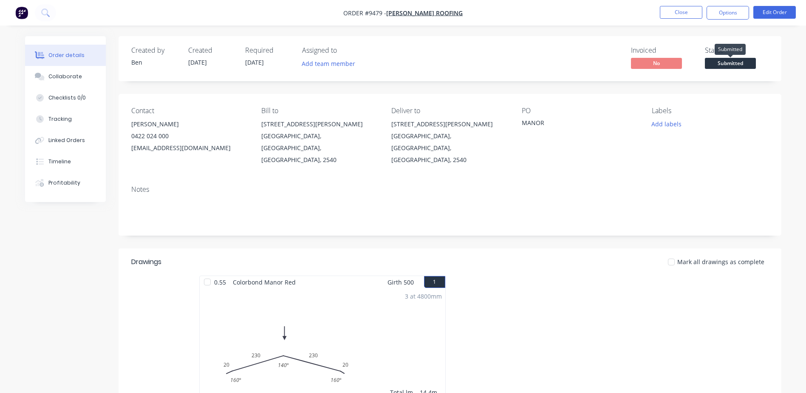
click at [727, 62] on span "Submitted" at bounding box center [730, 63] width 51 height 11
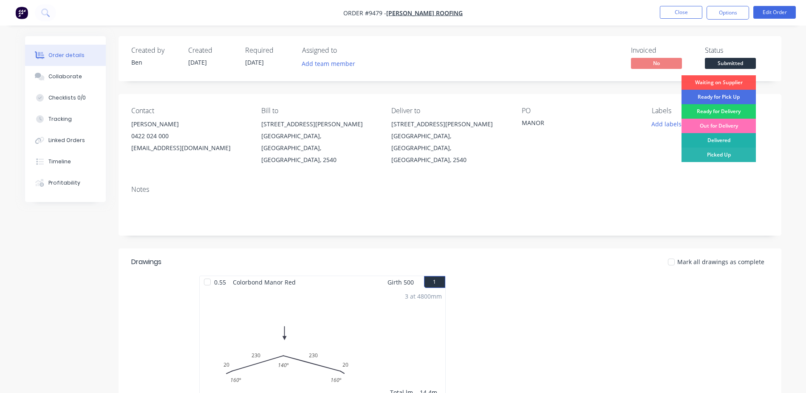
click at [715, 136] on div "Delivered" at bounding box center [719, 140] width 74 height 14
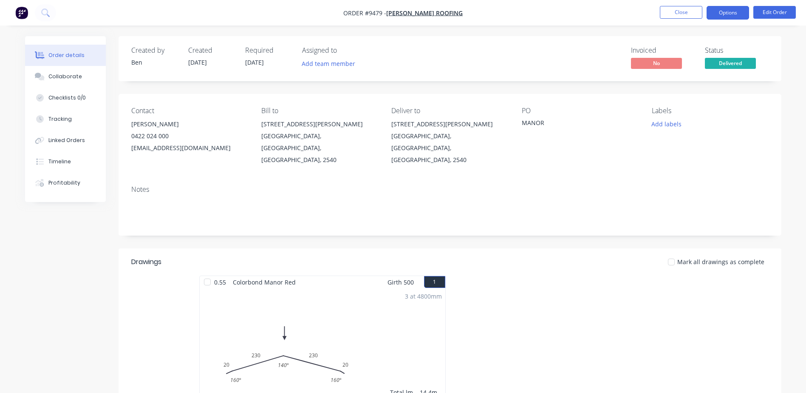
click at [728, 14] on button "Options" at bounding box center [728, 13] width 42 height 14
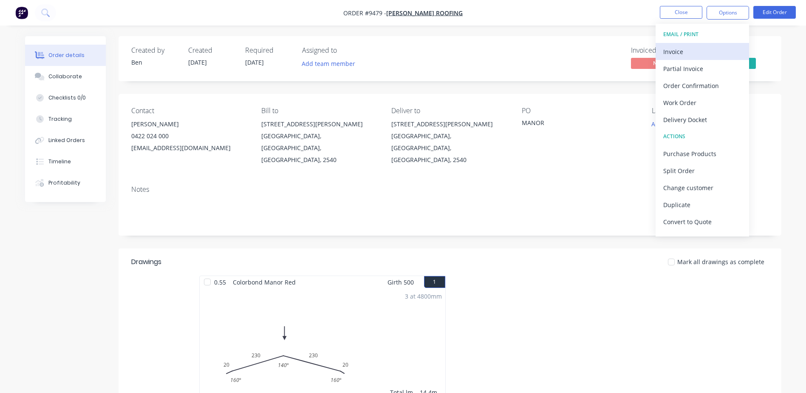
click at [678, 55] on div "Invoice" at bounding box center [702, 51] width 78 height 12
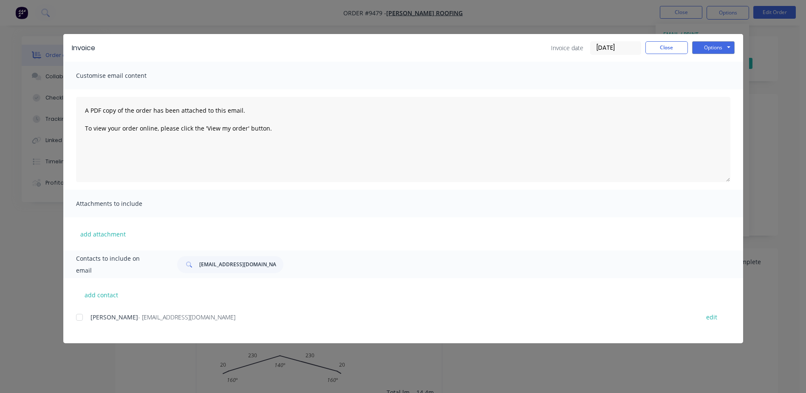
click at [79, 318] on div at bounding box center [79, 317] width 17 height 17
click at [705, 46] on button "Options" at bounding box center [713, 47] width 42 height 13
click at [711, 90] on button "Email" at bounding box center [719, 91] width 54 height 14
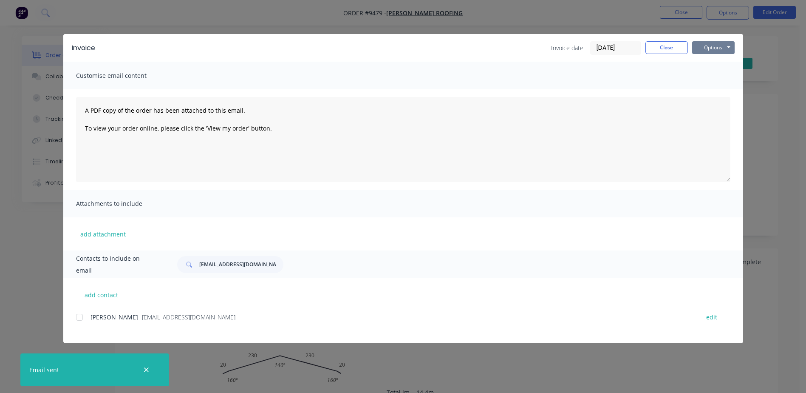
click at [715, 43] on button "Options" at bounding box center [713, 47] width 42 height 13
click at [722, 76] on button "Print" at bounding box center [719, 77] width 54 height 14
click at [665, 45] on button "Close" at bounding box center [666, 47] width 42 height 13
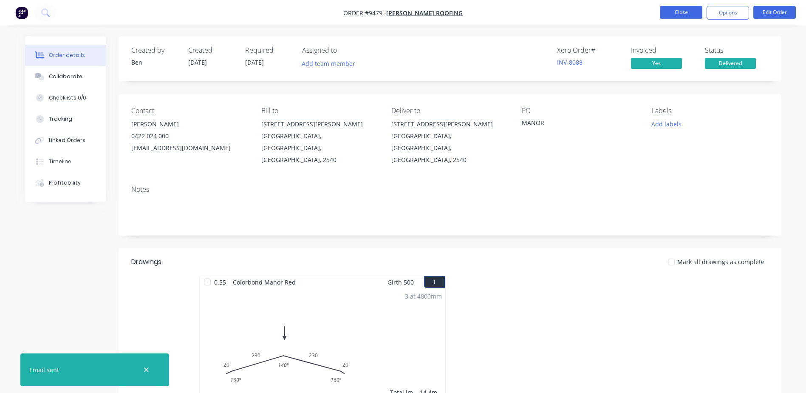
click at [674, 12] on button "Close" at bounding box center [681, 12] width 42 height 13
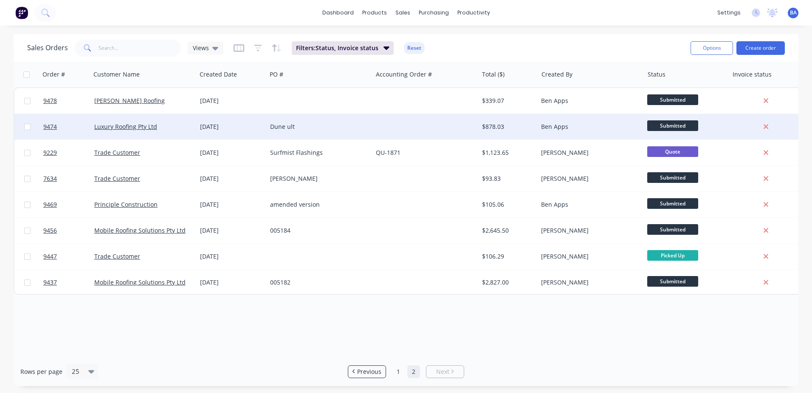
click at [376, 122] on div at bounding box center [426, 126] width 106 height 25
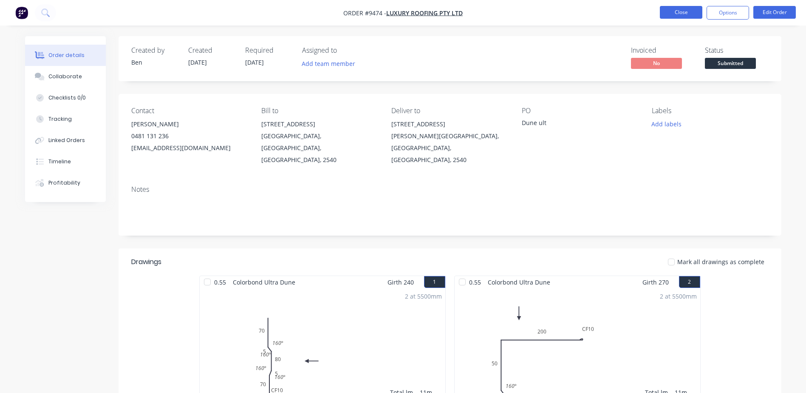
click at [679, 9] on button "Close" at bounding box center [681, 12] width 42 height 13
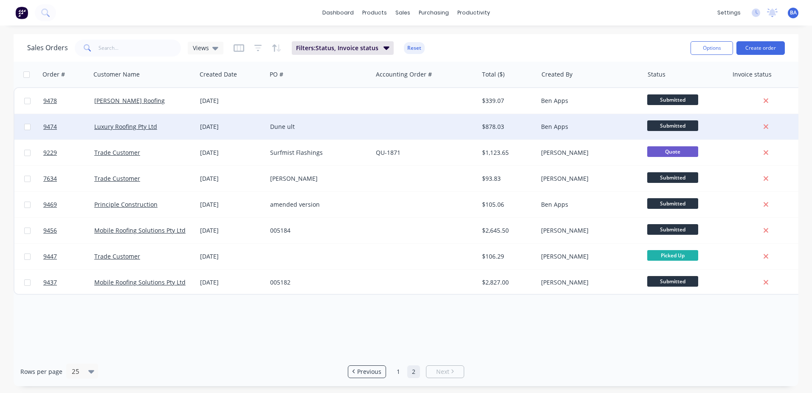
click at [362, 121] on div "Dune ult" at bounding box center [320, 126] width 106 height 25
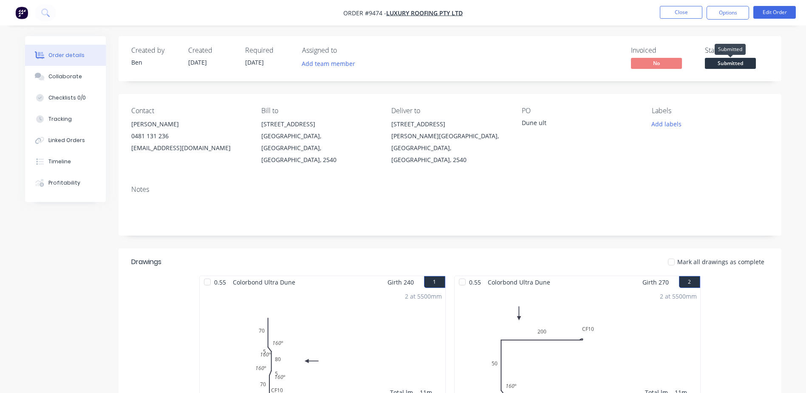
click at [730, 59] on span "Submitted" at bounding box center [730, 63] width 51 height 11
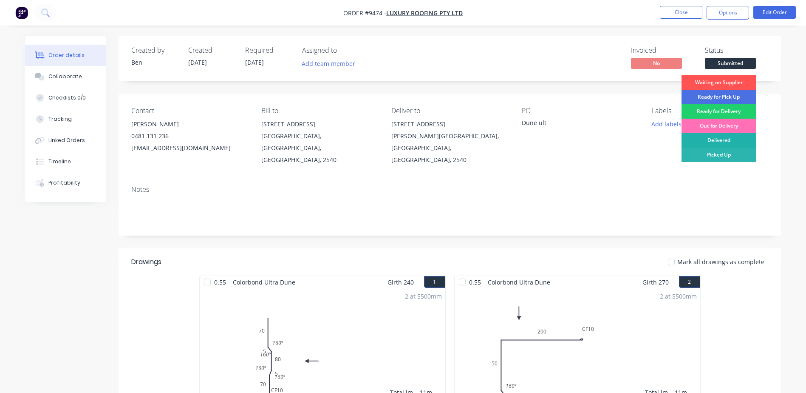
click at [717, 140] on div "Delivered" at bounding box center [719, 140] width 74 height 14
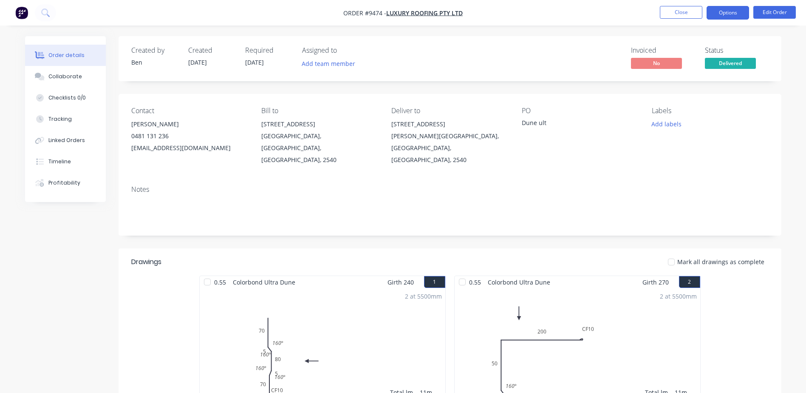
click at [721, 14] on button "Options" at bounding box center [728, 13] width 42 height 14
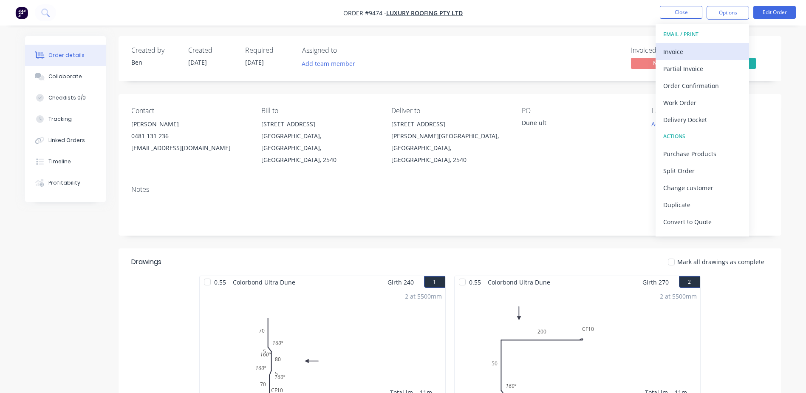
click at [700, 49] on div "Invoice" at bounding box center [702, 51] width 78 height 12
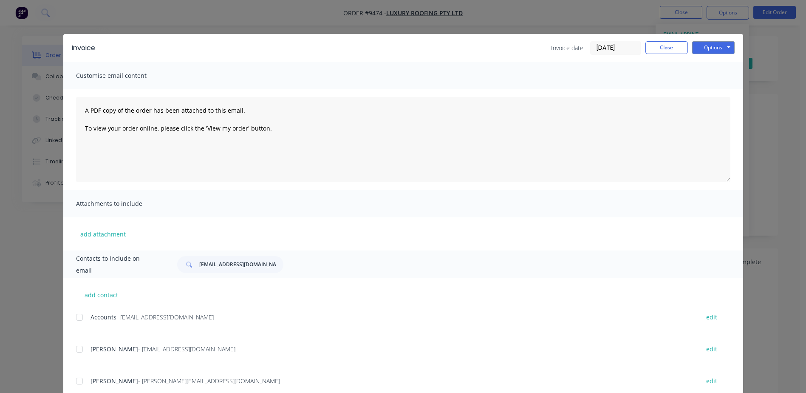
click at [76, 315] on div at bounding box center [79, 317] width 17 height 17
click at [708, 44] on button "Options" at bounding box center [713, 47] width 42 height 13
click at [708, 88] on button "Email" at bounding box center [719, 91] width 54 height 14
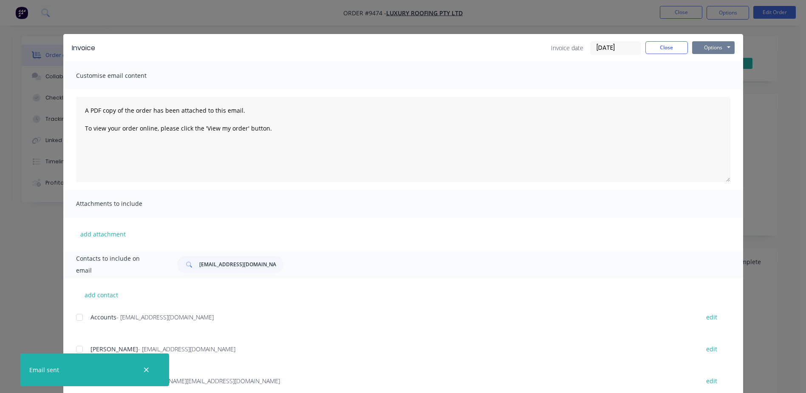
click at [707, 46] on button "Options" at bounding box center [713, 47] width 42 height 13
click at [707, 76] on button "Print" at bounding box center [719, 77] width 54 height 14
click at [654, 50] on button "Close" at bounding box center [666, 47] width 42 height 13
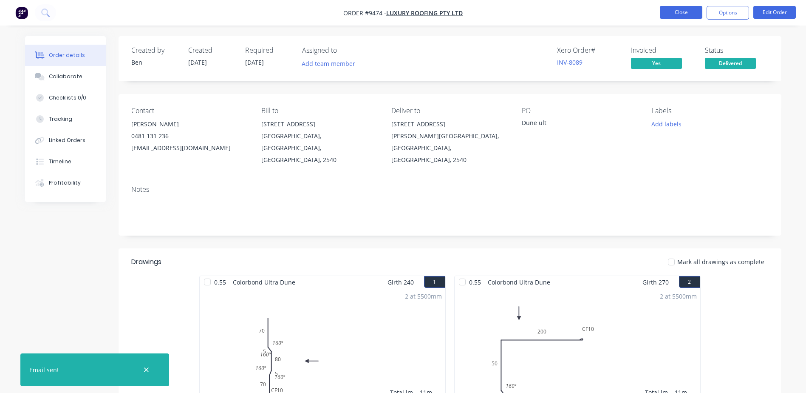
click at [688, 14] on button "Close" at bounding box center [681, 12] width 42 height 13
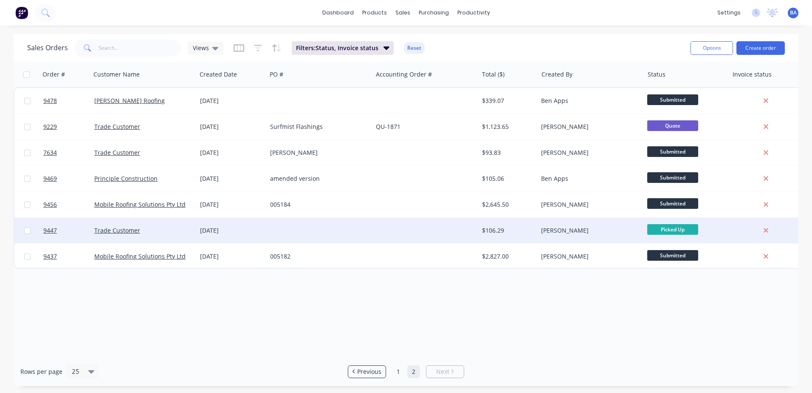
click at [394, 231] on div at bounding box center [426, 230] width 106 height 25
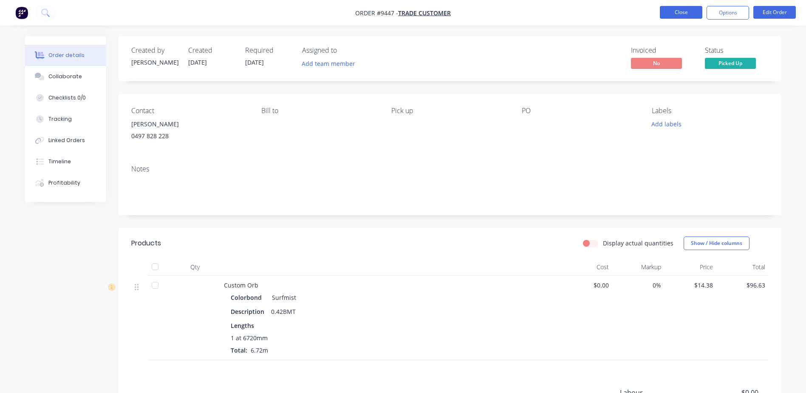
click at [671, 13] on button "Close" at bounding box center [681, 12] width 42 height 13
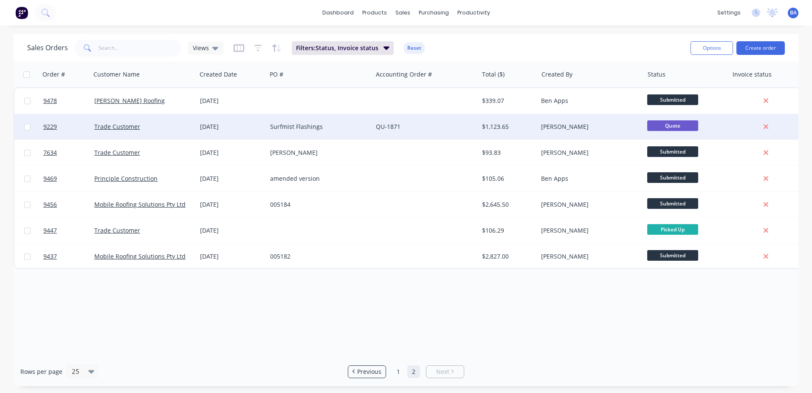
click at [408, 127] on div "QU-1871" at bounding box center [423, 126] width 94 height 8
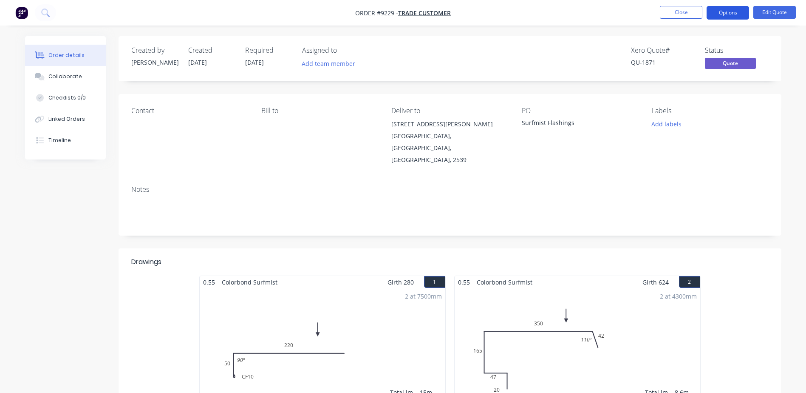
click at [720, 8] on button "Options" at bounding box center [728, 13] width 42 height 14
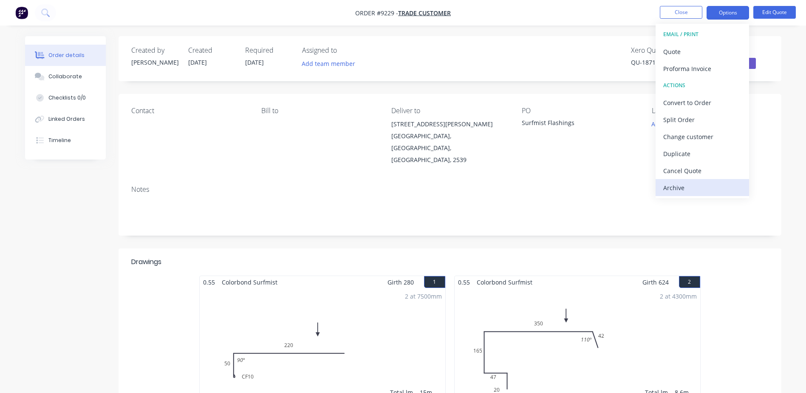
click at [685, 187] on div "Archive" at bounding box center [702, 187] width 78 height 12
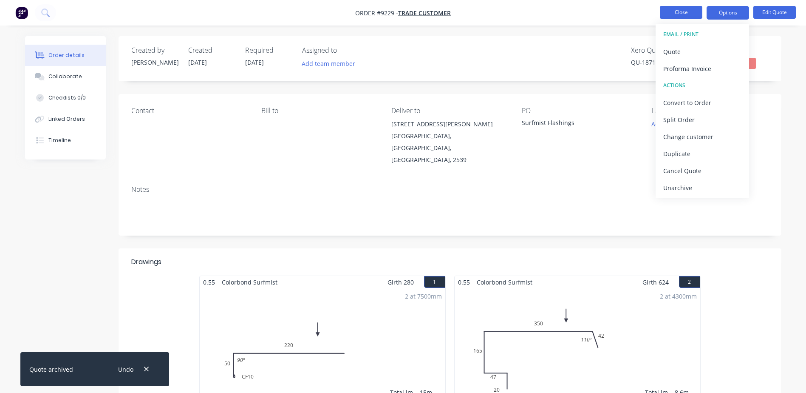
click at [677, 12] on button "Close" at bounding box center [681, 12] width 42 height 13
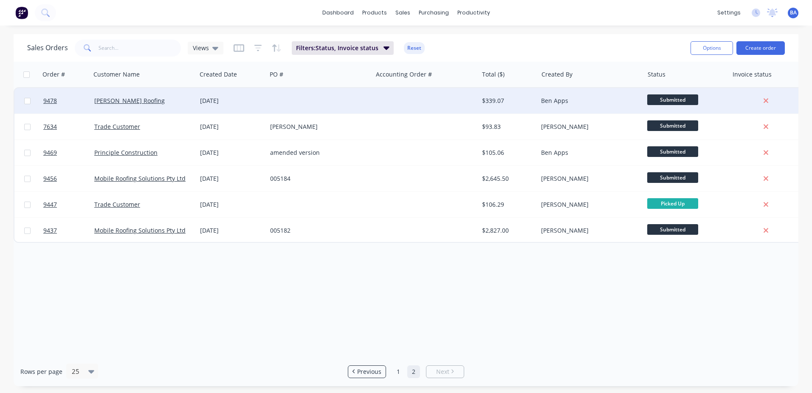
click at [379, 105] on div at bounding box center [426, 100] width 106 height 25
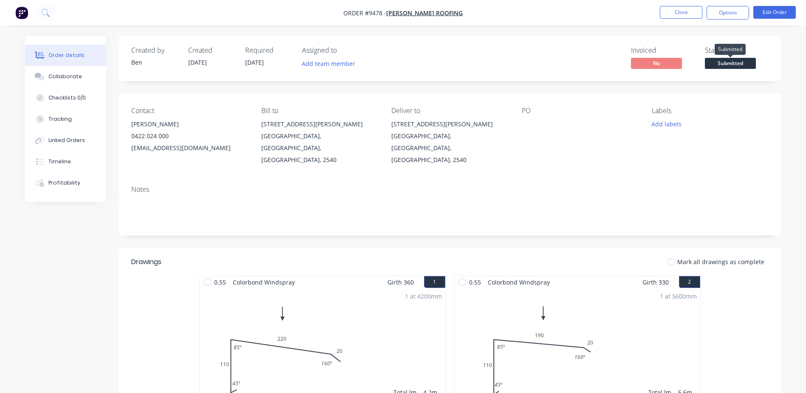
click at [732, 61] on span "Submitted" at bounding box center [730, 63] width 51 height 11
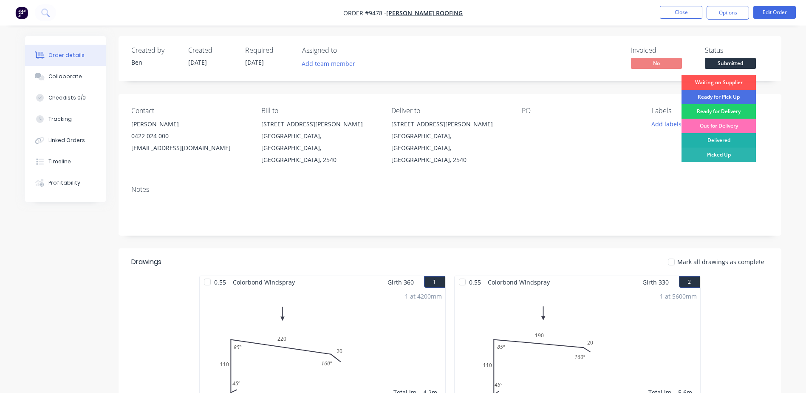
click at [721, 141] on div "Delivered" at bounding box center [719, 140] width 74 height 14
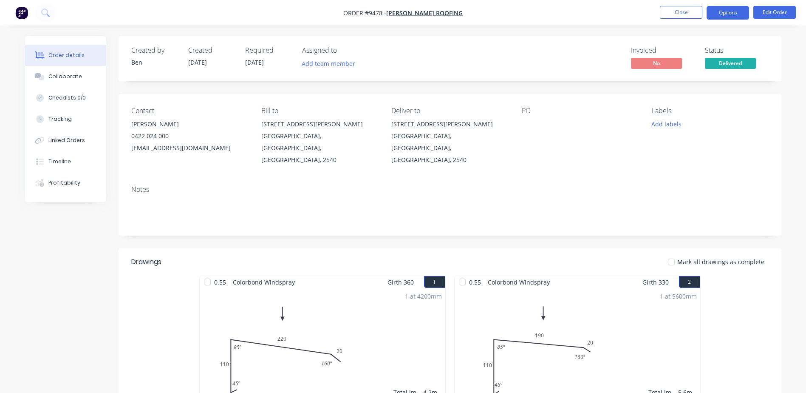
click at [718, 13] on button "Options" at bounding box center [728, 13] width 42 height 14
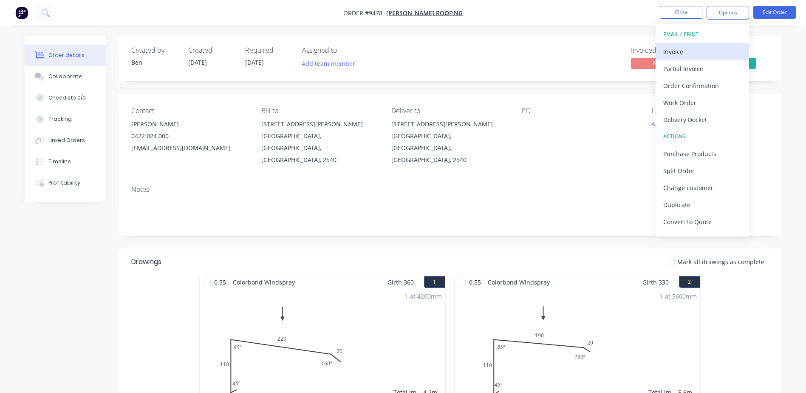
click at [690, 51] on div "Invoice" at bounding box center [702, 51] width 78 height 12
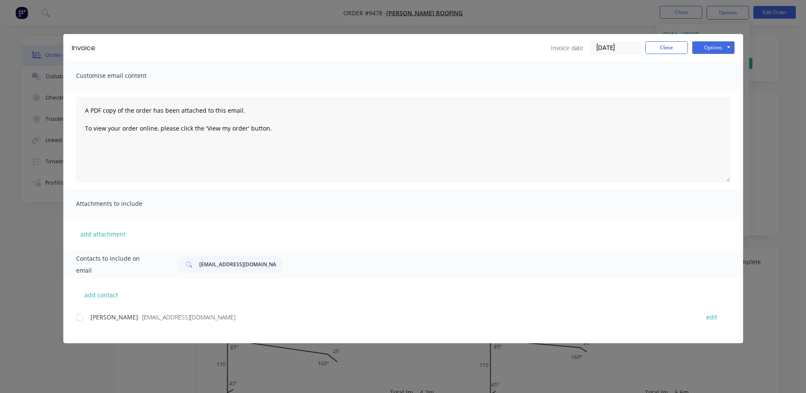
click at [81, 317] on div at bounding box center [79, 317] width 17 height 17
click at [702, 46] on button "Options" at bounding box center [713, 47] width 42 height 13
click at [709, 87] on button "Email" at bounding box center [719, 91] width 54 height 14
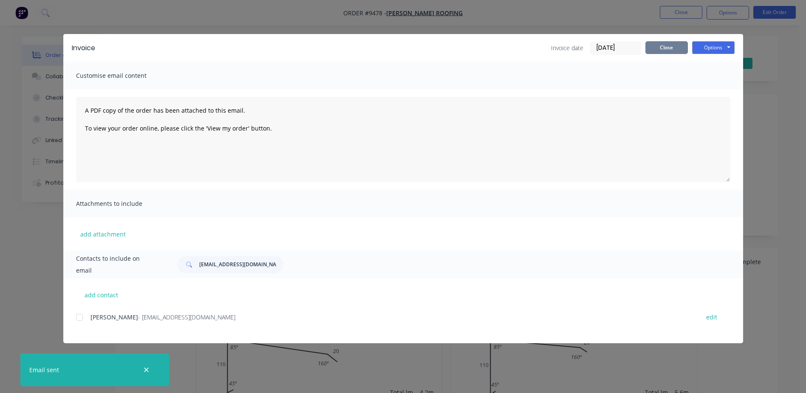
click at [657, 45] on button "Close" at bounding box center [666, 47] width 42 height 13
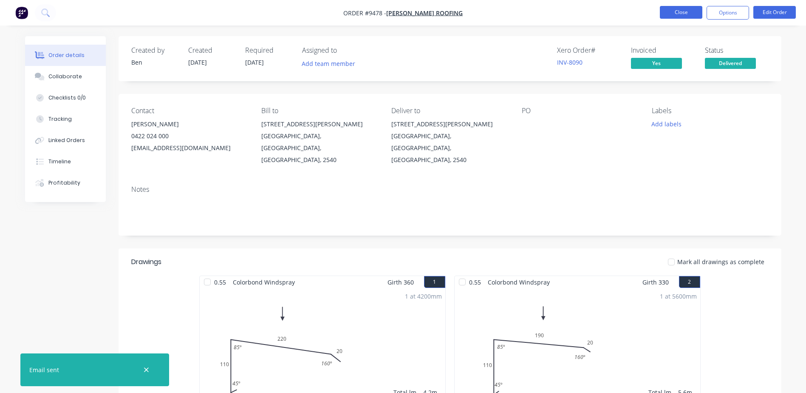
click at [668, 10] on button "Close" at bounding box center [681, 12] width 42 height 13
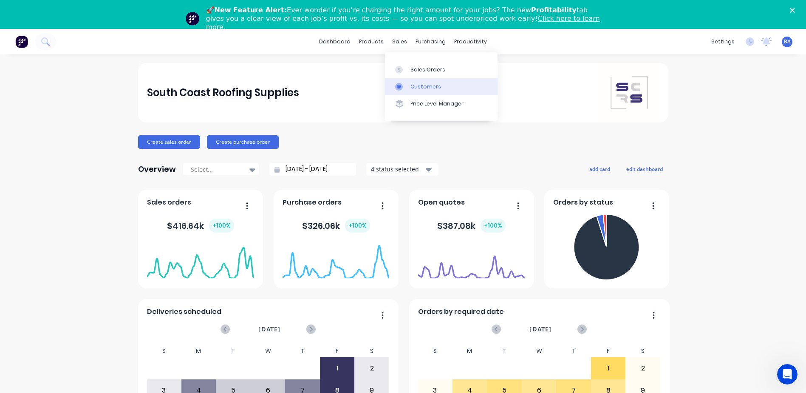
click at [401, 84] on icon at bounding box center [399, 87] width 8 height 8
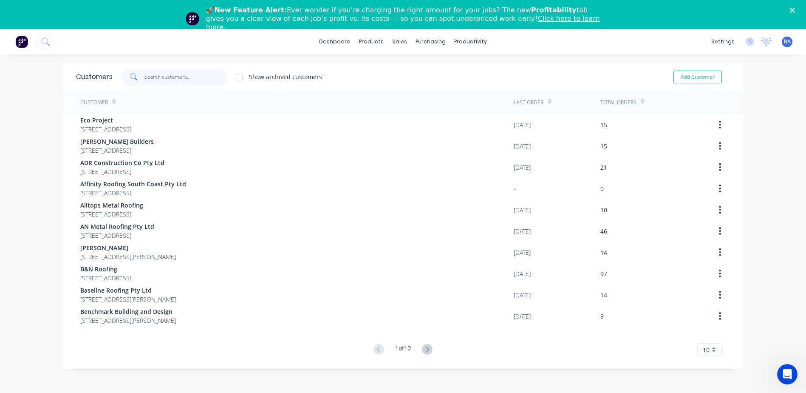
click at [184, 74] on input "text" at bounding box center [185, 76] width 83 height 17
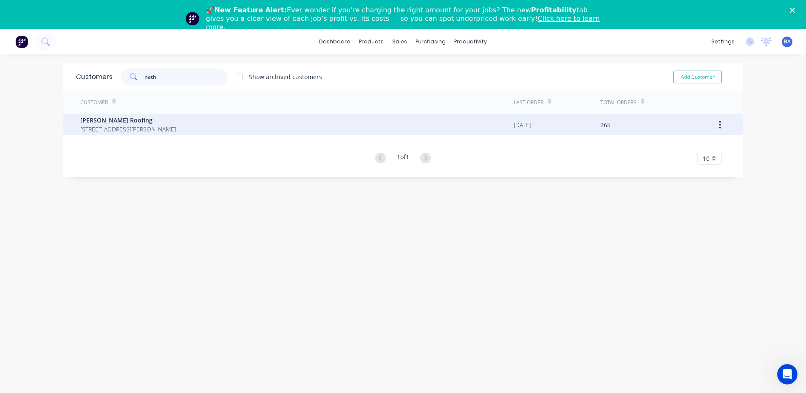
type input "nath"
click at [160, 124] on span "[PERSON_NAME] Roofing" at bounding box center [128, 120] width 96 height 9
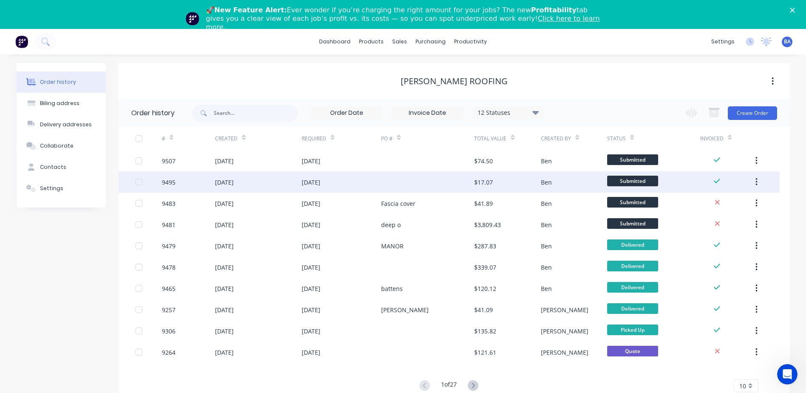
click at [406, 184] on div at bounding box center [427, 181] width 93 height 21
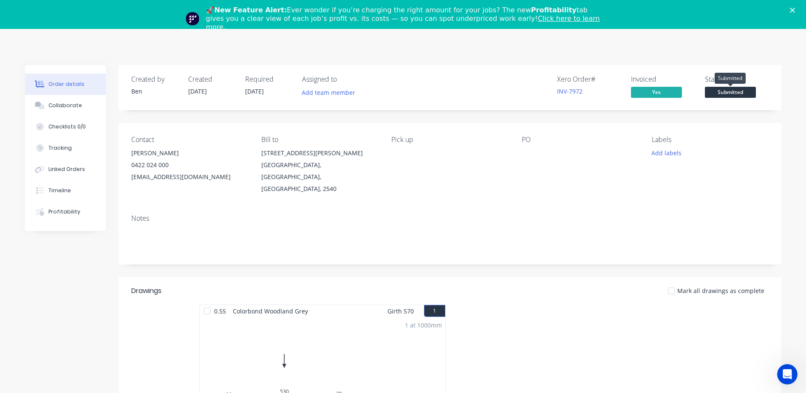
click at [728, 93] on span "Submitted" at bounding box center [730, 92] width 51 height 11
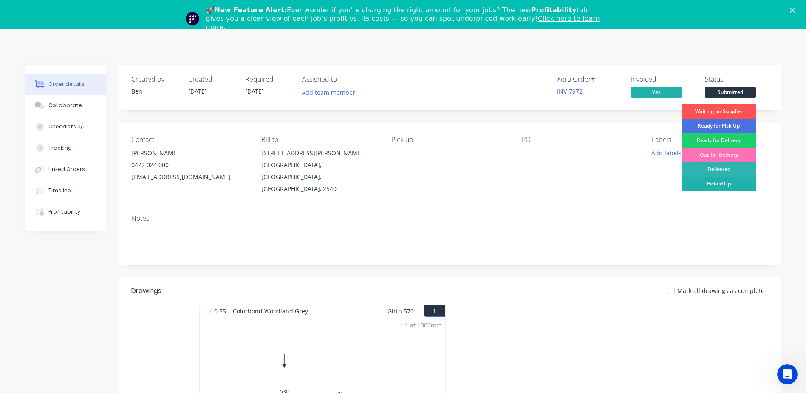
click at [715, 181] on div "Picked Up" at bounding box center [719, 183] width 74 height 14
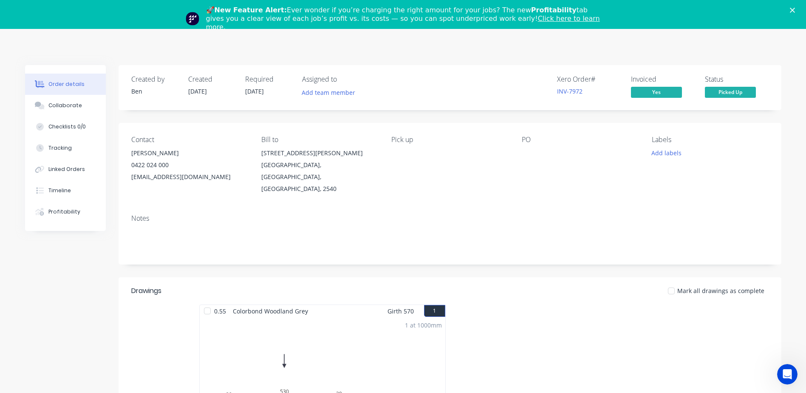
click at [795, 9] on icon "Close" at bounding box center [792, 10] width 5 height 5
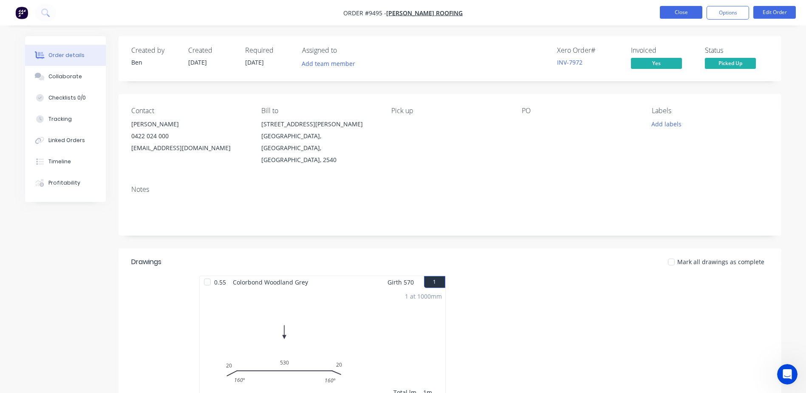
click at [678, 14] on button "Close" at bounding box center [681, 12] width 42 height 13
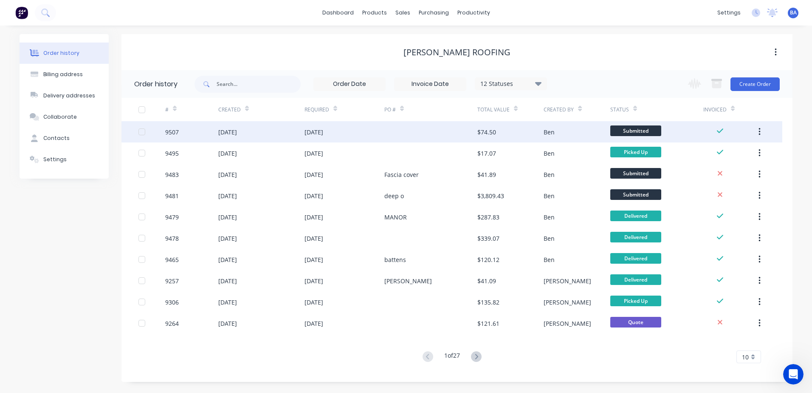
click at [535, 133] on div "$74.50" at bounding box center [511, 131] width 66 height 21
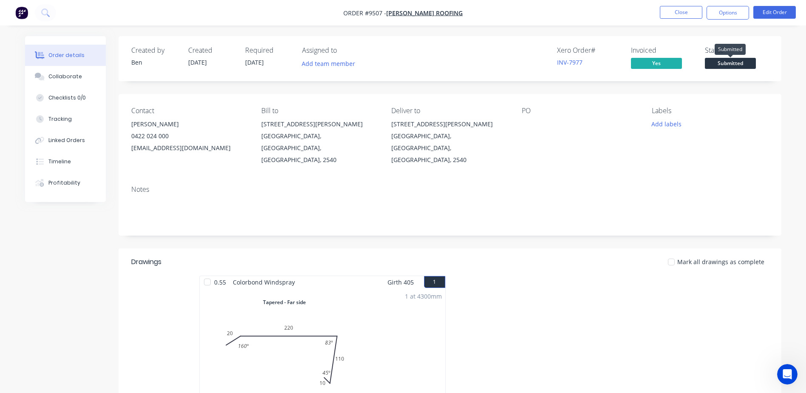
click at [733, 62] on span "Submitted" at bounding box center [730, 63] width 51 height 11
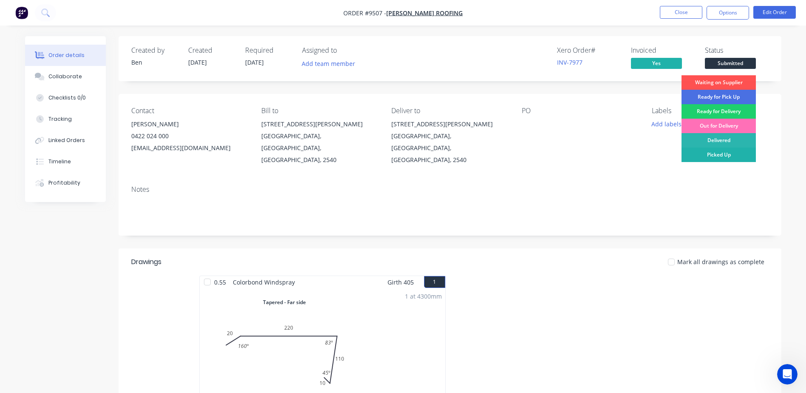
click at [716, 150] on div "Picked Up" at bounding box center [719, 154] width 74 height 14
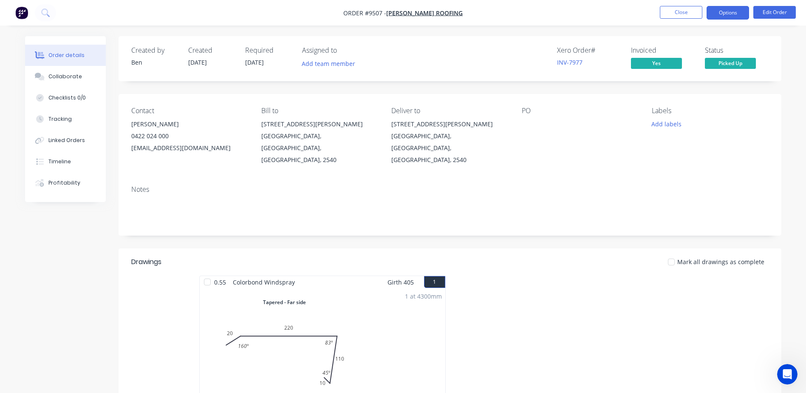
click at [713, 11] on button "Options" at bounding box center [728, 13] width 42 height 14
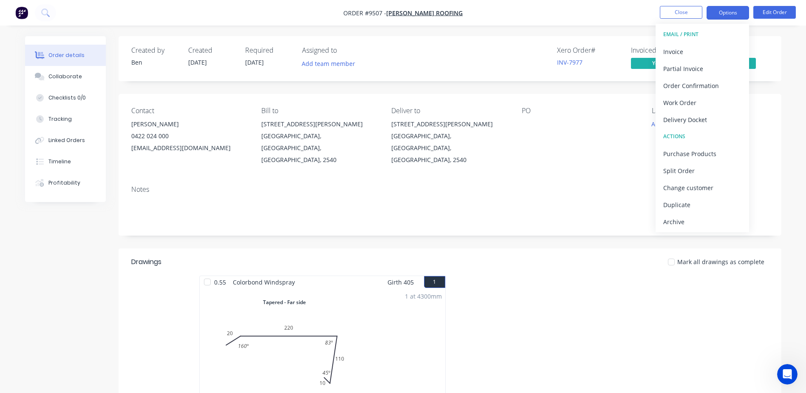
click at [713, 11] on button "Options" at bounding box center [728, 13] width 42 height 14
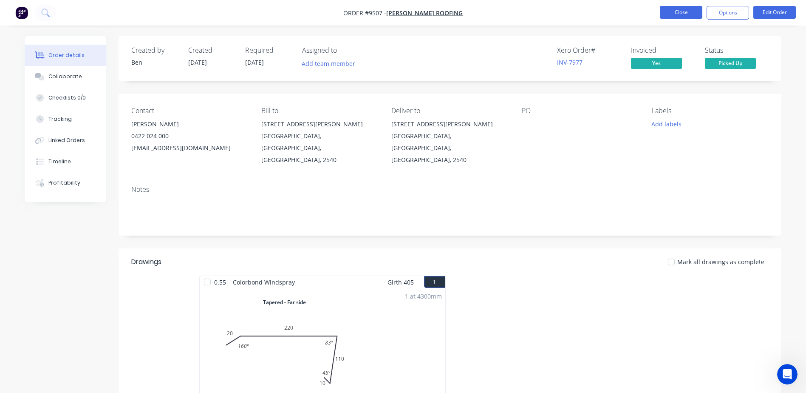
click at [692, 14] on button "Close" at bounding box center [681, 12] width 42 height 13
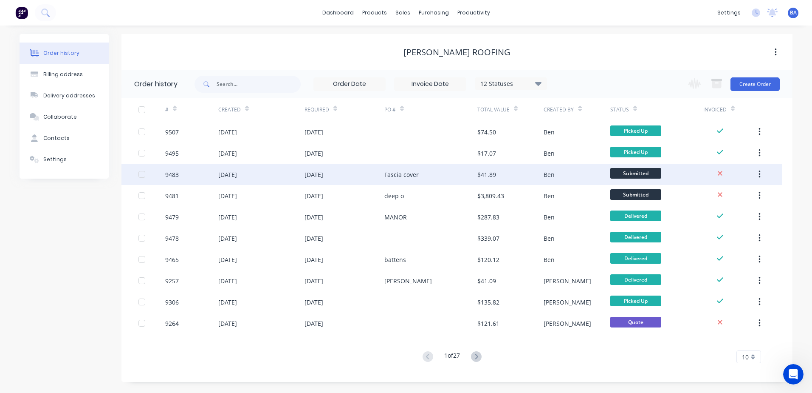
click at [569, 170] on div "Ben" at bounding box center [577, 174] width 66 height 21
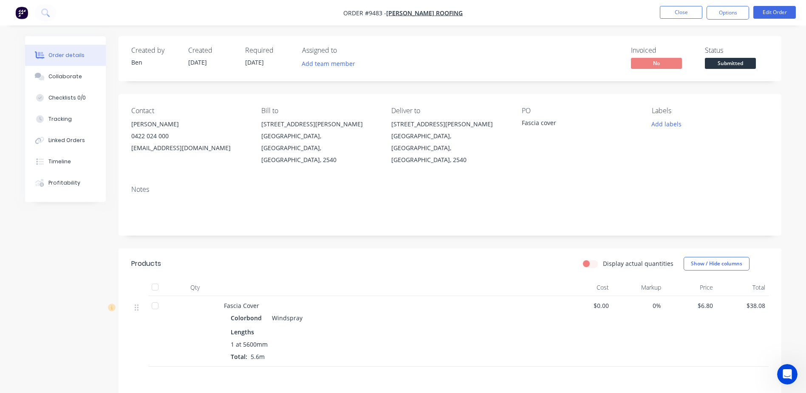
click at [723, 63] on span "Submitted" at bounding box center [730, 63] width 51 height 11
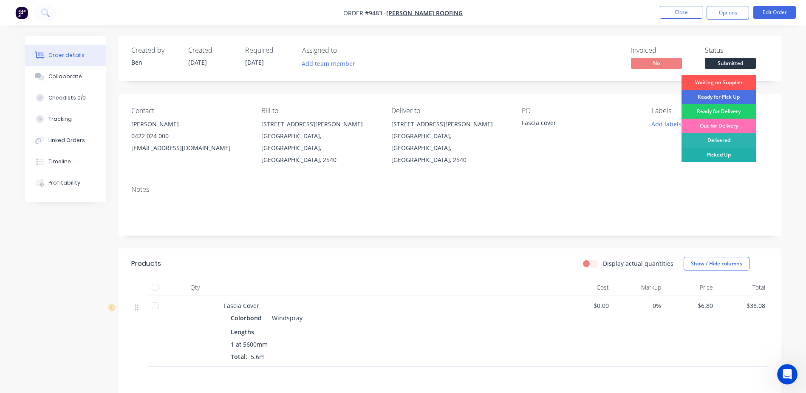
click at [716, 154] on div "Picked Up" at bounding box center [719, 154] width 74 height 14
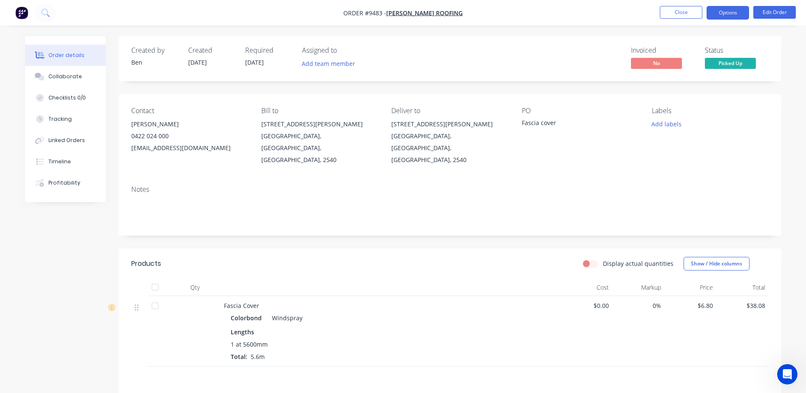
click at [716, 11] on button "Options" at bounding box center [728, 13] width 42 height 14
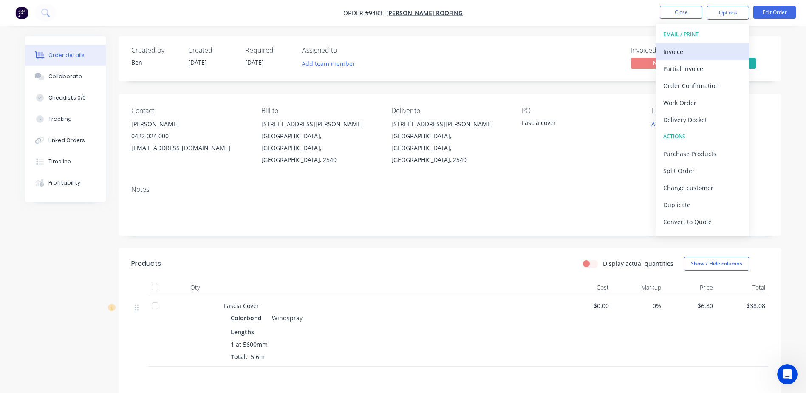
click at [693, 54] on div "Invoice" at bounding box center [702, 51] width 78 height 12
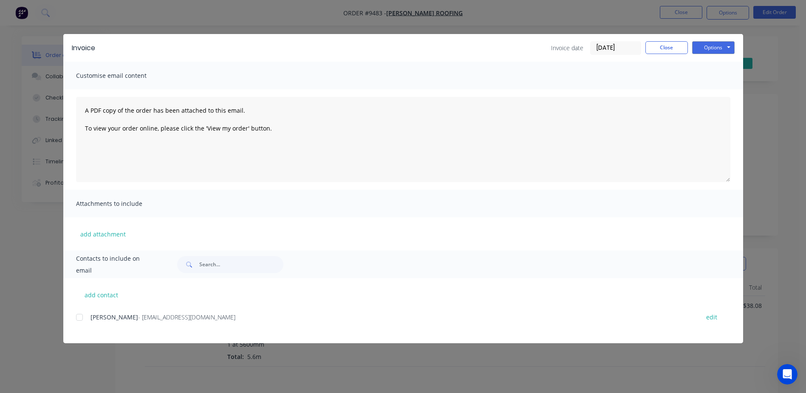
click at [80, 317] on div at bounding box center [79, 317] width 17 height 17
click at [714, 47] on button "Options" at bounding box center [713, 47] width 42 height 13
click at [713, 88] on button "Email" at bounding box center [719, 91] width 54 height 14
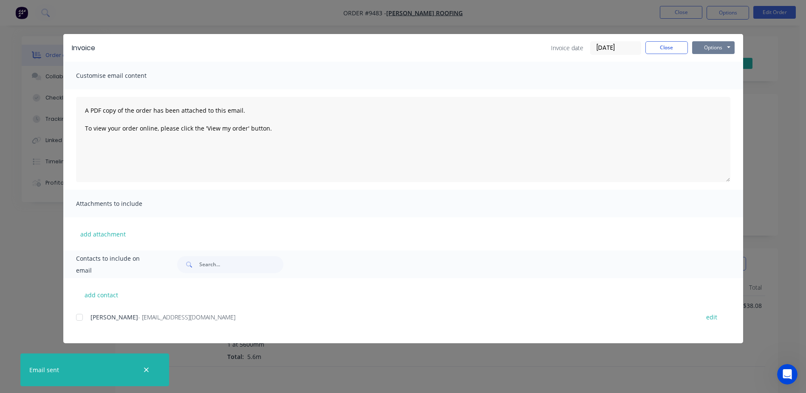
click at [699, 48] on button "Options" at bounding box center [713, 47] width 42 height 13
click at [711, 75] on button "Print" at bounding box center [719, 77] width 54 height 14
click at [660, 47] on button "Close" at bounding box center [666, 47] width 42 height 13
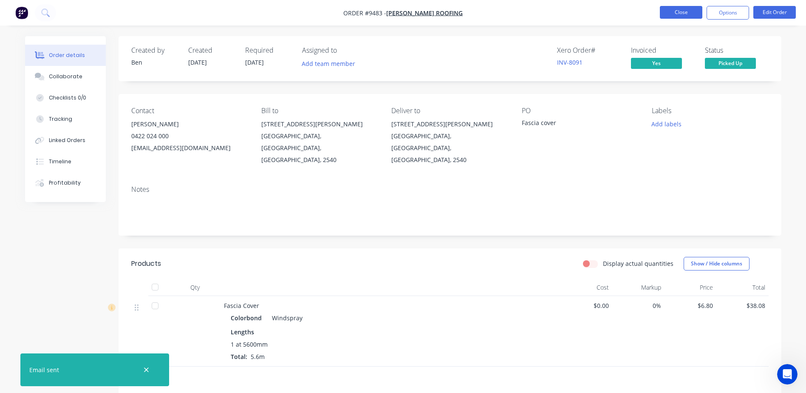
click at [667, 11] on button "Close" at bounding box center [681, 12] width 42 height 13
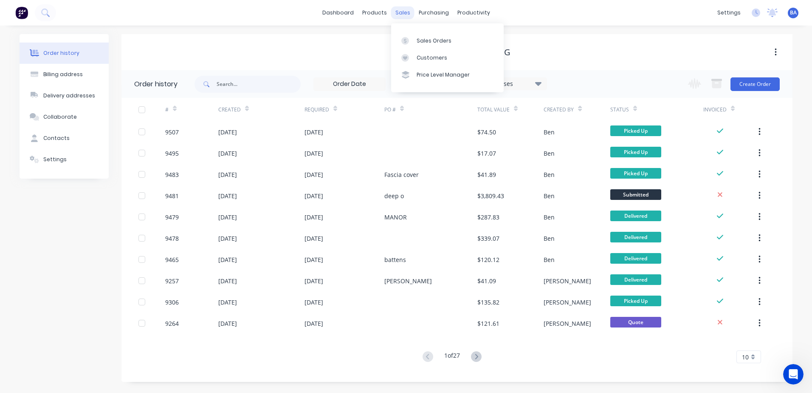
click at [400, 14] on div "sales" at bounding box center [402, 12] width 23 height 13
click at [407, 61] on icon at bounding box center [406, 58] width 8 height 8
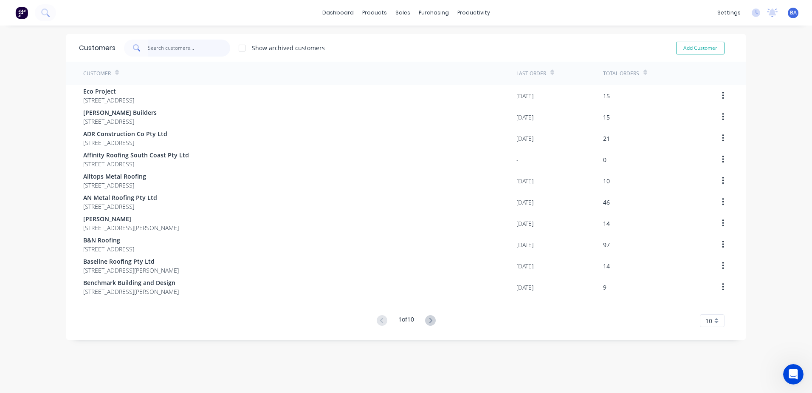
click at [197, 44] on input "text" at bounding box center [189, 48] width 83 height 17
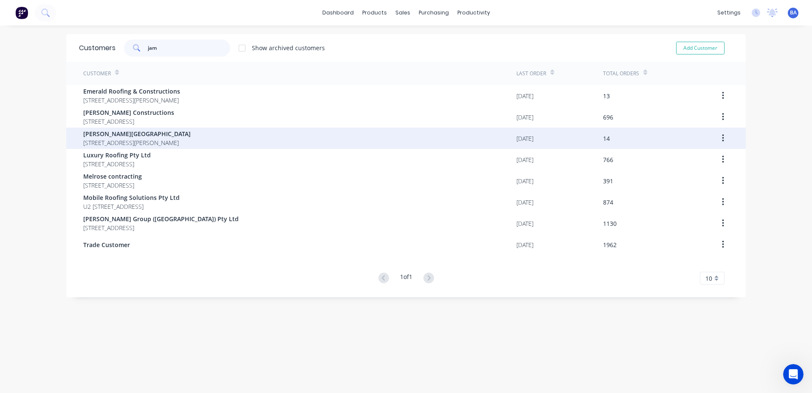
type input "jam"
click at [149, 134] on span "[PERSON_NAME][GEOGRAPHIC_DATA]" at bounding box center [137, 133] width 108 height 9
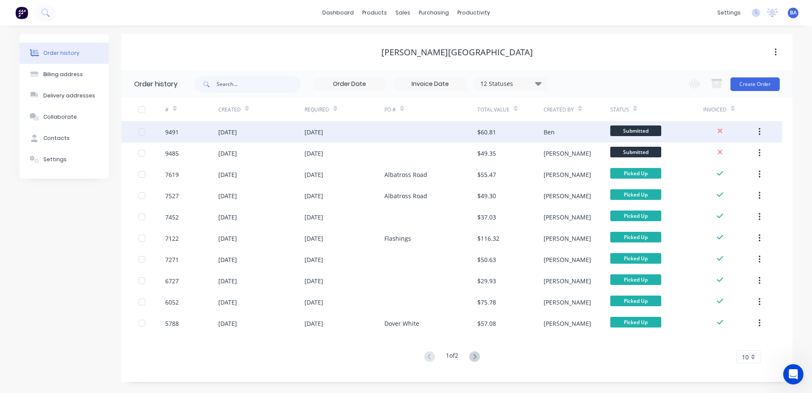
click at [378, 130] on div "[DATE]" at bounding box center [345, 131] width 80 height 21
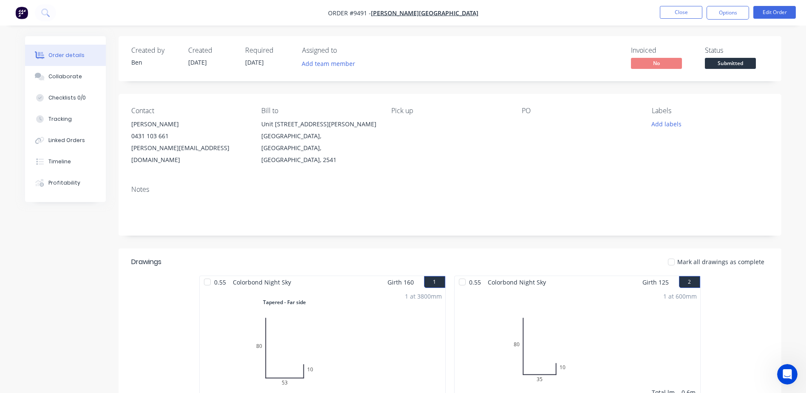
click at [713, 58] on span "Submitted" at bounding box center [730, 63] width 51 height 11
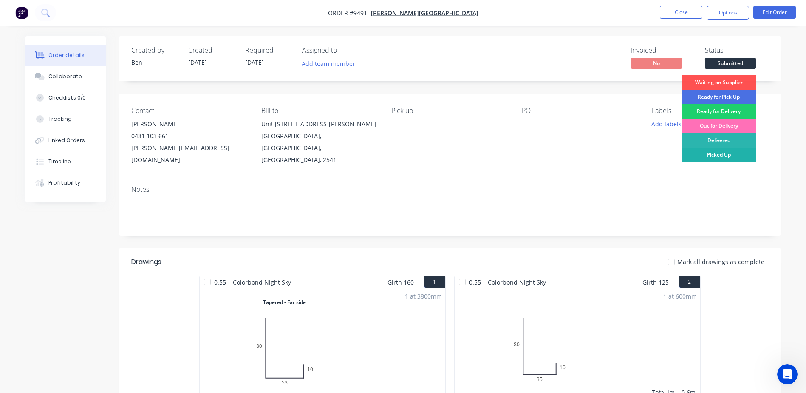
click at [713, 150] on div "Picked Up" at bounding box center [719, 154] width 74 height 14
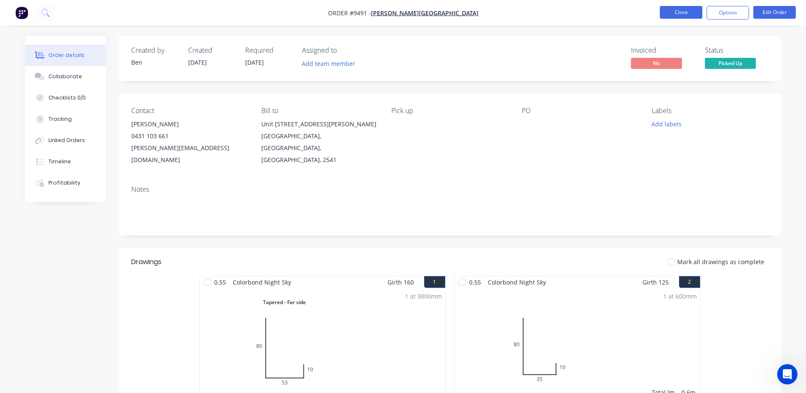
click at [692, 11] on button "Close" at bounding box center [681, 12] width 42 height 13
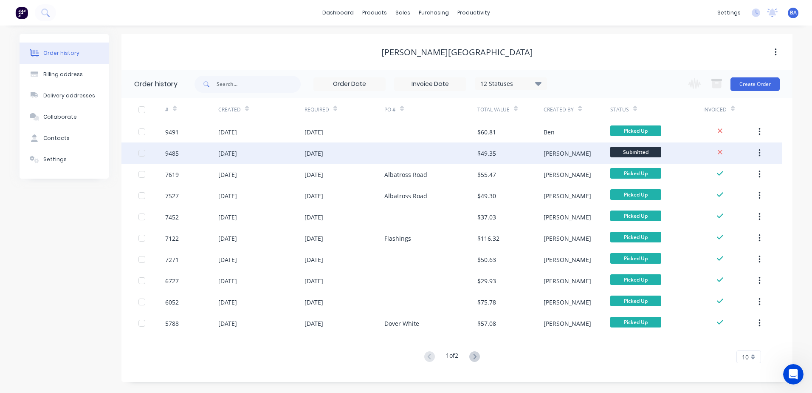
click at [532, 152] on div "$49.35" at bounding box center [511, 152] width 66 height 21
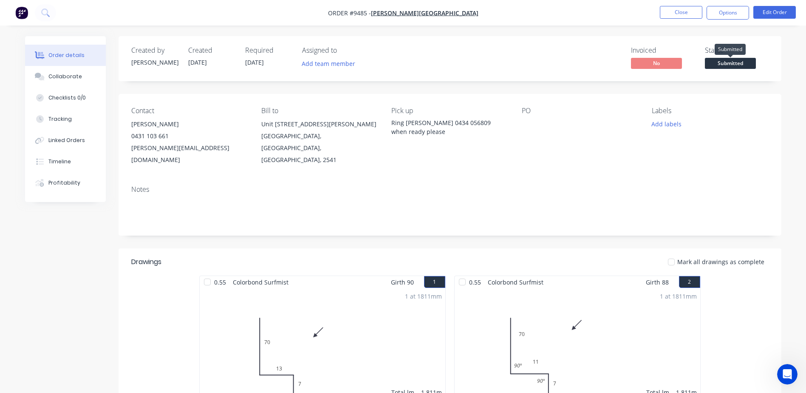
click at [722, 63] on span "Submitted" at bounding box center [730, 63] width 51 height 11
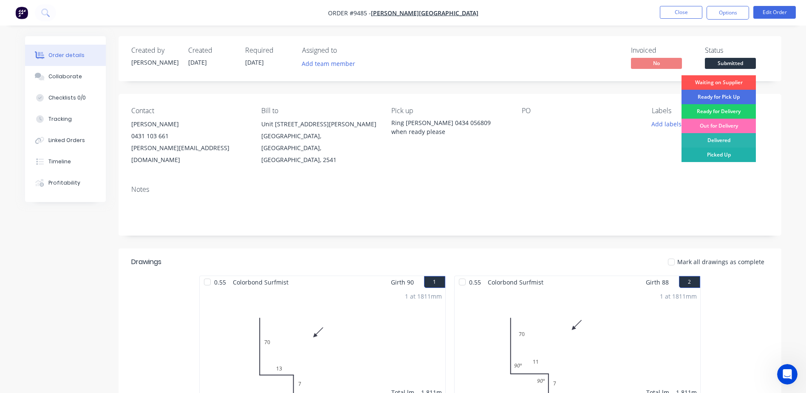
click at [710, 151] on div "Picked Up" at bounding box center [719, 154] width 74 height 14
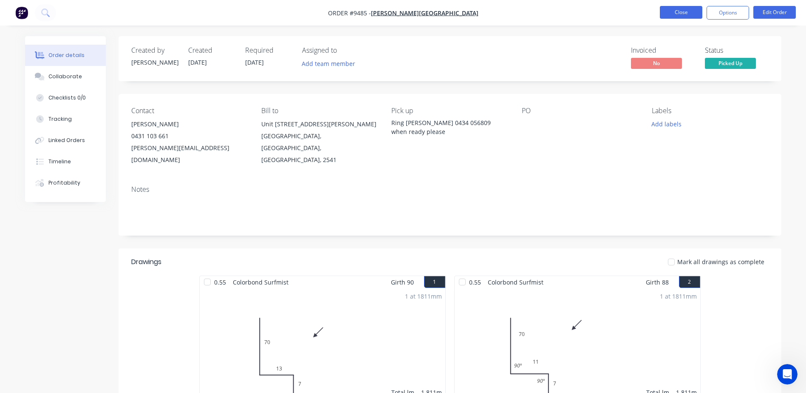
click at [677, 9] on button "Close" at bounding box center [681, 12] width 42 height 13
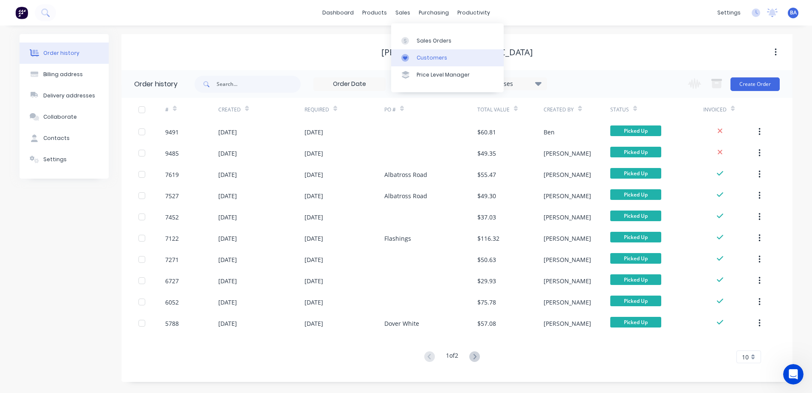
click at [402, 55] on icon at bounding box center [406, 58] width 8 height 8
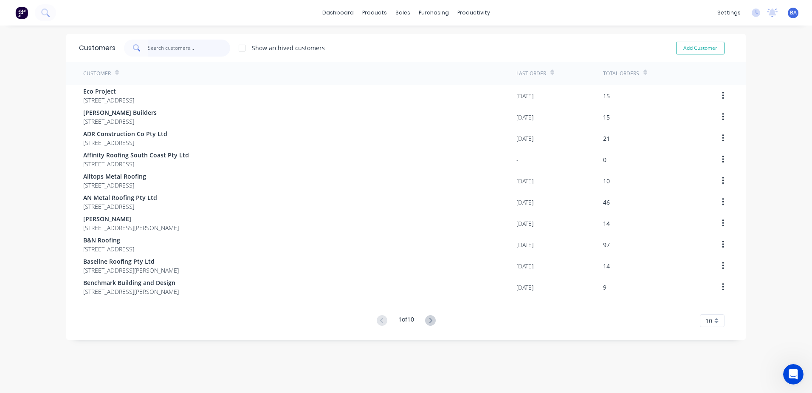
click at [168, 45] on input "text" at bounding box center [189, 48] width 83 height 17
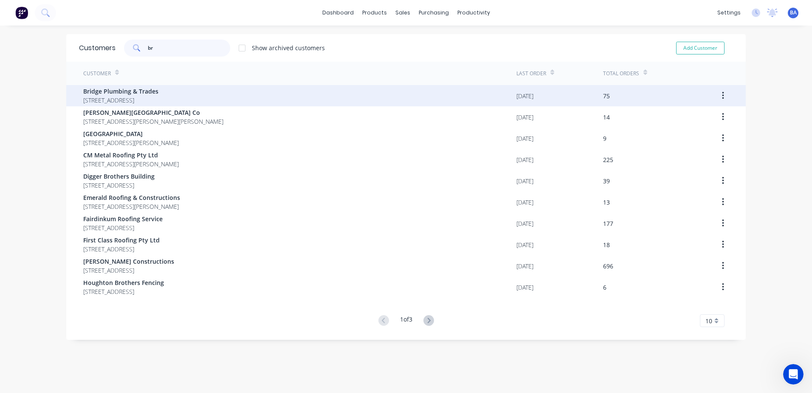
type input "br"
click at [157, 96] on span "3 Wondolga Crescent Nowra New South Wales Australia 2541" at bounding box center [120, 100] width 75 height 9
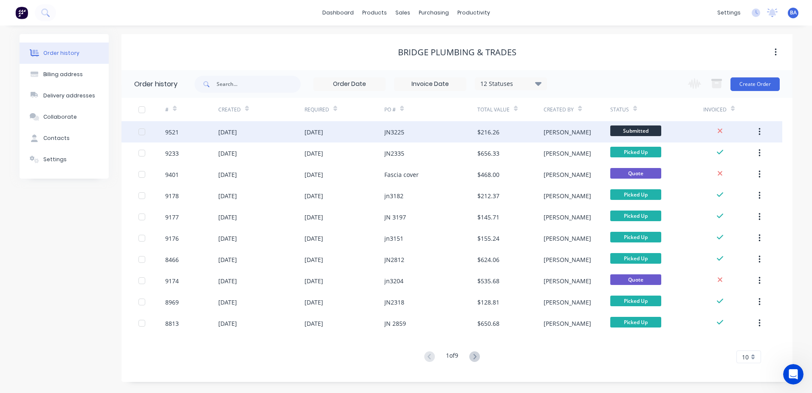
click at [443, 136] on div "JN3225" at bounding box center [431, 131] width 93 height 21
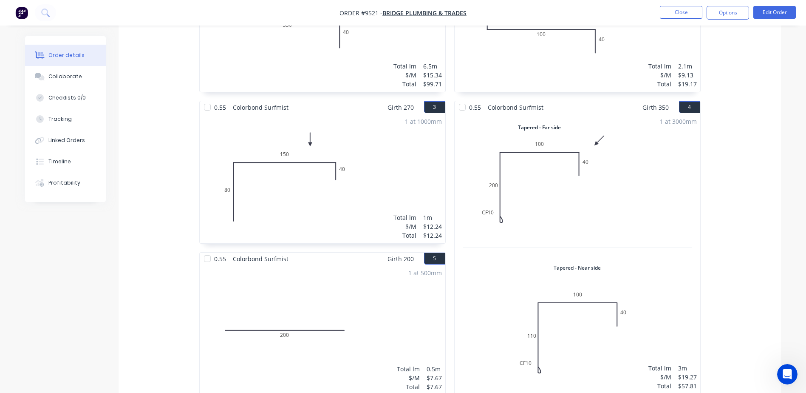
scroll to position [340, 0]
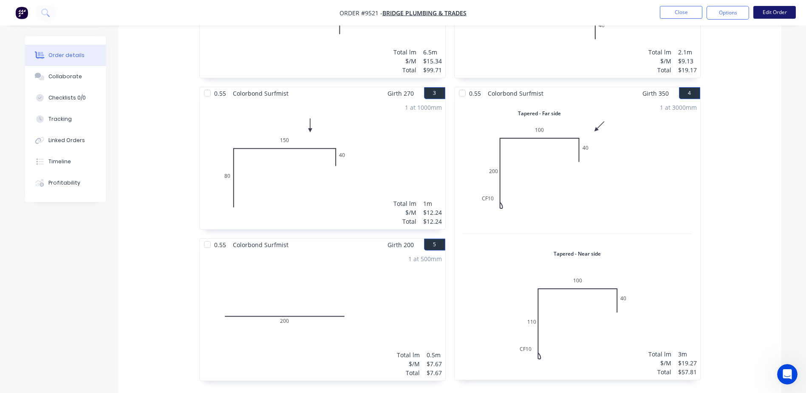
click at [769, 10] on button "Edit Order" at bounding box center [774, 12] width 42 height 13
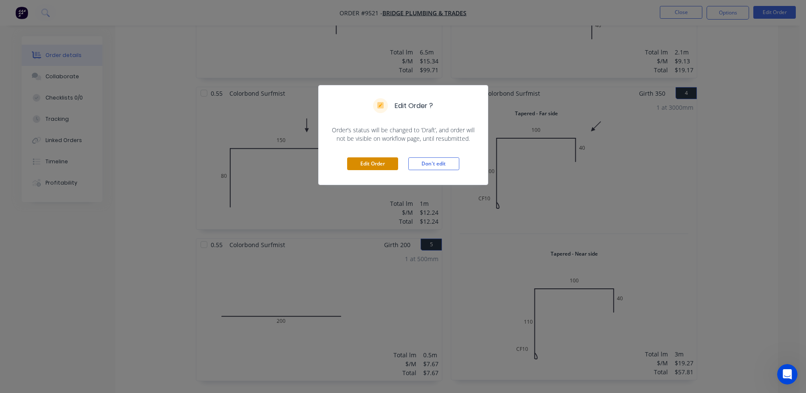
click at [390, 160] on button "Edit Order" at bounding box center [372, 163] width 51 height 13
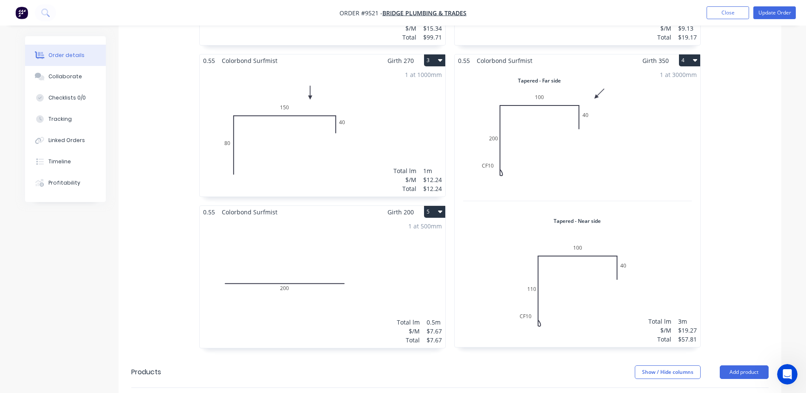
scroll to position [382, 0]
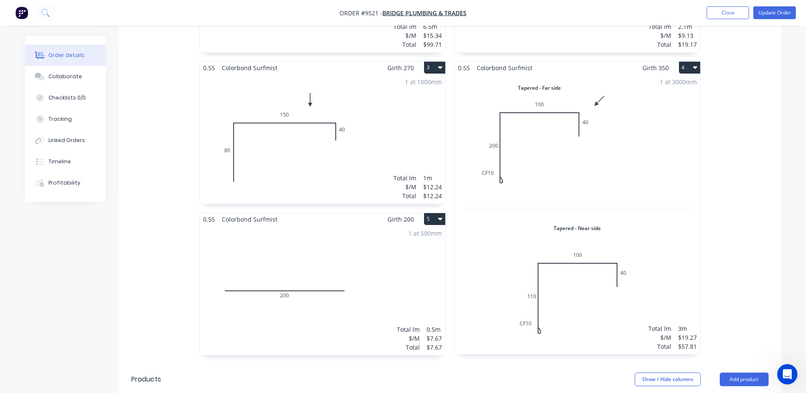
click at [632, 139] on div "1 at 3000mm Total lm $/M Total 3m $19.27 $57.81" at bounding box center [578, 214] width 246 height 280
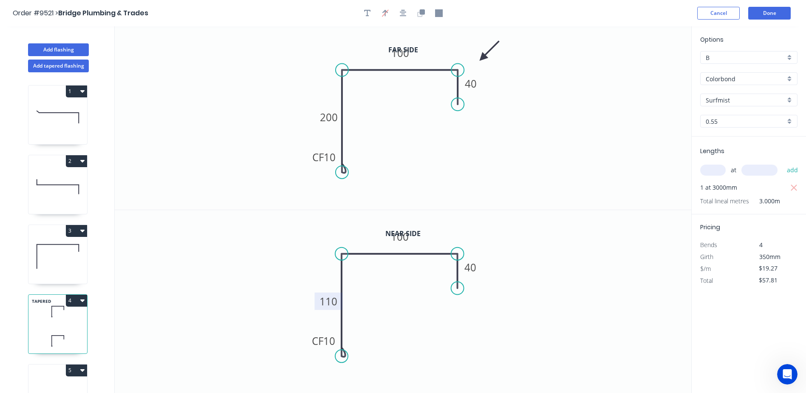
click at [333, 300] on tspan "110" at bounding box center [329, 301] width 18 height 14
click at [447, 175] on icon "0 CF 10 200 100 40" at bounding box center [403, 117] width 577 height 183
type input "$18.27"
type input "$54.81"
click at [334, 116] on tspan "200" at bounding box center [329, 117] width 18 height 14
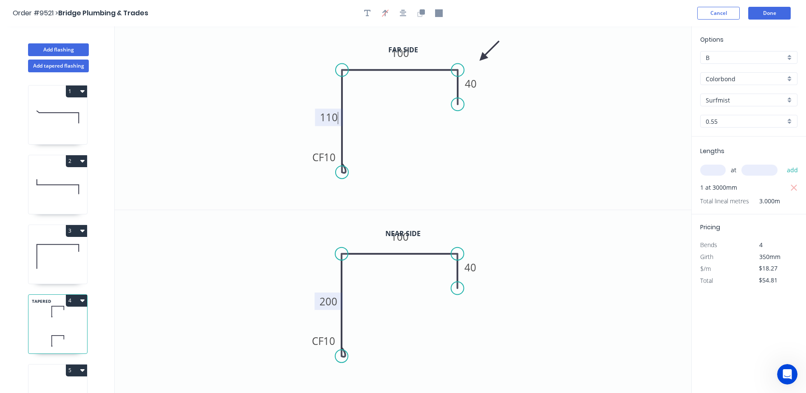
click at [531, 124] on icon "0 CF 10 110 100 40" at bounding box center [403, 117] width 577 height 183
type input "$19.27"
type input "$57.81"
click at [768, 12] on button "Done" at bounding box center [769, 13] width 42 height 13
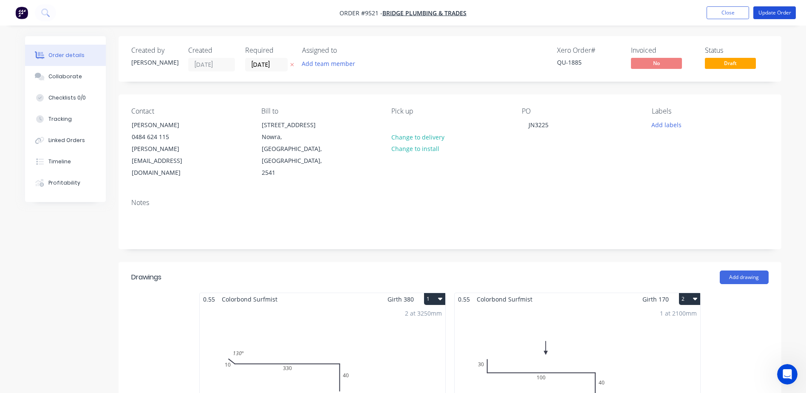
click at [768, 12] on button "Update Order" at bounding box center [774, 12] width 42 height 13
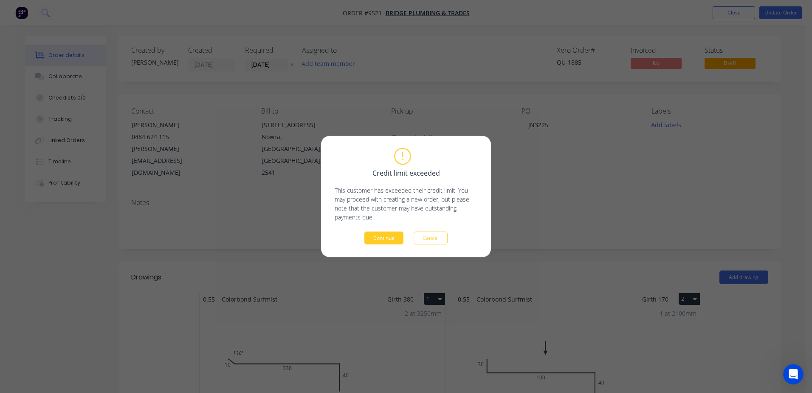
click at [385, 236] on button "Continue" at bounding box center [384, 238] width 39 height 13
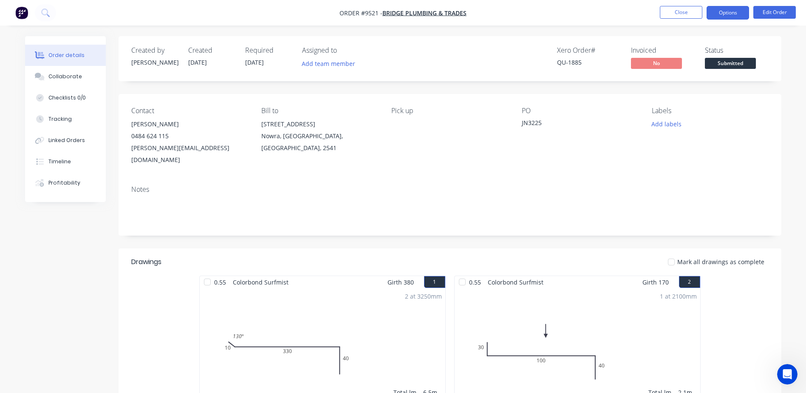
click at [724, 15] on button "Options" at bounding box center [728, 13] width 42 height 14
click at [612, 14] on nav "Order #9521 - Bridge Plumbing & Trades Close Options Edit Order" at bounding box center [403, 12] width 806 height 25
click at [683, 8] on button "Close" at bounding box center [681, 12] width 42 height 13
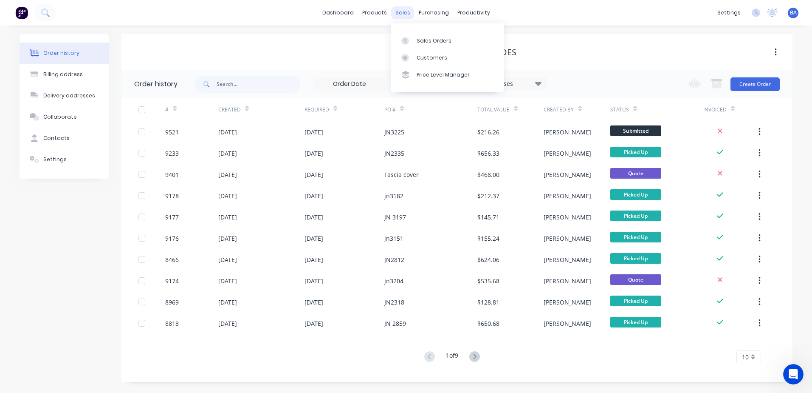
click at [405, 14] on div "sales" at bounding box center [402, 12] width 23 height 13
click at [340, 13] on link "dashboard" at bounding box center [338, 12] width 40 height 13
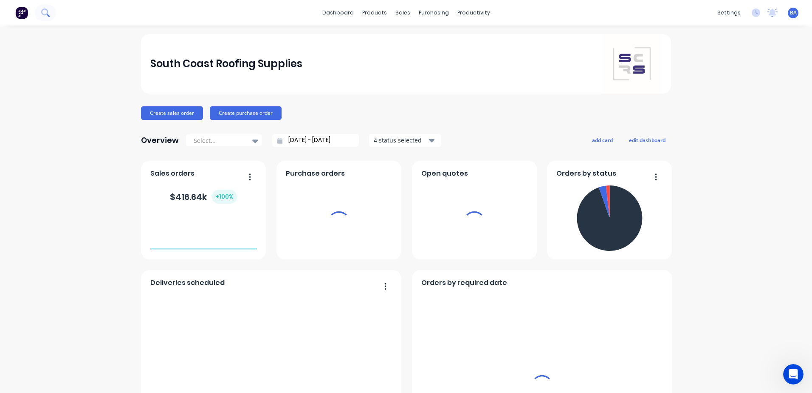
click at [47, 14] on icon at bounding box center [44, 11] width 7 height 7
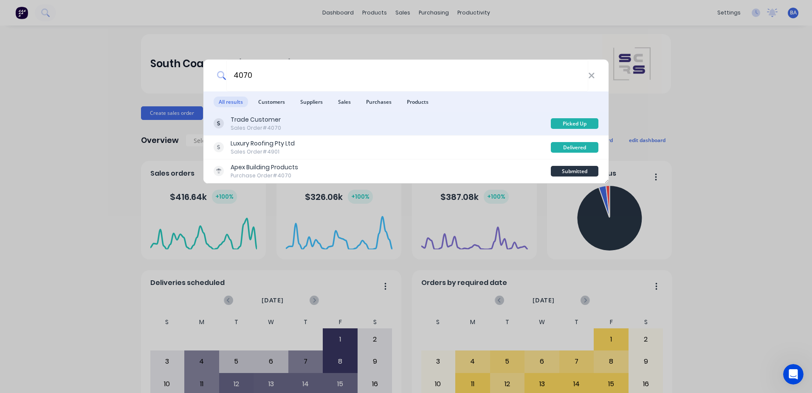
type input "4070"
click at [324, 126] on div "Trade Customer Sales Order #4070" at bounding box center [382, 123] width 337 height 17
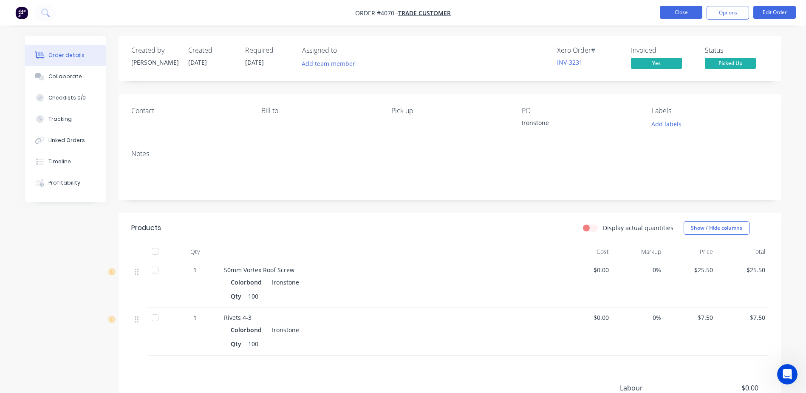
click at [668, 12] on button "Close" at bounding box center [681, 12] width 42 height 13
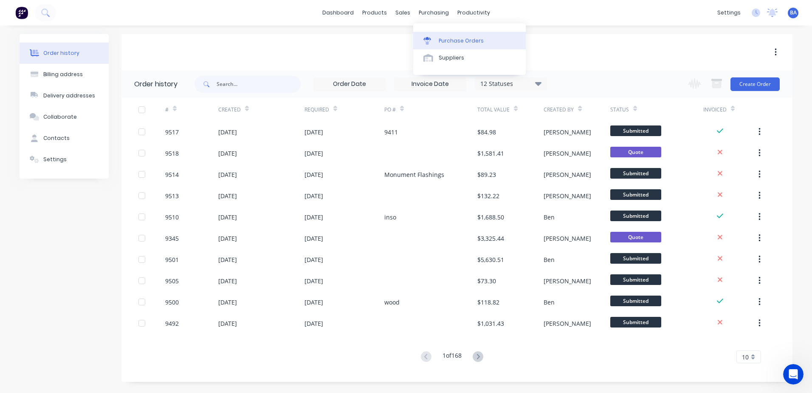
click at [432, 40] on div at bounding box center [430, 41] width 13 height 8
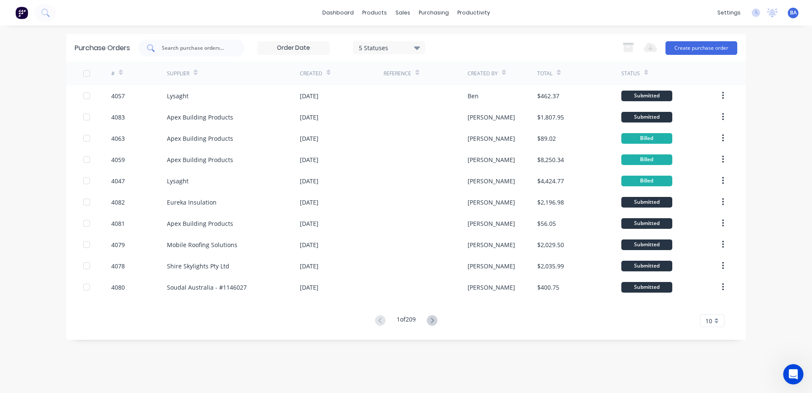
click at [216, 45] on input "text" at bounding box center [196, 48] width 71 height 8
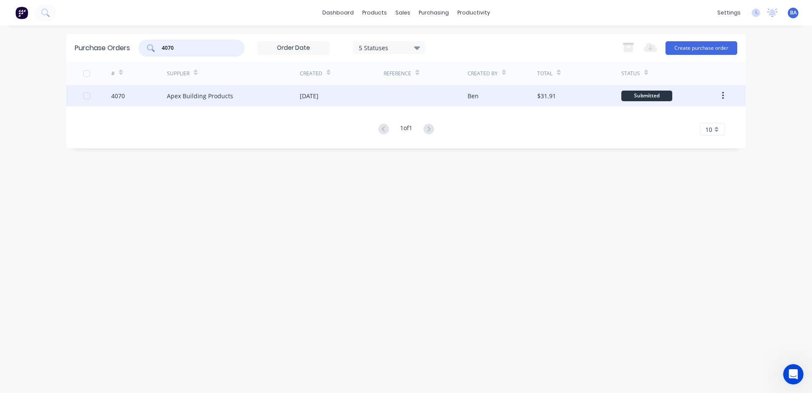
type input "4070"
click at [235, 91] on div "Apex Building Products" at bounding box center [233, 95] width 133 height 21
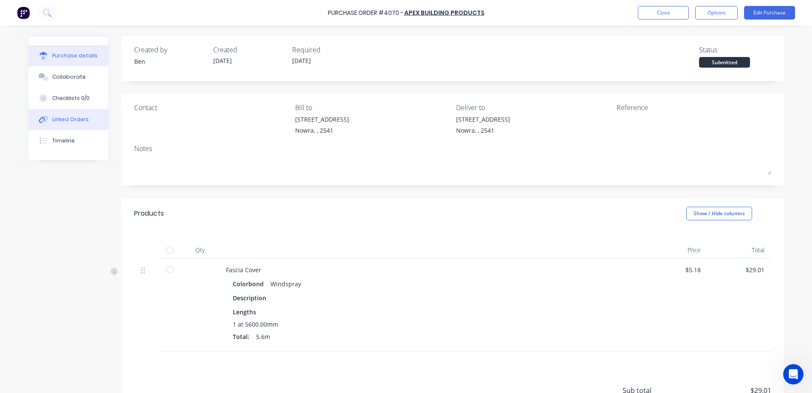
click at [59, 115] on button "Linked Orders" at bounding box center [68, 119] width 80 height 21
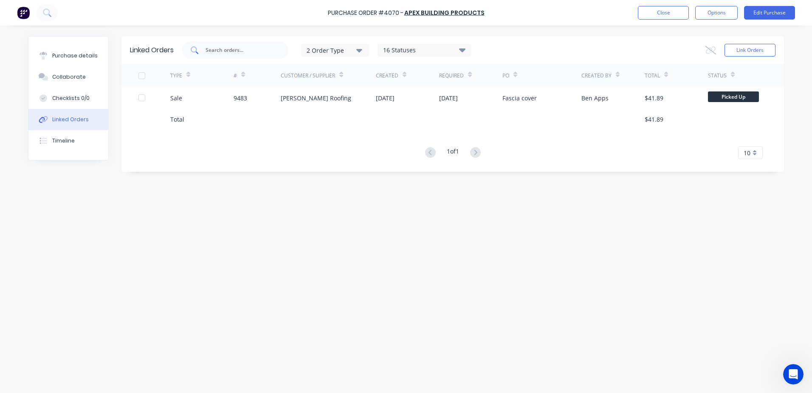
click at [250, 49] on input "text" at bounding box center [240, 50] width 71 height 8
type input "40"
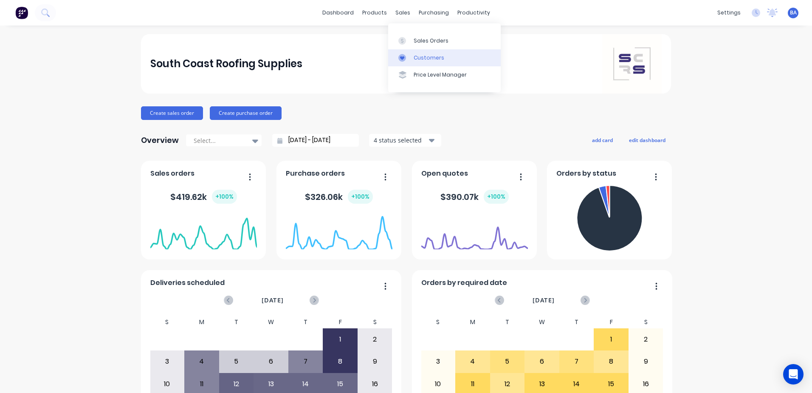
click at [405, 57] on icon at bounding box center [403, 58] width 8 height 8
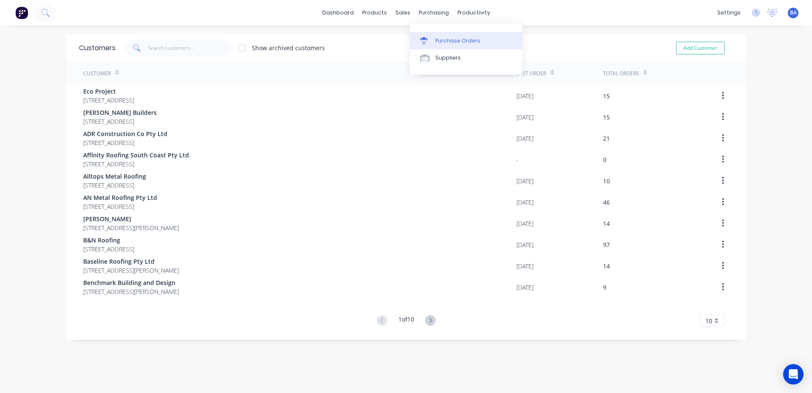
click at [418, 35] on link "Purchase Orders" at bounding box center [466, 40] width 113 height 17
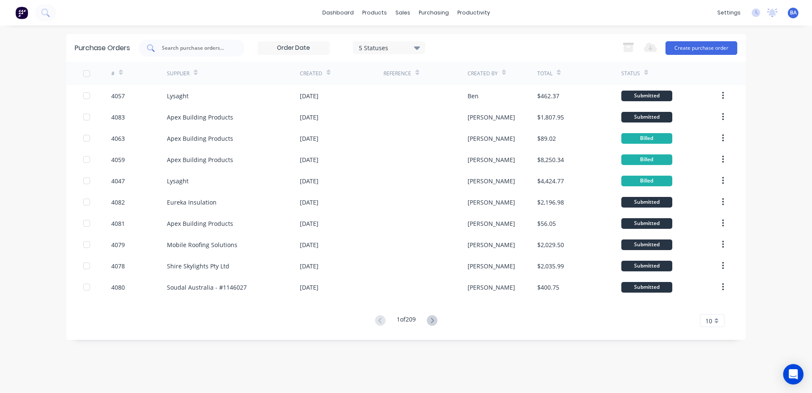
click at [229, 45] on input "text" at bounding box center [196, 48] width 71 height 8
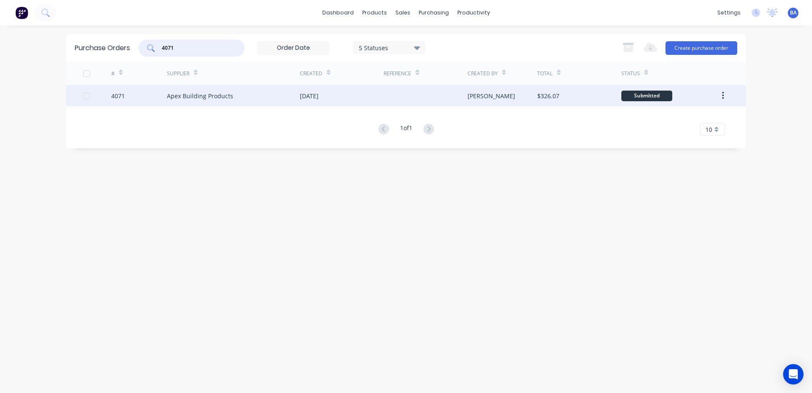
type input "4071"
click at [252, 92] on div "Apex Building Products" at bounding box center [233, 95] width 133 height 21
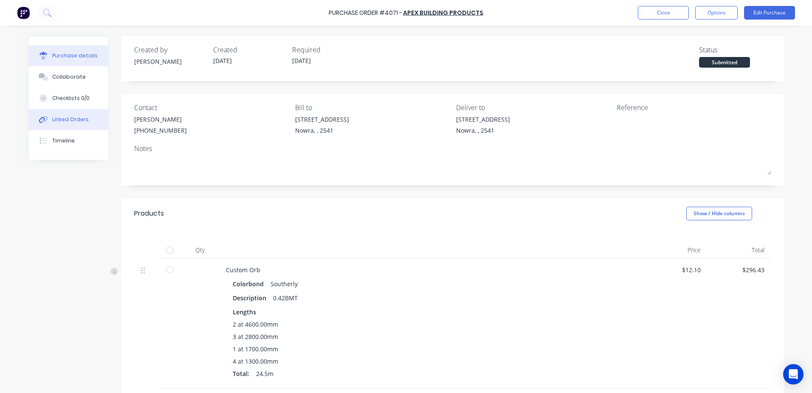
click at [66, 119] on div "Linked Orders" at bounding box center [70, 120] width 37 height 8
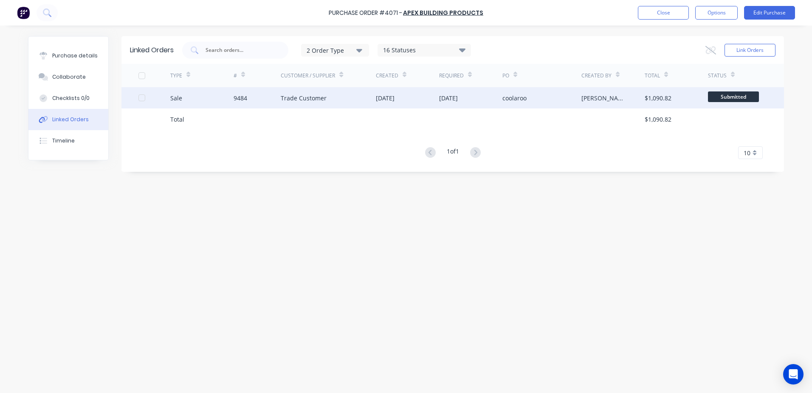
click at [333, 100] on div "Trade Customer" at bounding box center [328, 97] width 95 height 21
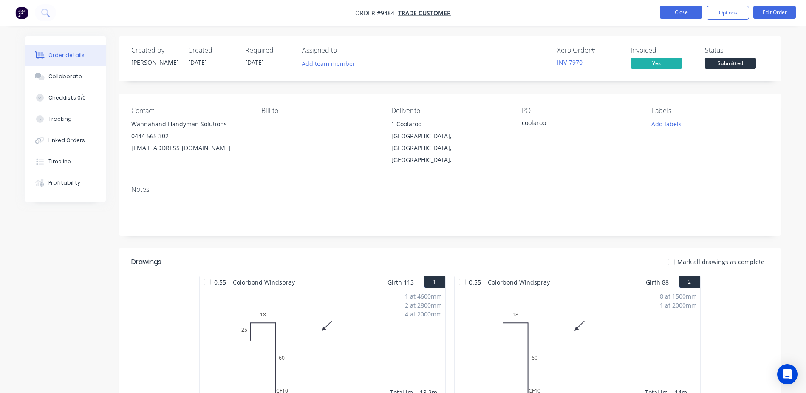
click at [668, 10] on button "Close" at bounding box center [681, 12] width 42 height 13
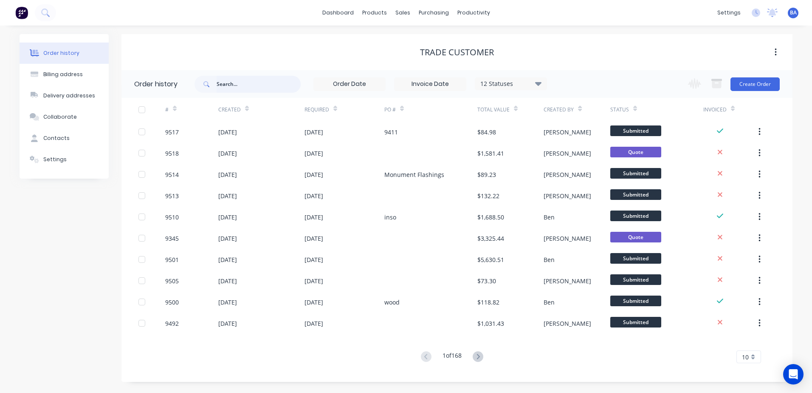
click at [267, 82] on input "text" at bounding box center [259, 84] width 84 height 17
type input "4075"
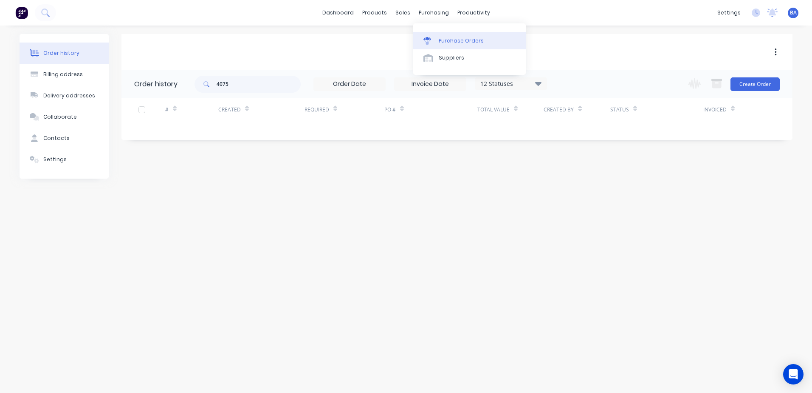
click at [422, 42] on link "Purchase Orders" at bounding box center [469, 40] width 113 height 17
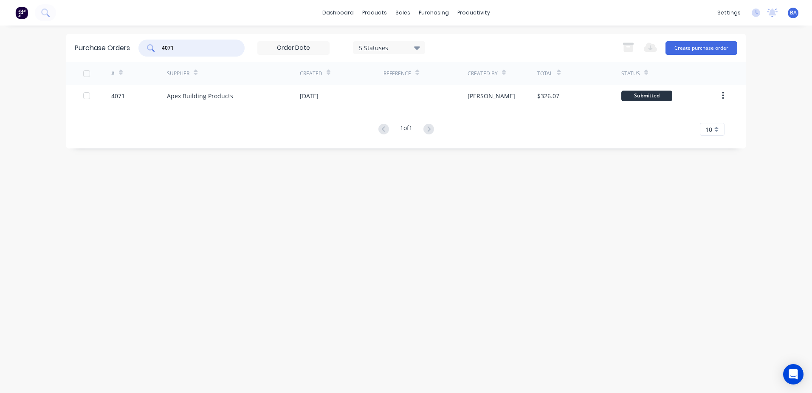
click at [205, 43] on div "4071" at bounding box center [192, 48] width 106 height 17
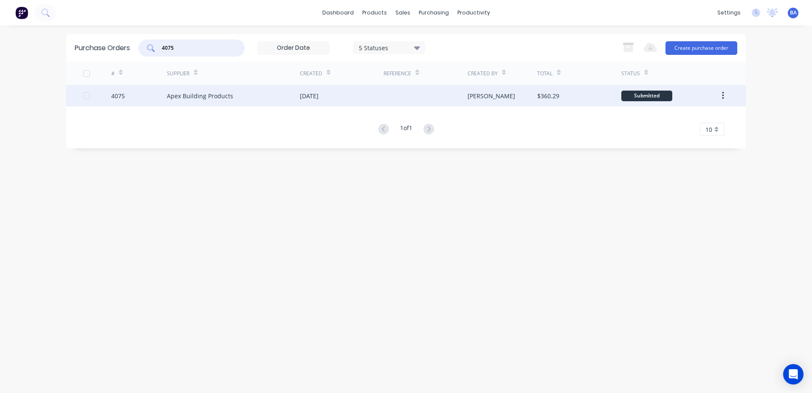
type input "4075"
click at [319, 95] on div "[DATE]" at bounding box center [309, 95] width 19 height 9
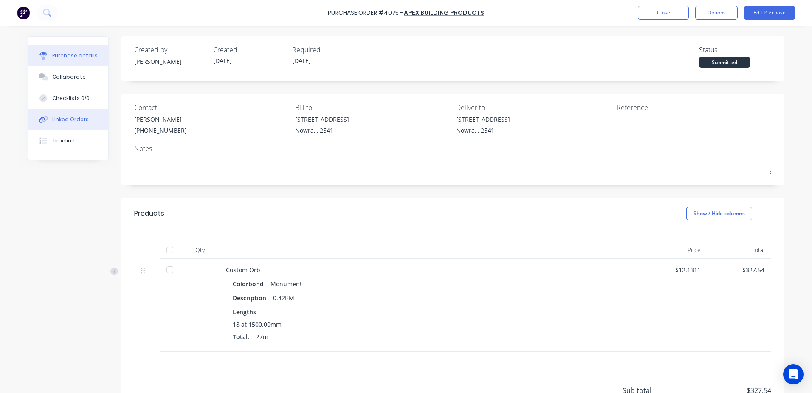
click at [61, 113] on button "Linked Orders" at bounding box center [68, 119] width 80 height 21
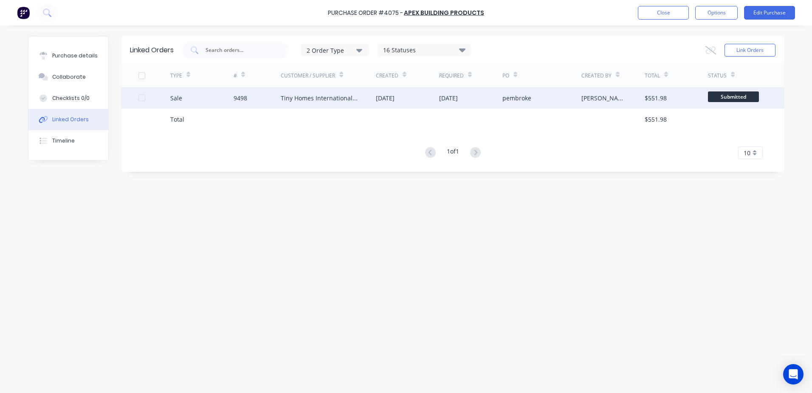
click at [308, 98] on div "Tiny Homes International Pty Ltd" at bounding box center [320, 97] width 78 height 9
